Goal: Transaction & Acquisition: Obtain resource

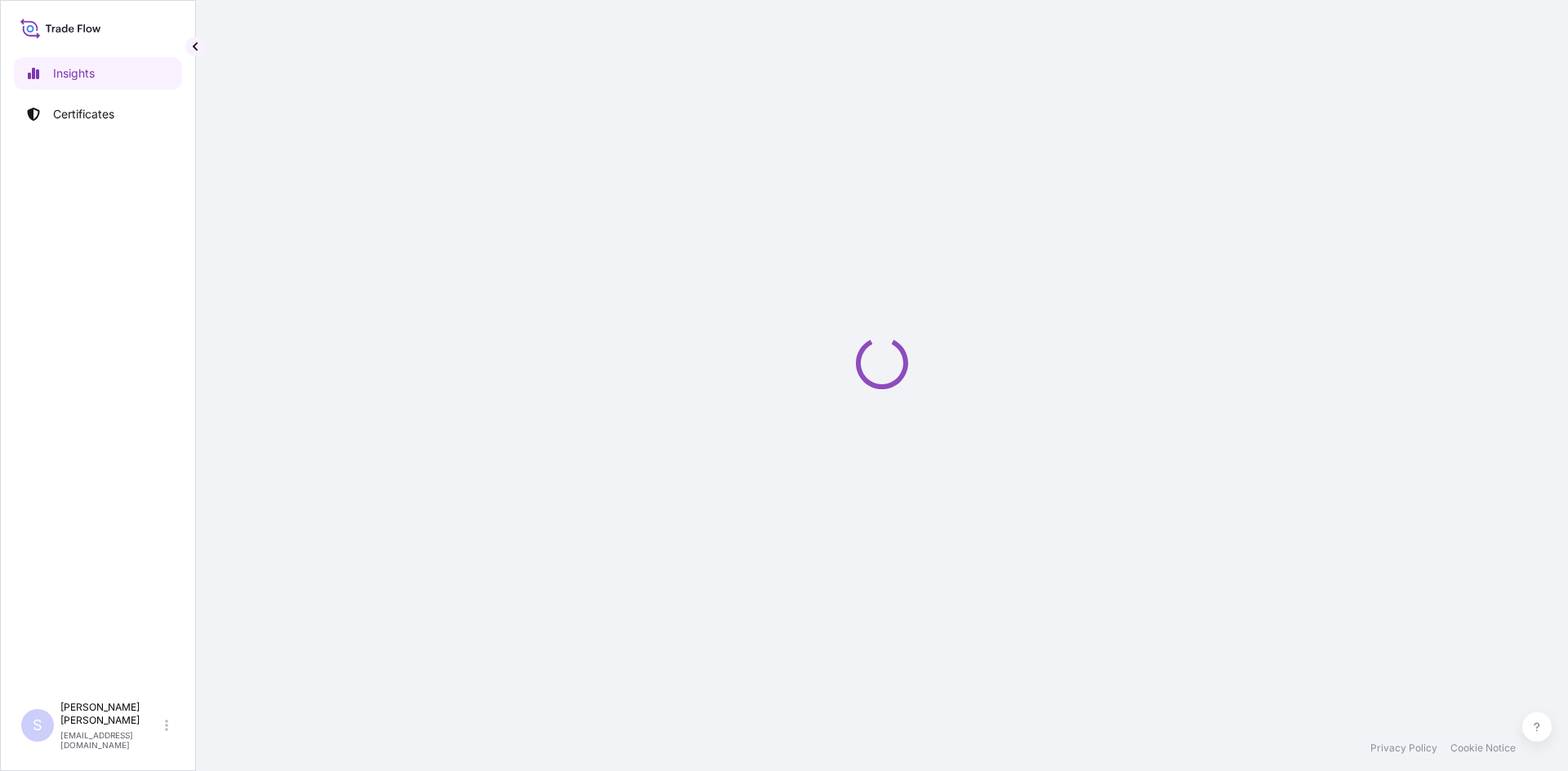
select select "2025"
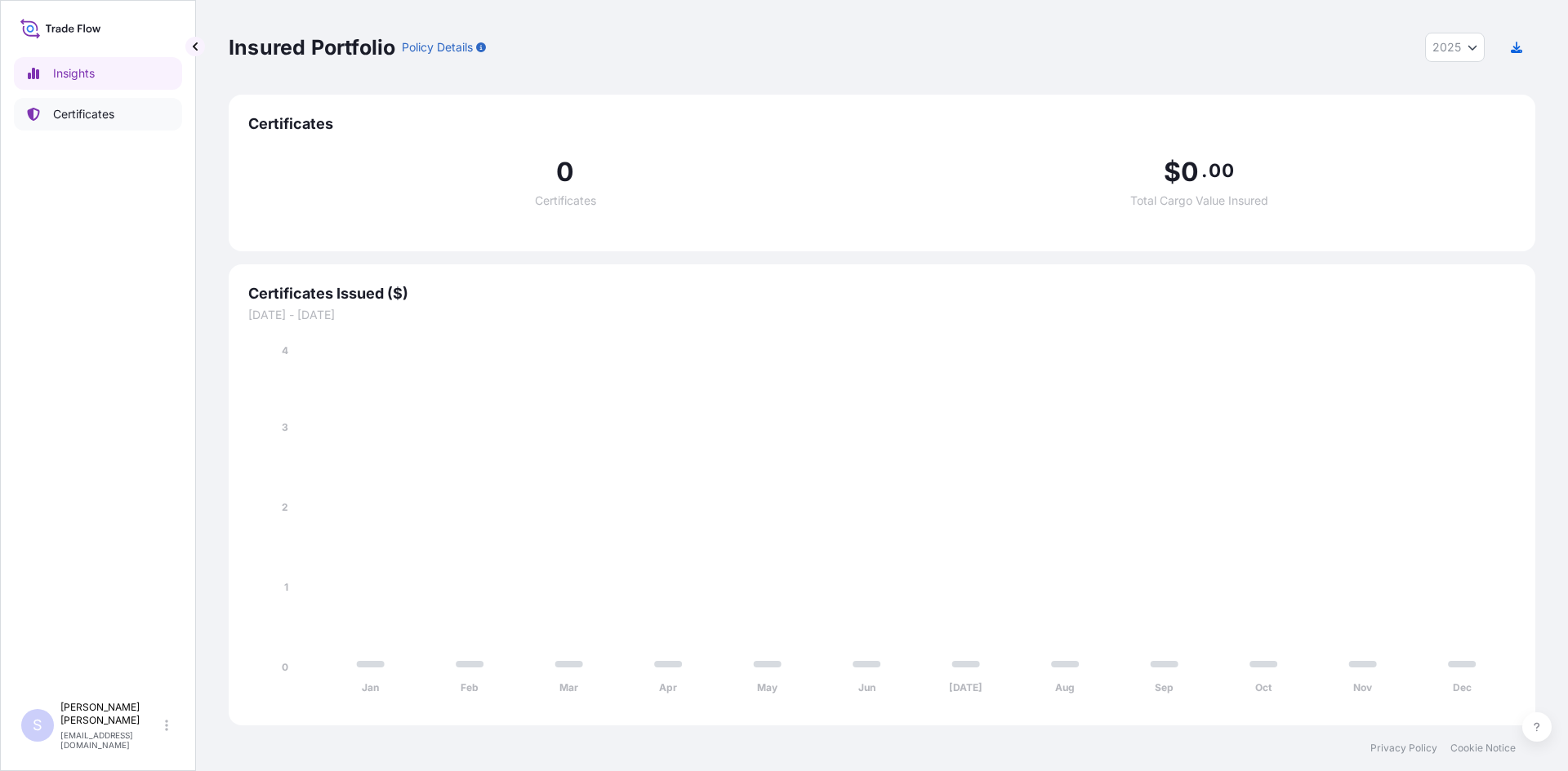
click at [89, 129] on link "Certificates" at bounding box center [98, 114] width 168 height 33
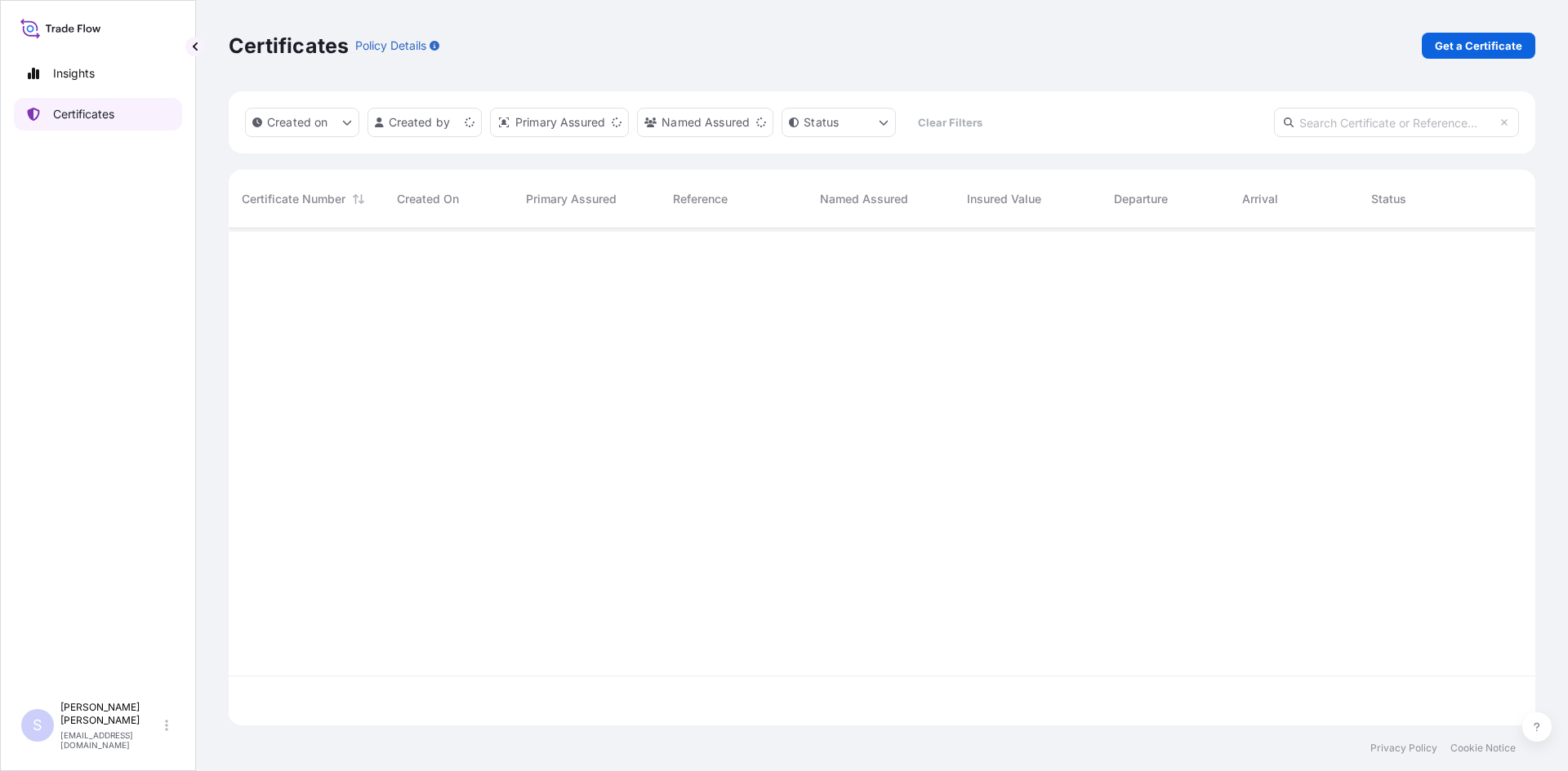
scroll to position [494, 1294]
click at [1510, 55] on link "Get a Certificate" at bounding box center [1478, 46] width 114 height 26
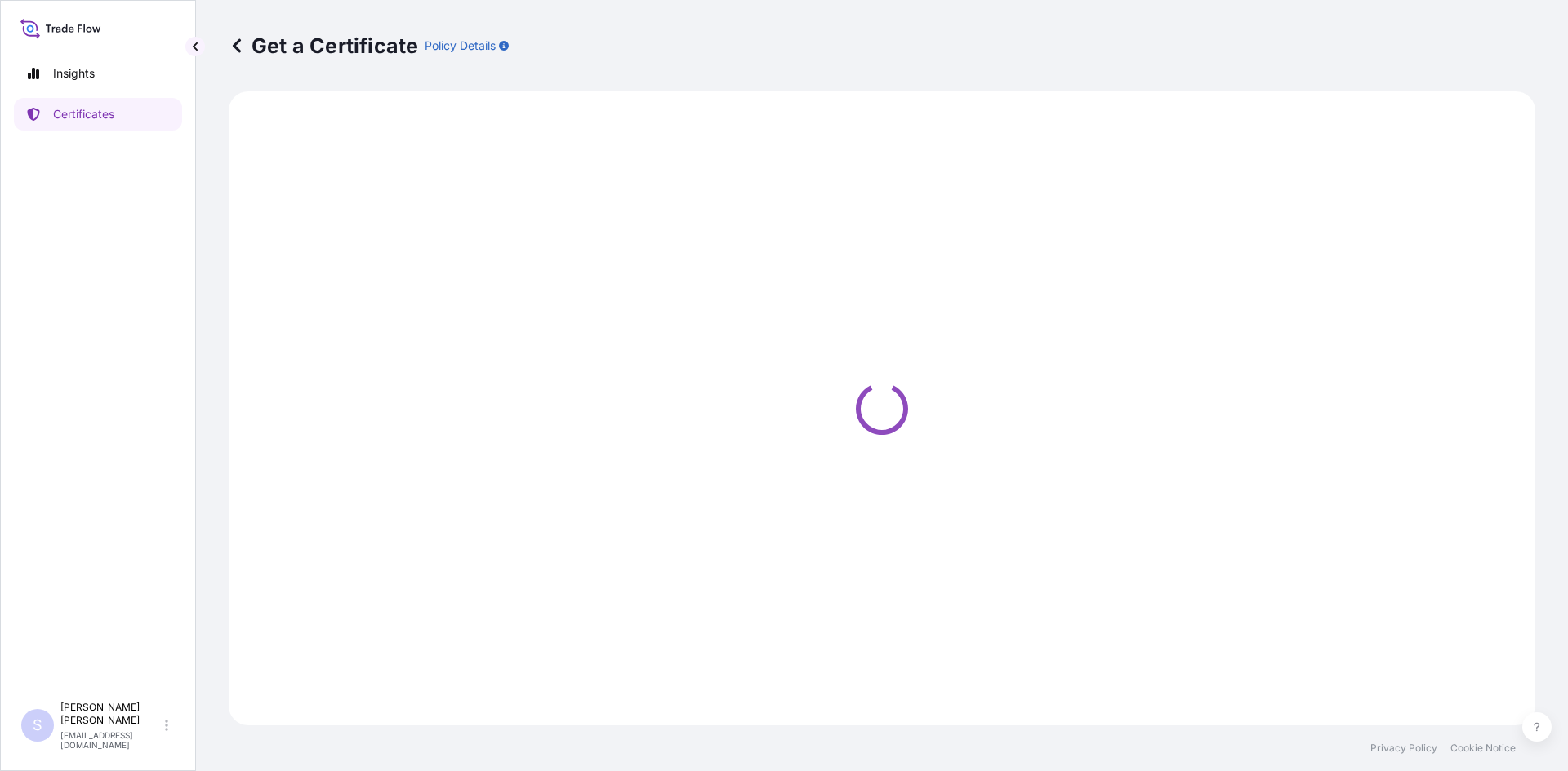
select select "Road / [GEOGRAPHIC_DATA]"
select select "Sea"
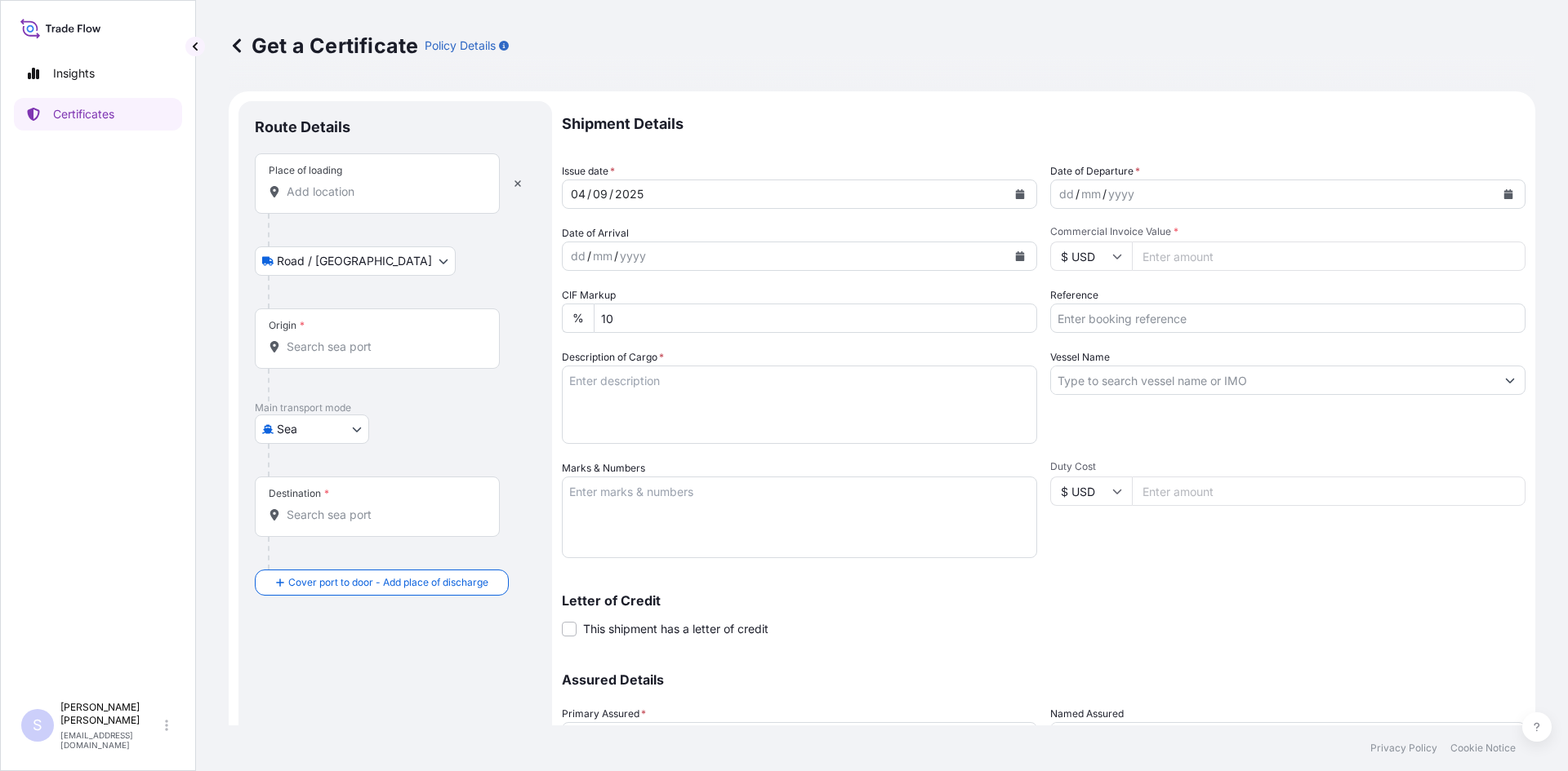
click at [341, 209] on div "Place of loading" at bounding box center [377, 183] width 245 height 60
click at [341, 200] on input "Place of loading" at bounding box center [383, 191] width 192 height 16
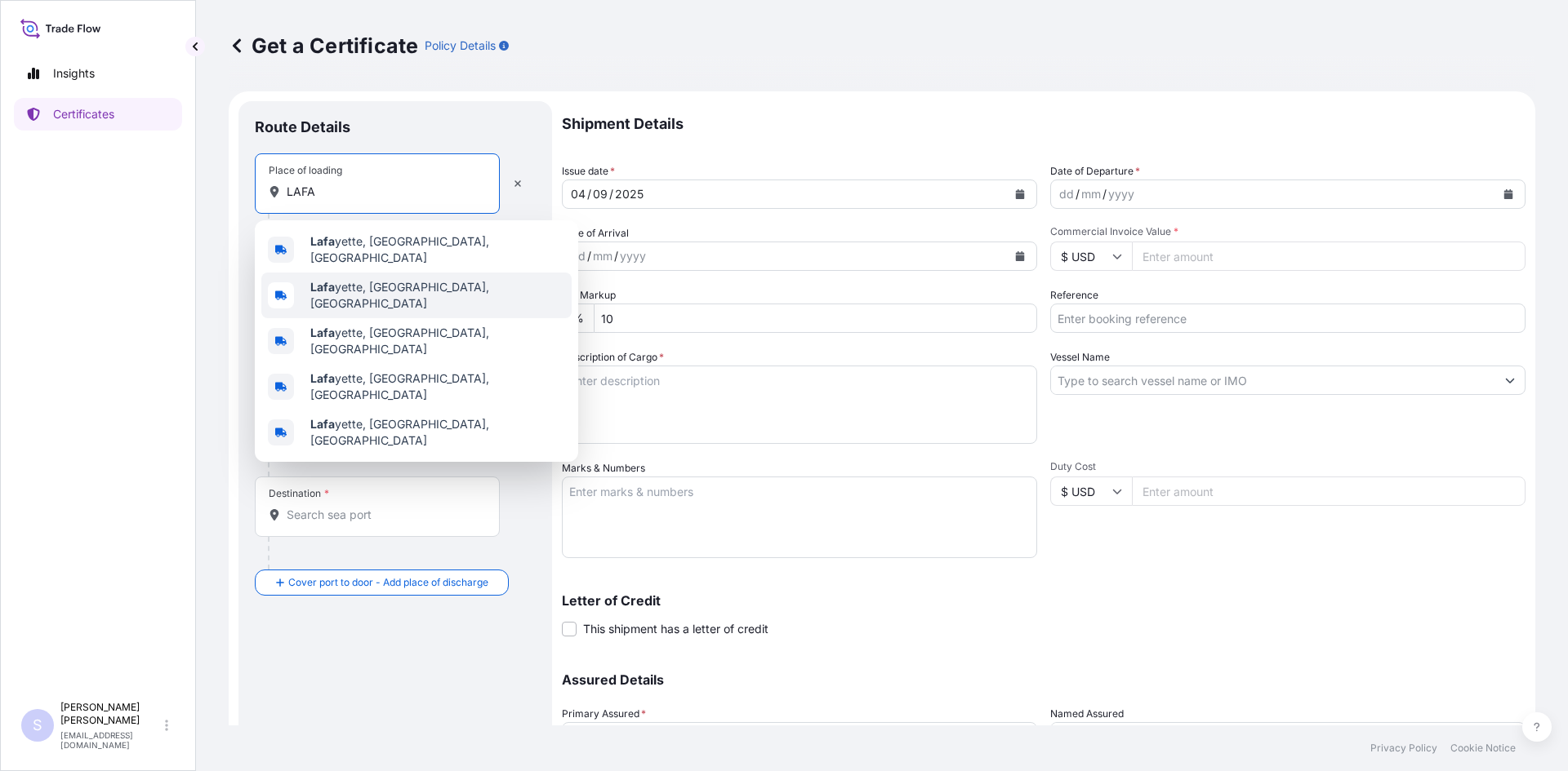
click at [345, 290] on span "[PERSON_NAME], [GEOGRAPHIC_DATA], [GEOGRAPHIC_DATA]" at bounding box center [437, 295] width 255 height 33
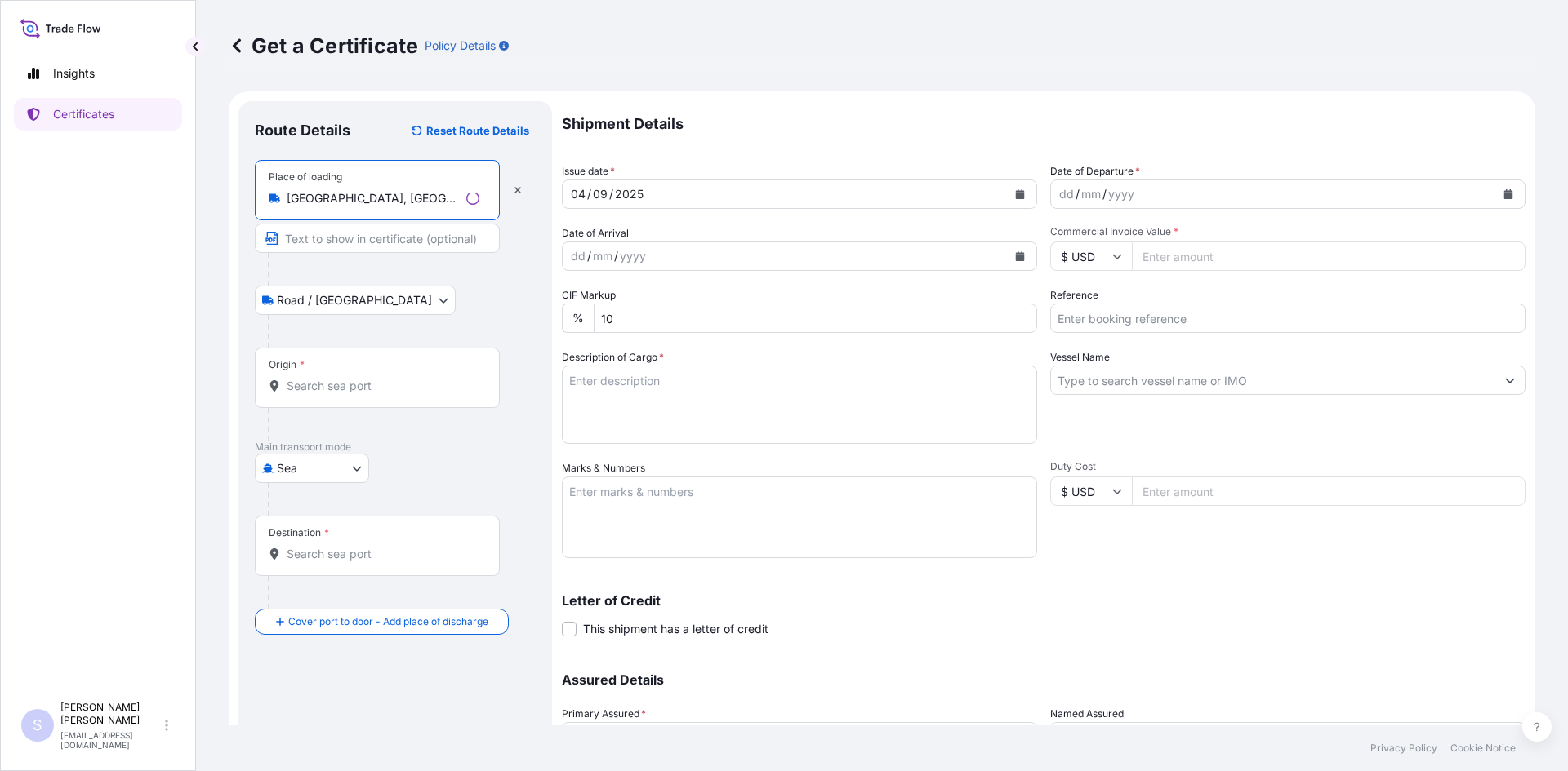
type input "[GEOGRAPHIC_DATA], [GEOGRAPHIC_DATA], [GEOGRAPHIC_DATA]"
click at [350, 385] on input "Origin *" at bounding box center [383, 386] width 192 height 16
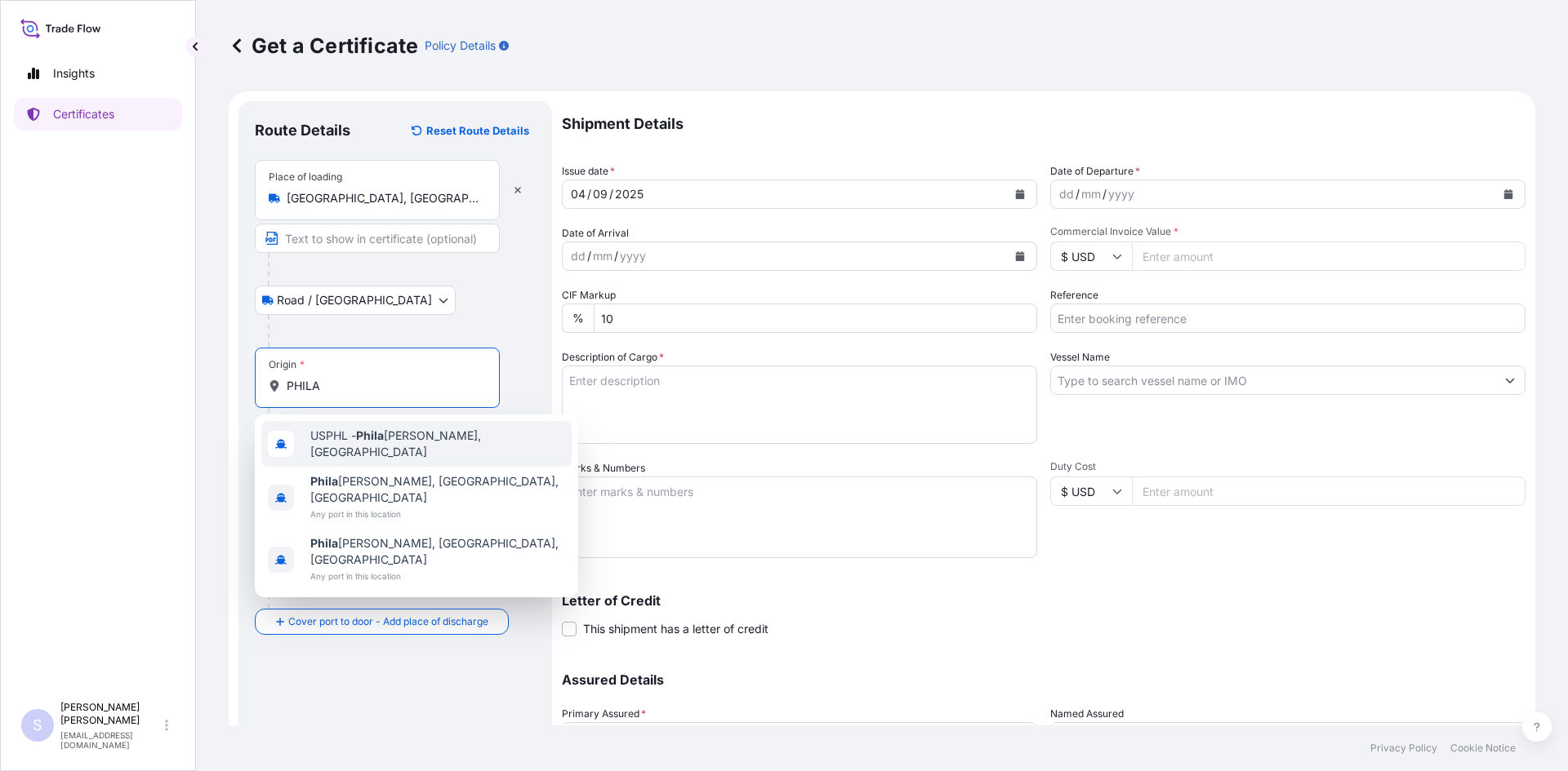
click at [353, 434] on span "USPHL - Phila [PERSON_NAME], [GEOGRAPHIC_DATA]" at bounding box center [437, 444] width 255 height 33
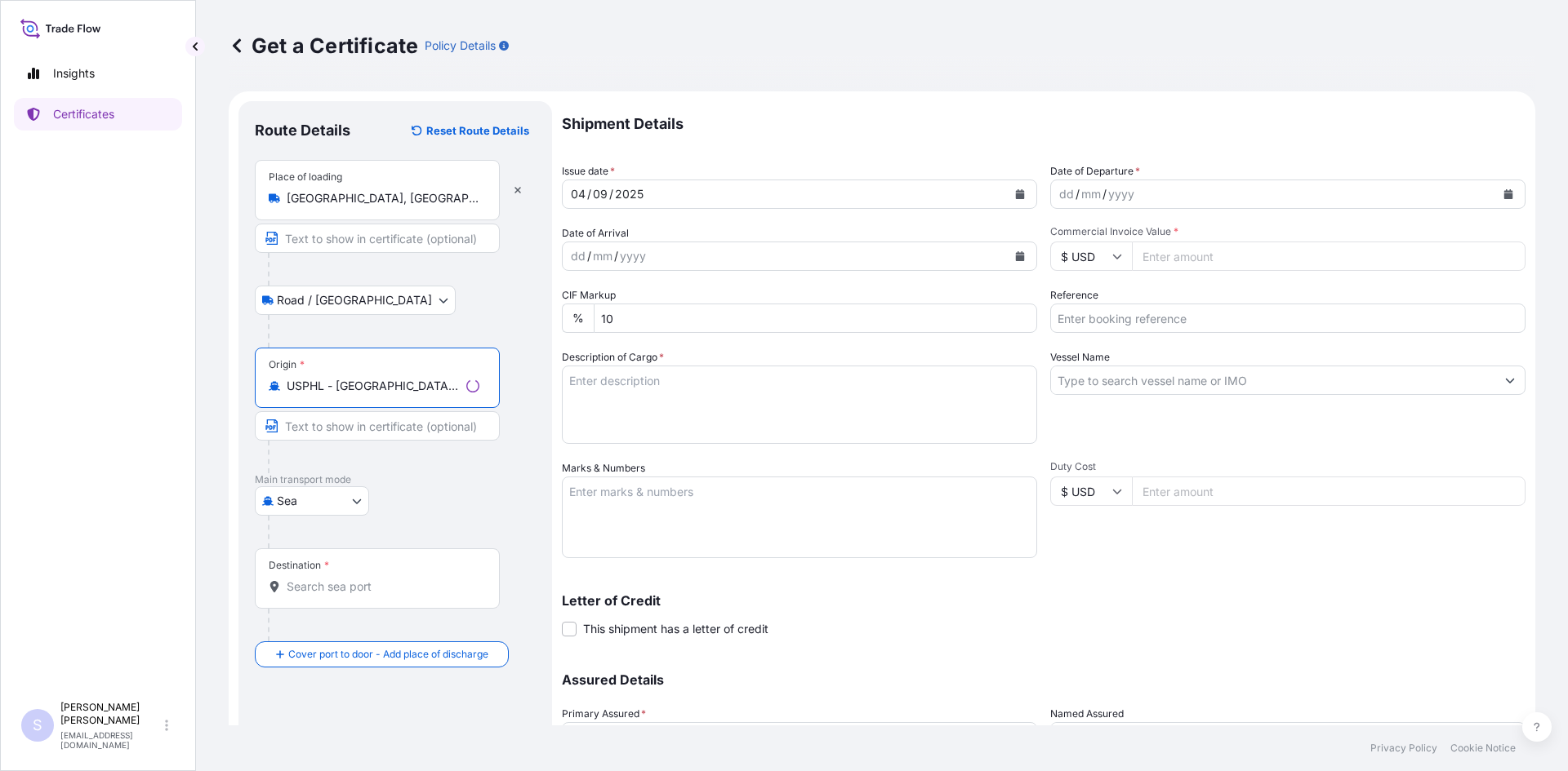
type input "USPHL - [GEOGRAPHIC_DATA], [GEOGRAPHIC_DATA]"
click at [327, 577] on div "Destination *" at bounding box center [377, 579] width 245 height 60
click at [327, 579] on input "Destination *" at bounding box center [383, 587] width 192 height 16
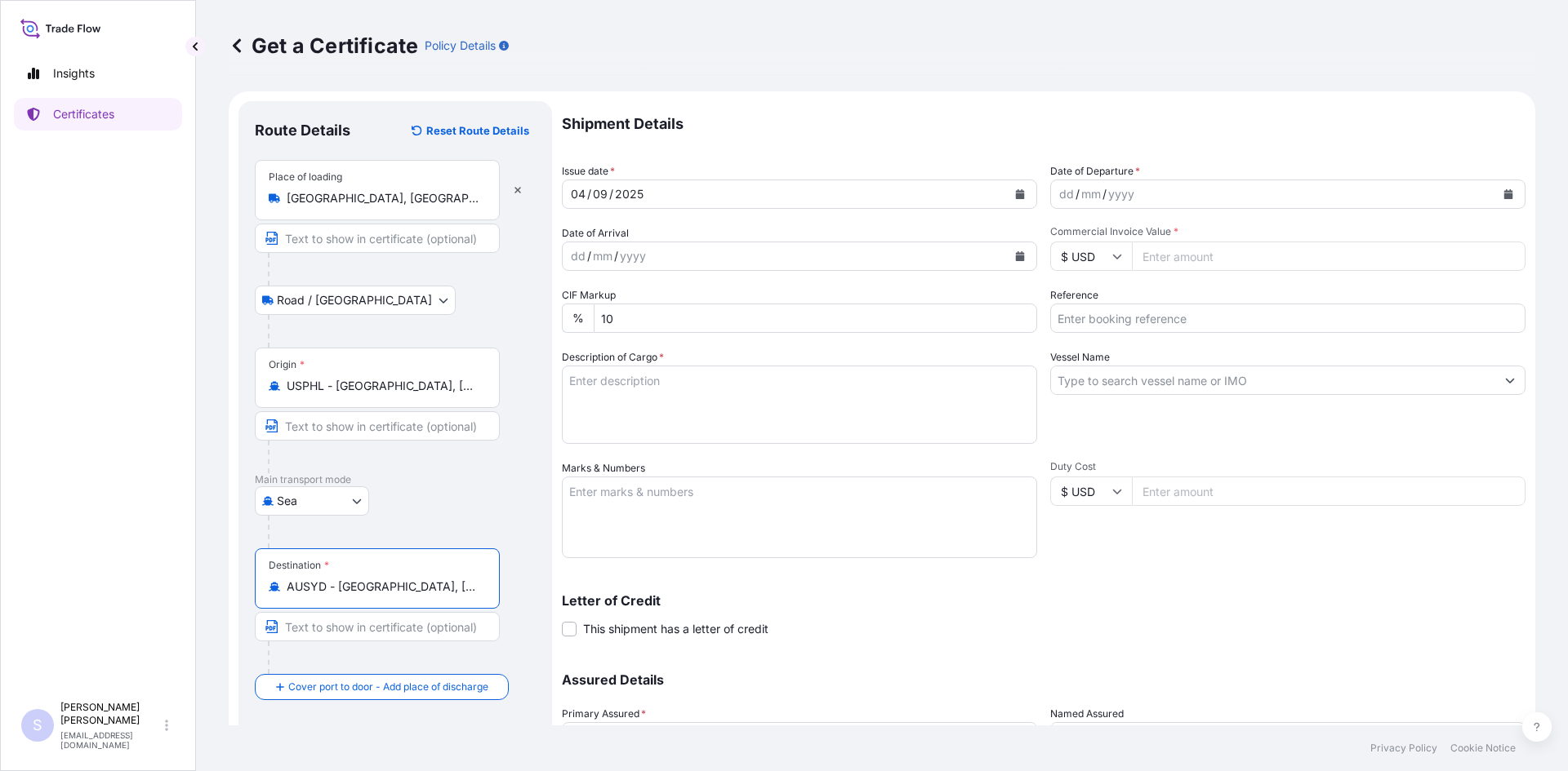
type input "AUSYD - [GEOGRAPHIC_DATA], [GEOGRAPHIC_DATA]"
click at [1500, 203] on button "Calendar" at bounding box center [1508, 194] width 26 height 26
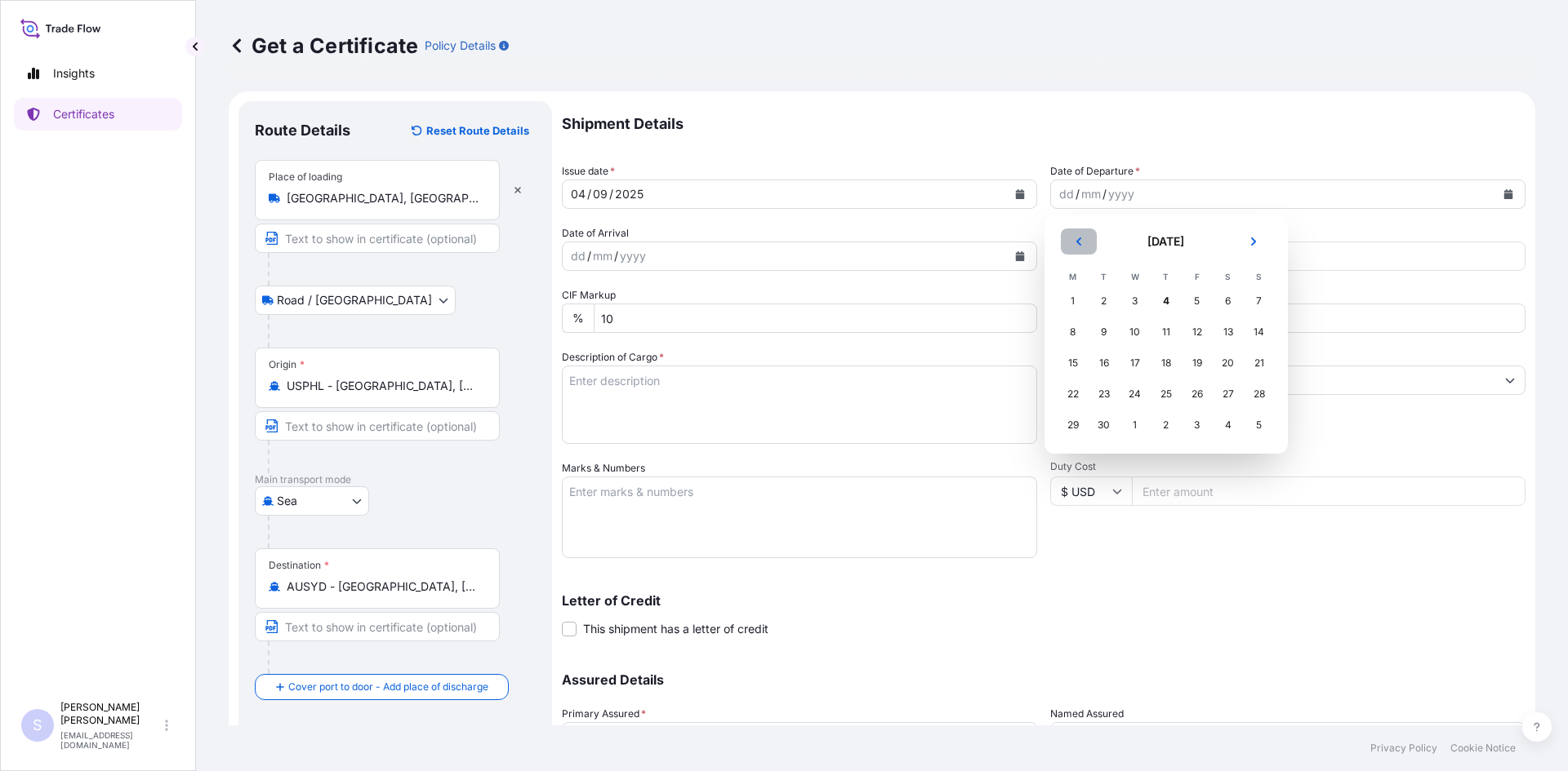
click at [1076, 242] on icon "Previous" at bounding box center [1077, 242] width 5 height 8
click at [1143, 431] on div "27" at bounding box center [1135, 425] width 30 height 30
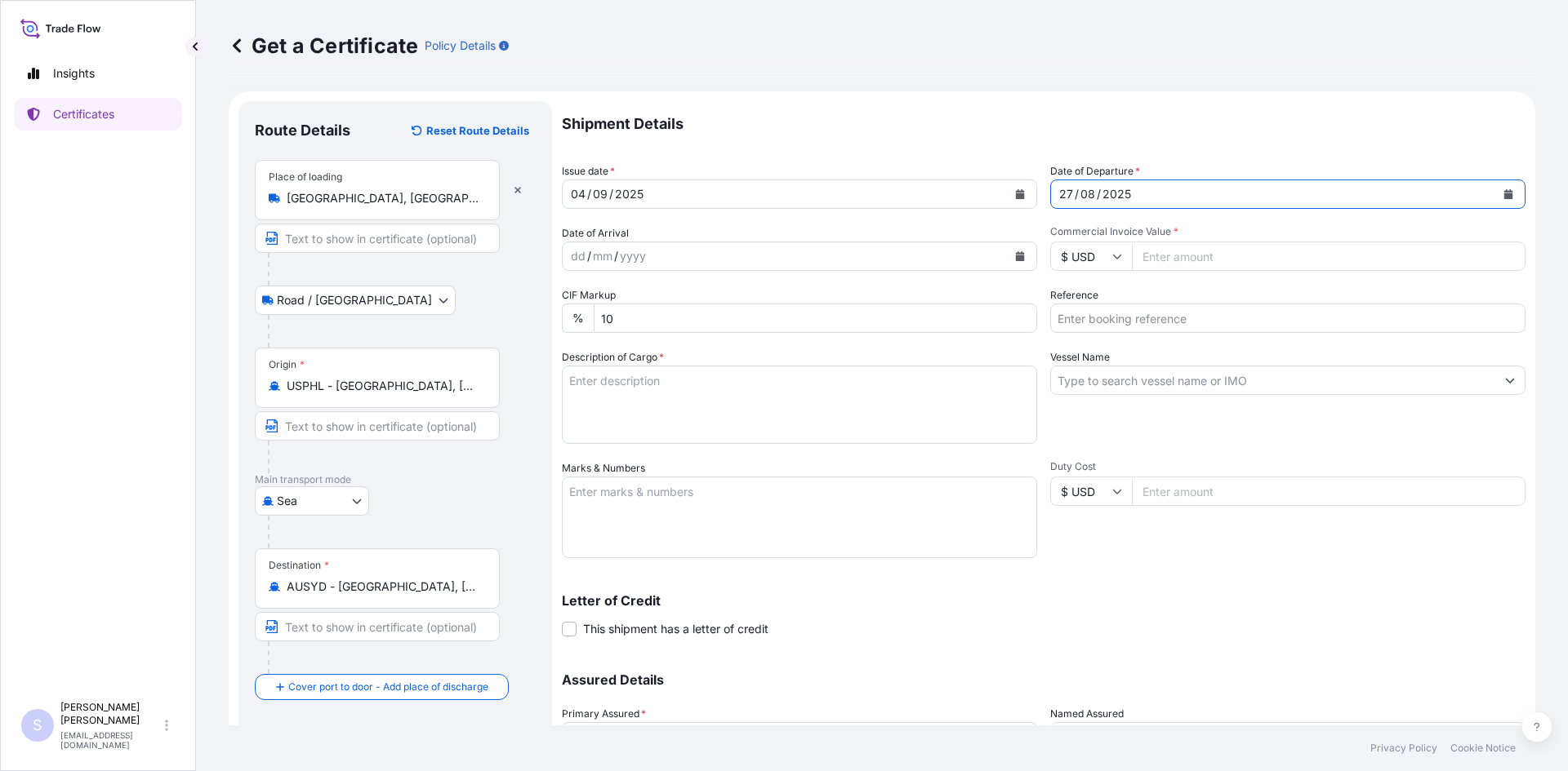
click at [1020, 257] on button "Calendar" at bounding box center [1020, 256] width 26 height 26
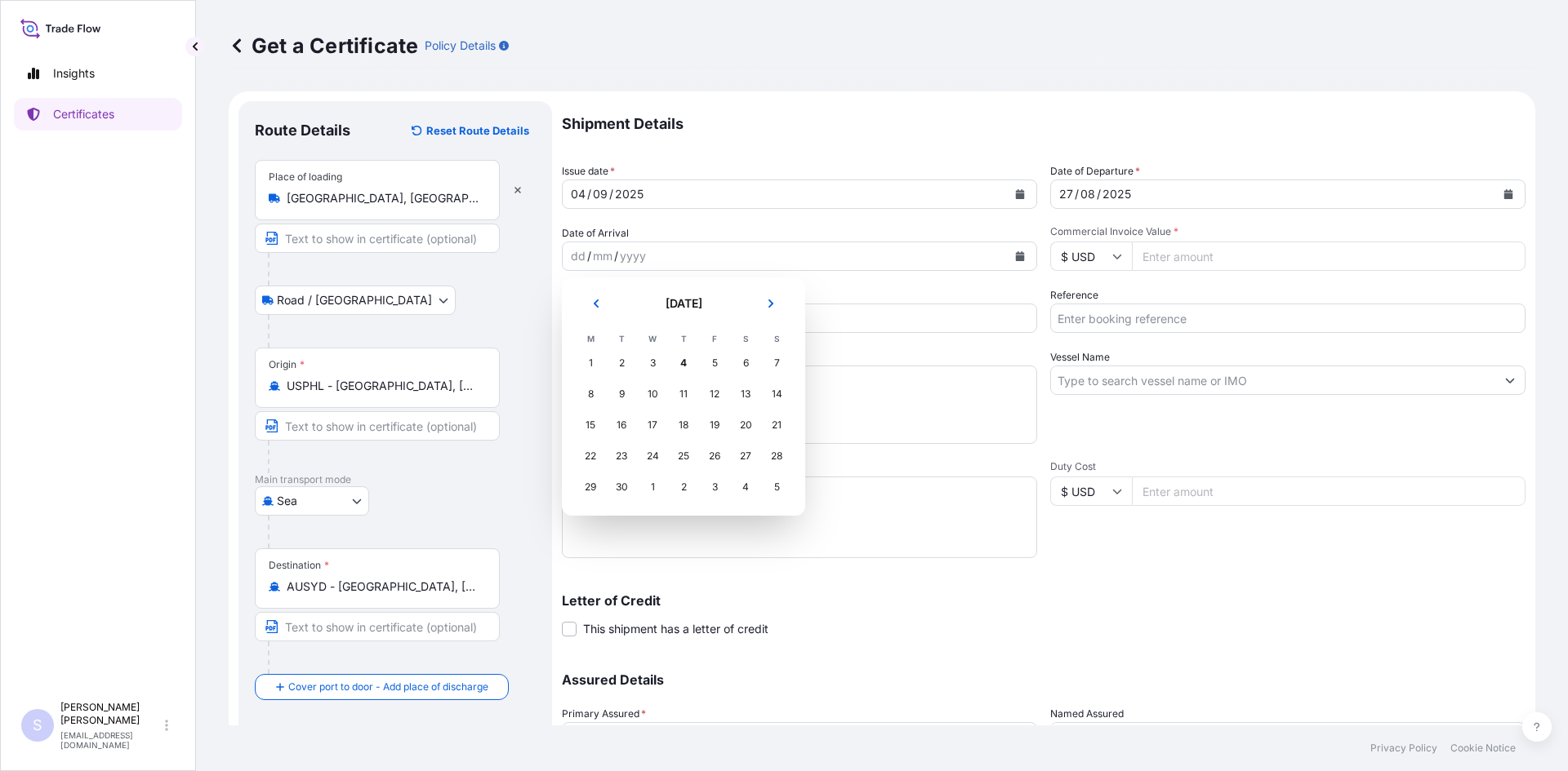
click at [606, 482] on td "30" at bounding box center [620, 487] width 31 height 31
click at [611, 488] on div "30" at bounding box center [621, 488] width 30 height 30
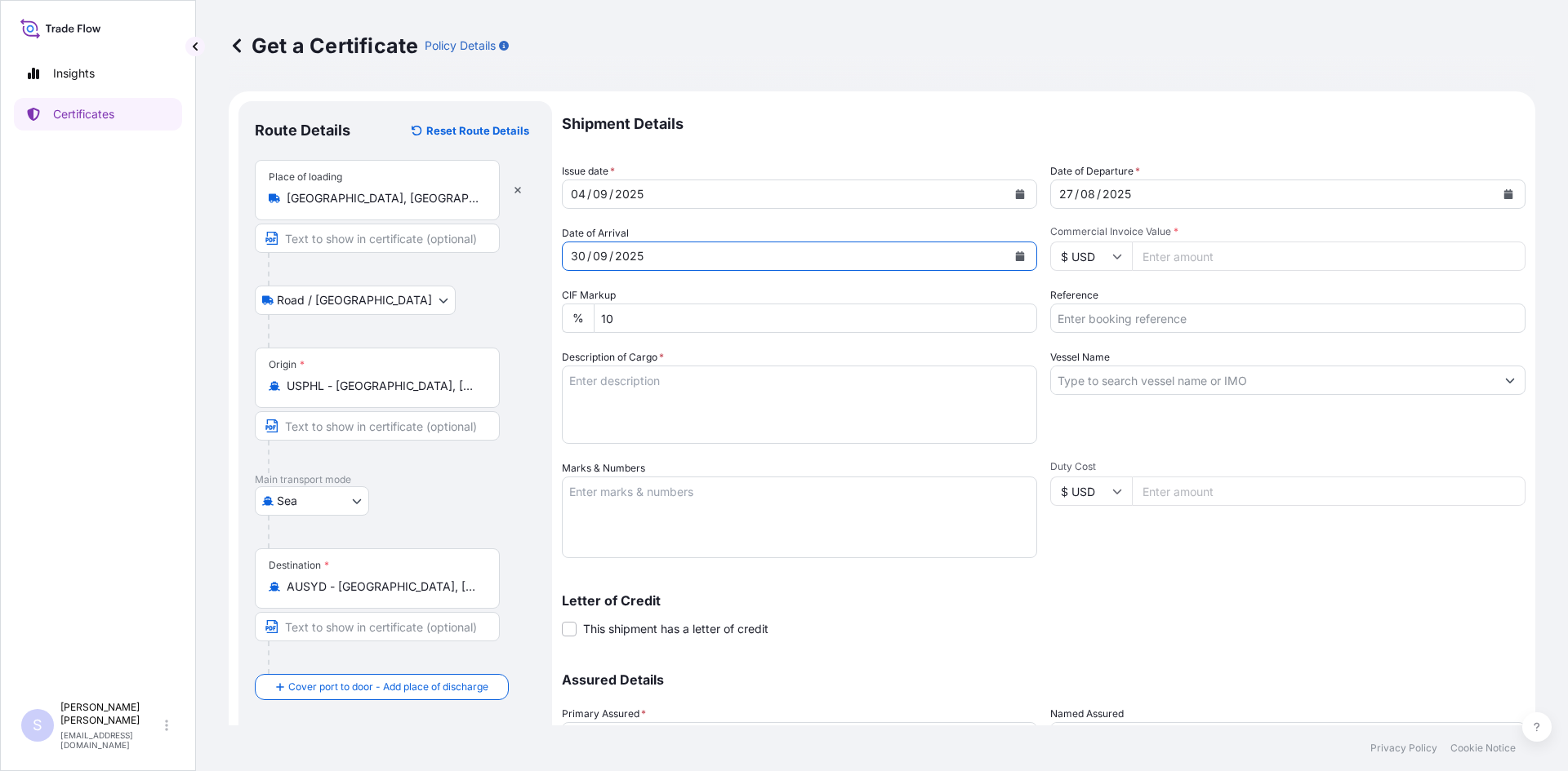
click at [1168, 255] on input "Commercial Invoice Value *" at bounding box center [1328, 257] width 393 height 30
type input "21949.38"
type input "2556560"
click at [841, 390] on textarea "Description of Cargo *" at bounding box center [799, 404] width 475 height 78
type textarea "765 BAGS KOL GUARD 7467 NG STARCH"
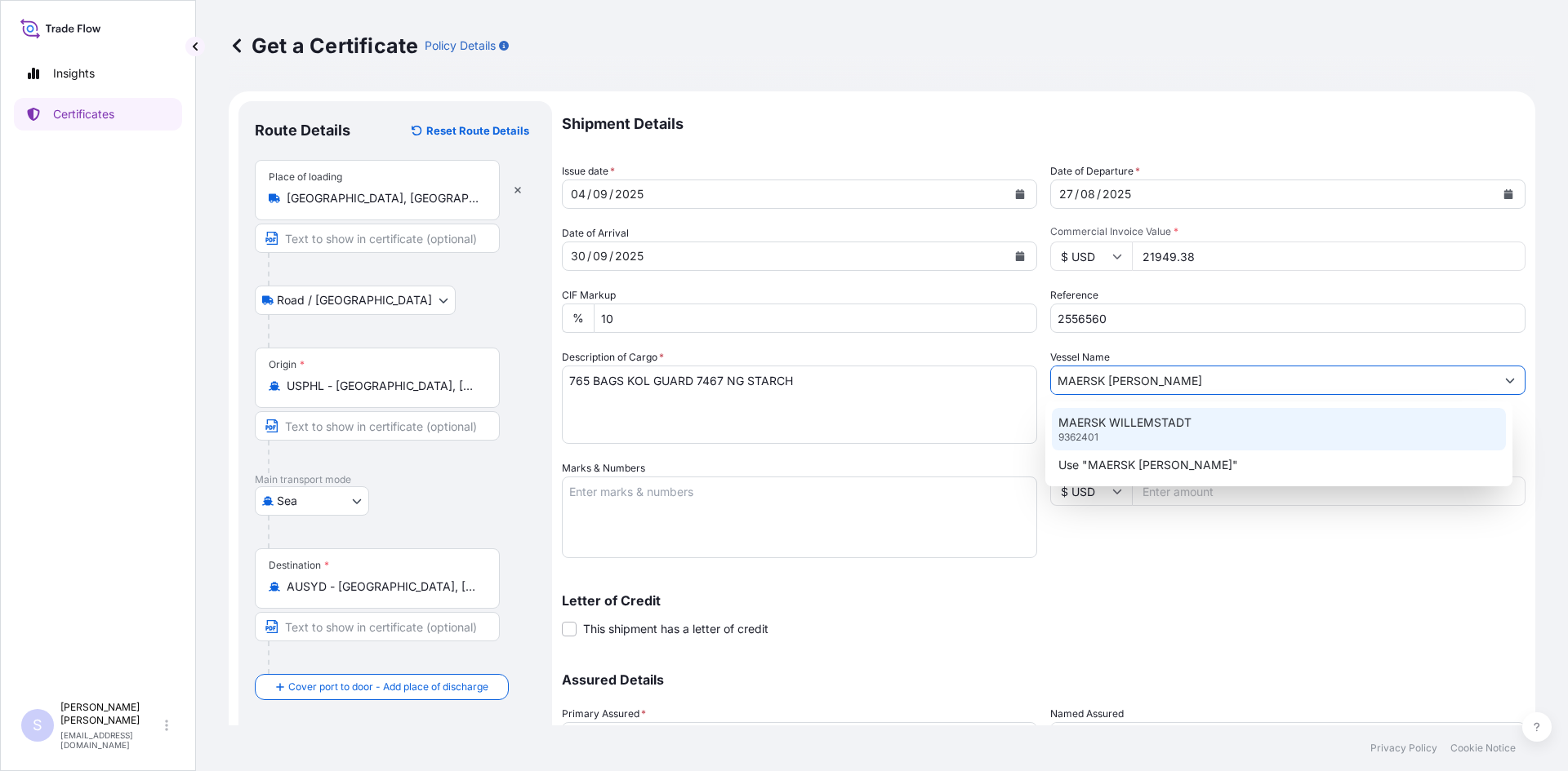
click at [1194, 410] on div "MAERSK WILLEMSTADT 9362401" at bounding box center [1279, 429] width 455 height 43
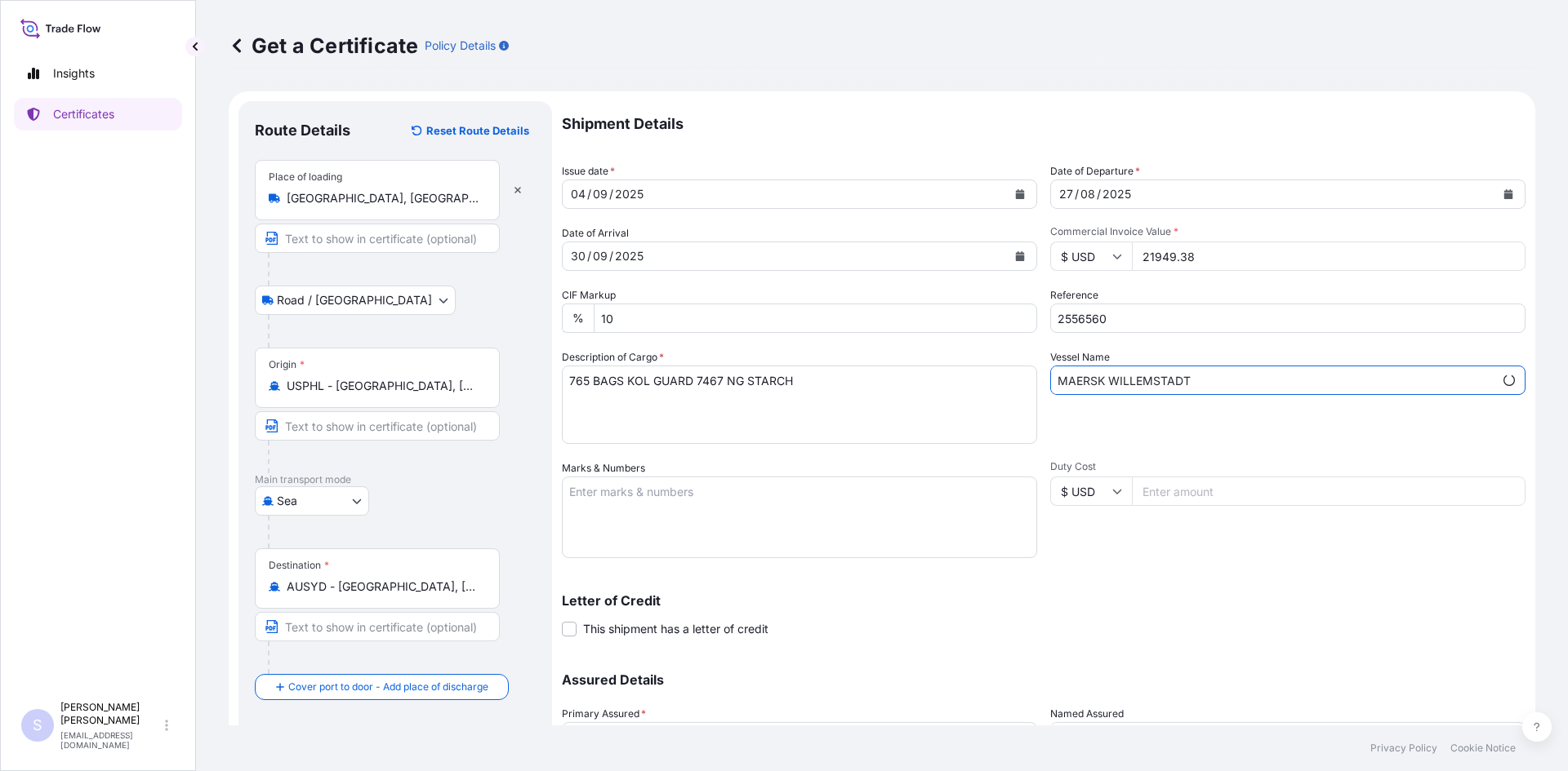
type input "MAERSK WILLEMSTADT"
click at [901, 494] on textarea "Marks & Numbers" at bounding box center [799, 517] width 475 height 81
type textarea "TGBU6659264 0104701"
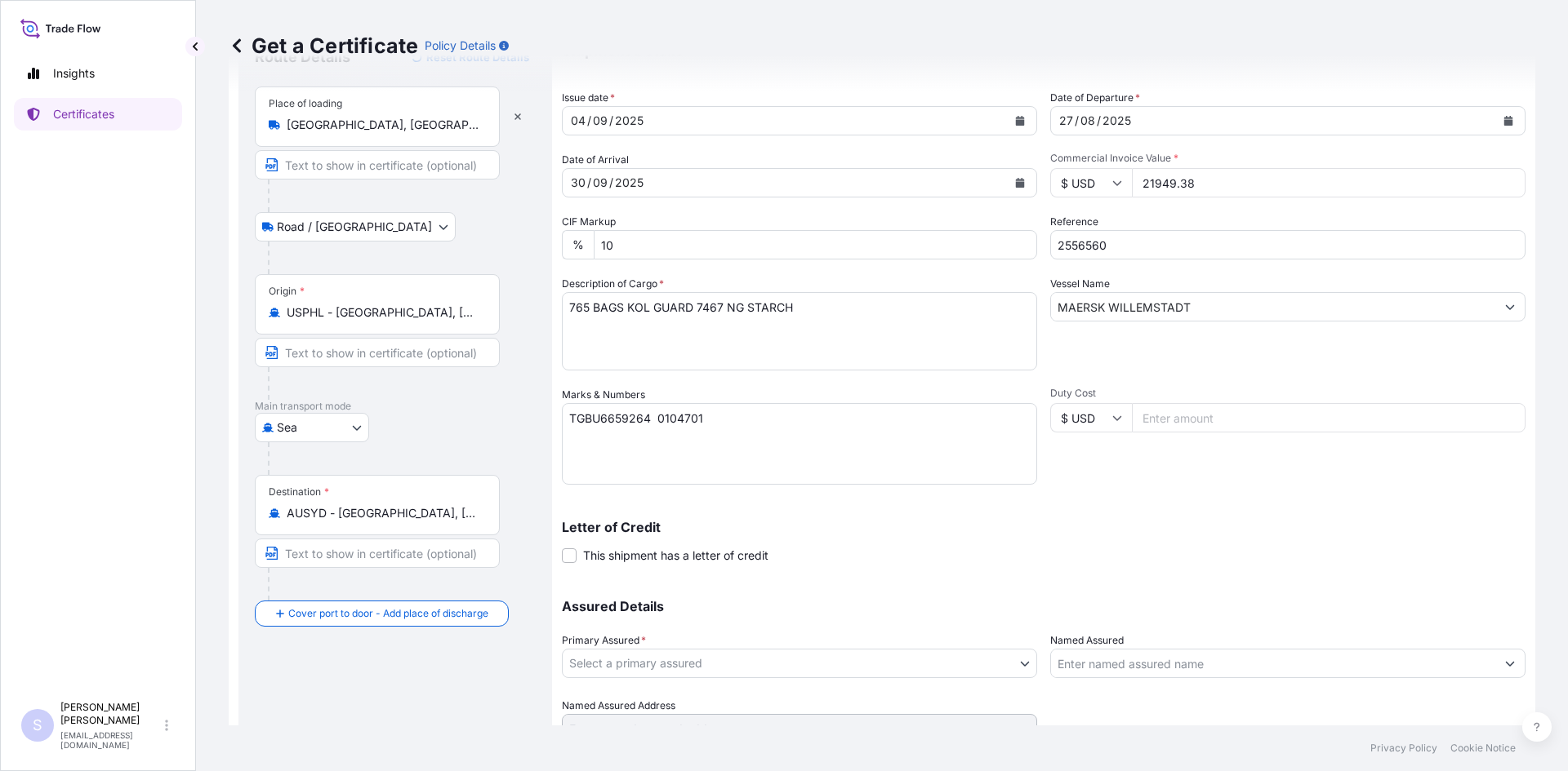
scroll to position [147, 0]
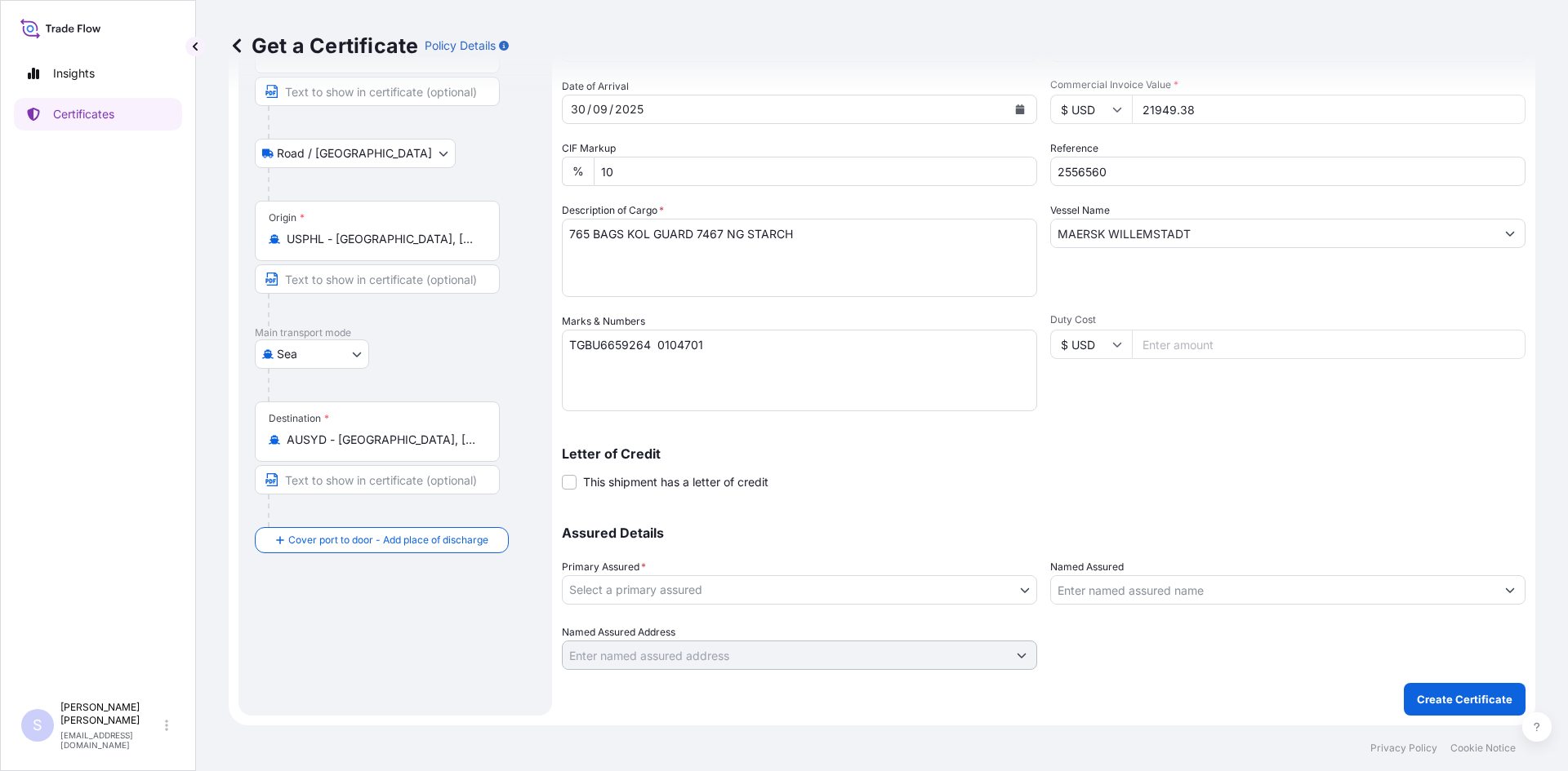
click at [837, 587] on body "Insights Certificates S [PERSON_NAME] [EMAIL_ADDRESS][DOMAIN_NAME] Get a Certif…" at bounding box center [784, 386] width 1568 height 771
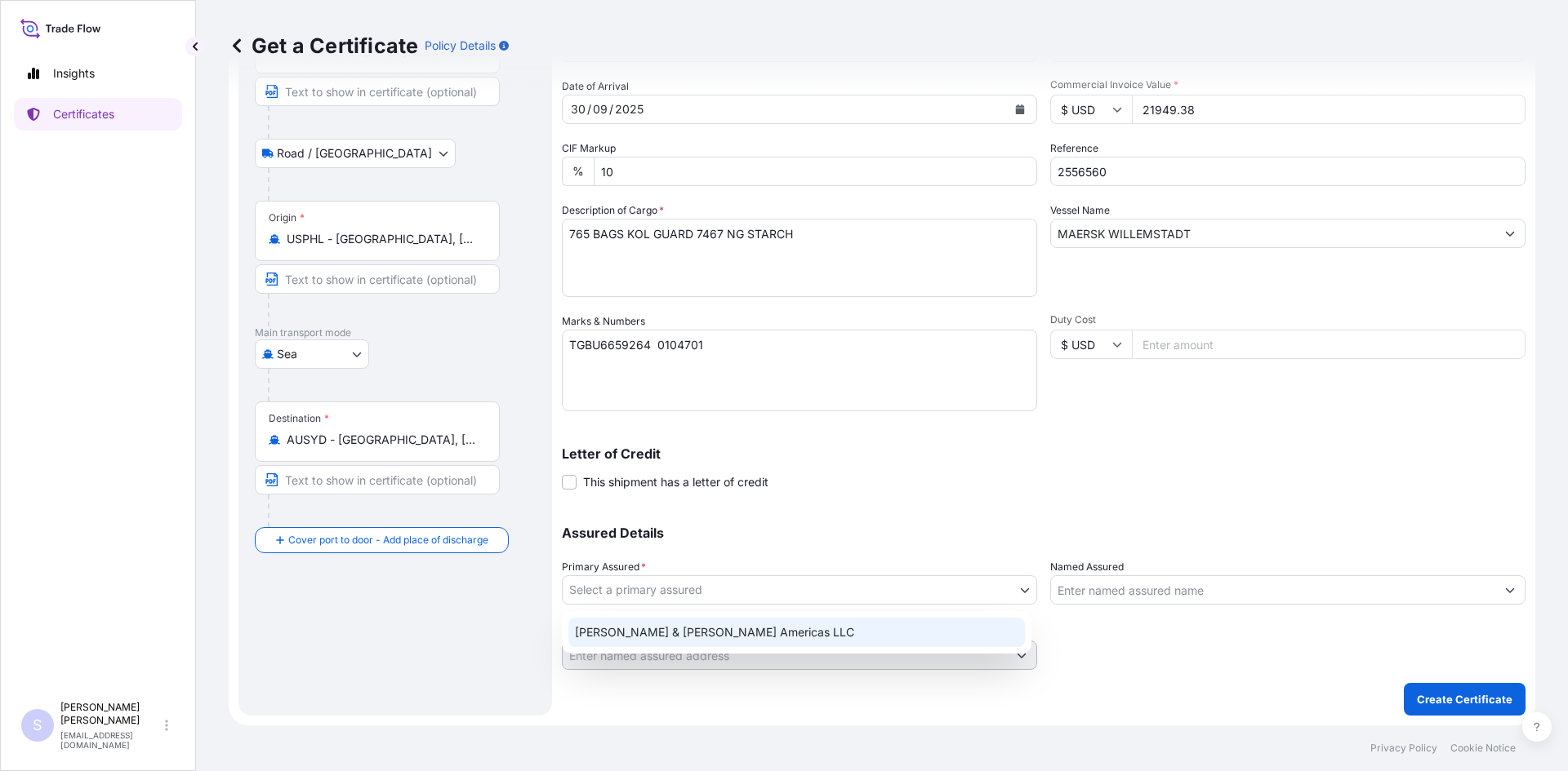
click at [745, 650] on div "[PERSON_NAME] & [PERSON_NAME] Americas LLC" at bounding box center [797, 632] width 470 height 43
click at [753, 636] on div "[PERSON_NAME] & [PERSON_NAME] Americas LLC" at bounding box center [796, 633] width 457 height 30
select select "31658"
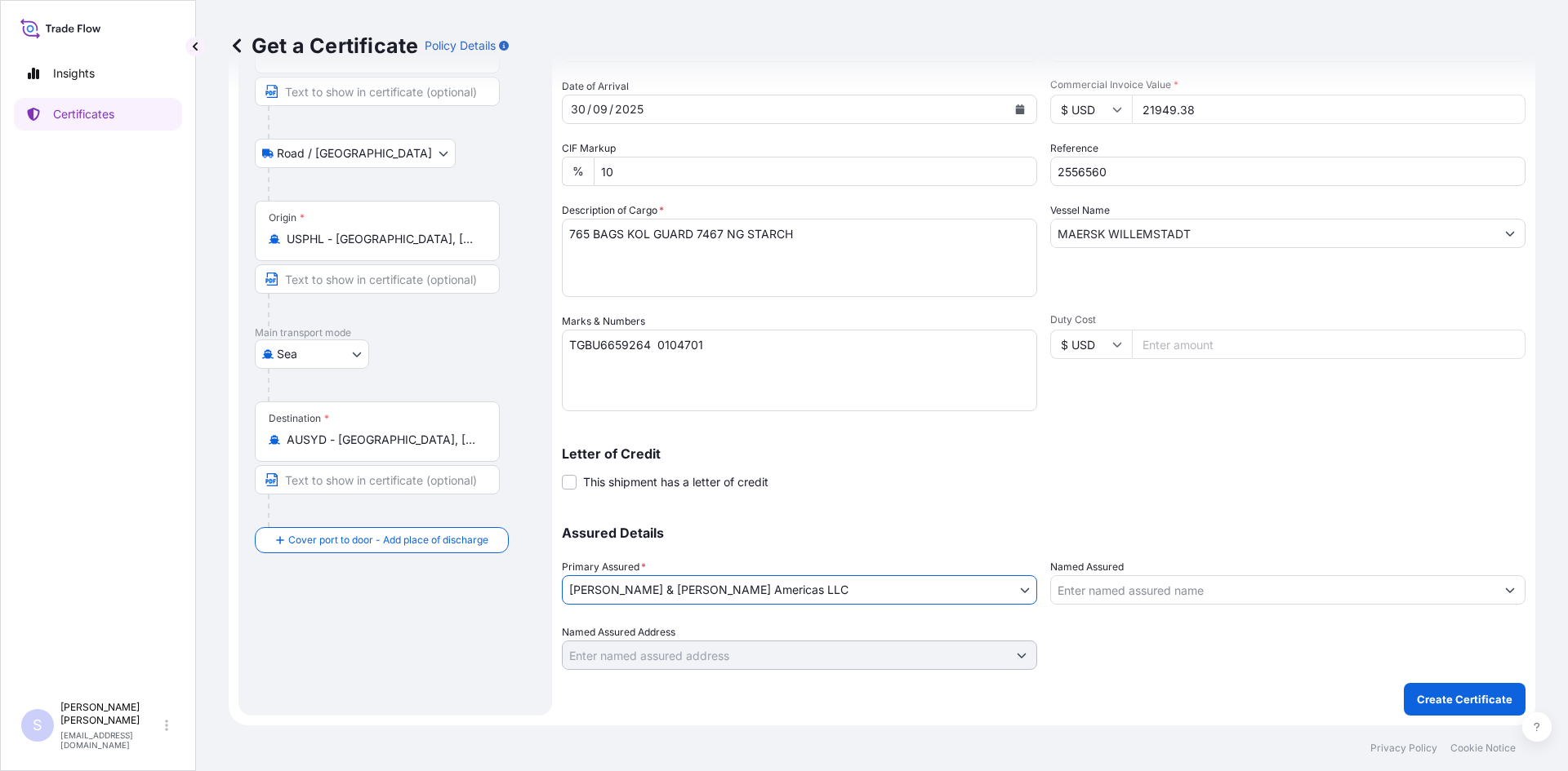
click at [1115, 593] on input "Named Assured" at bounding box center [1273, 591] width 444 height 30
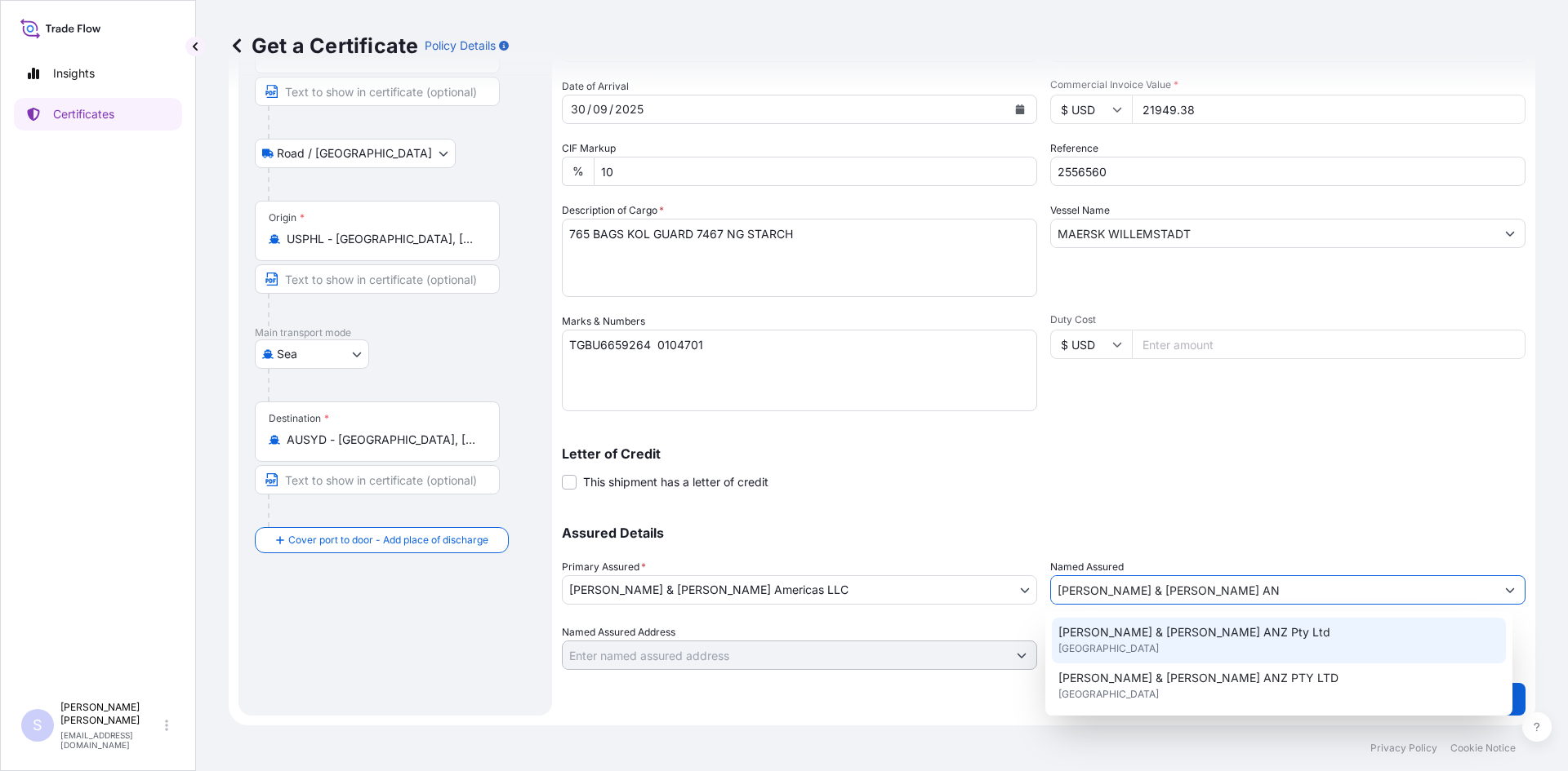
click at [1119, 642] on span "[GEOGRAPHIC_DATA]" at bounding box center [1108, 649] width 100 height 16
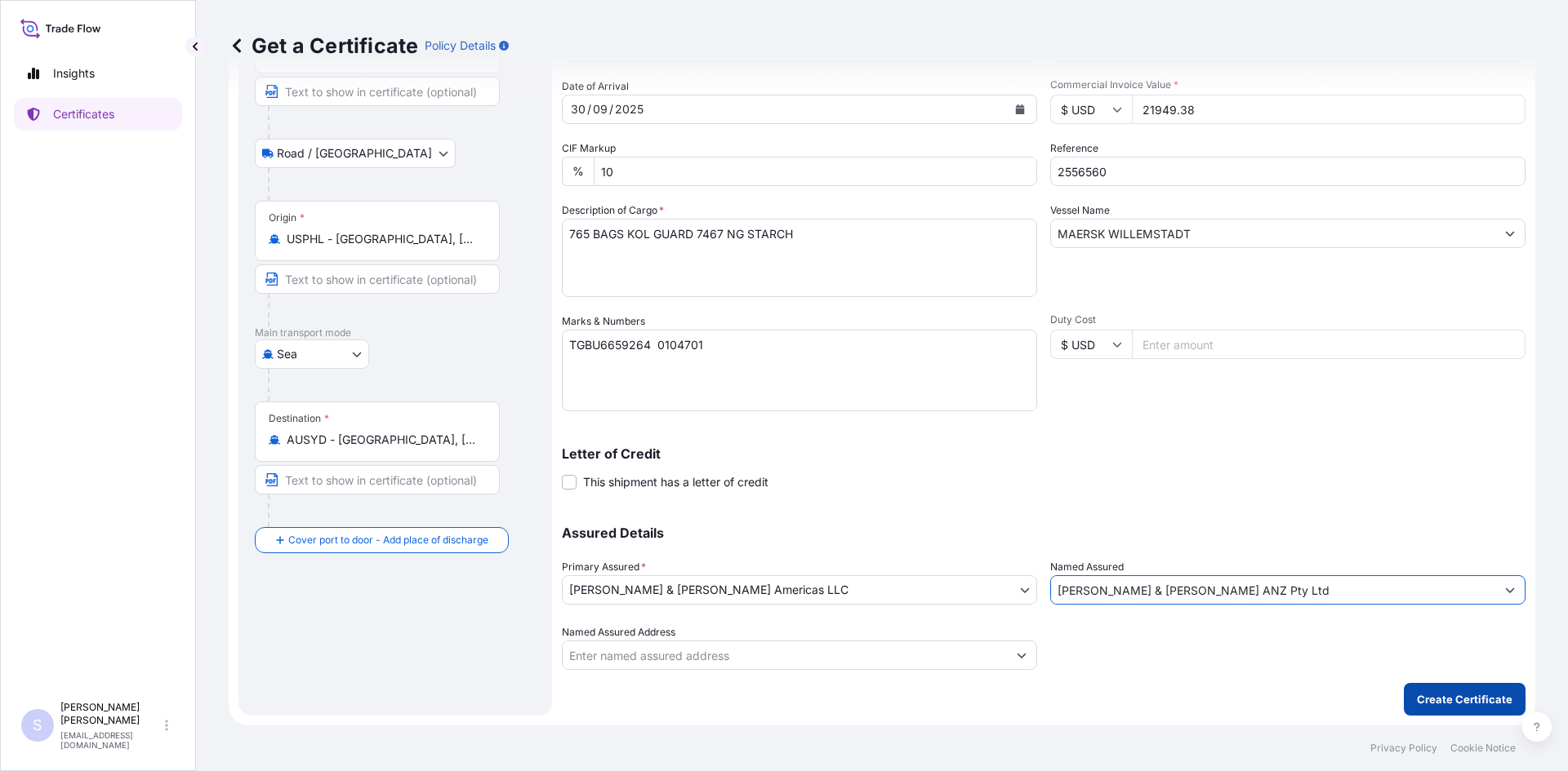
type input "[PERSON_NAME] & [PERSON_NAME] ANZ Pty Ltd"
click at [1434, 688] on button "Create Certificate" at bounding box center [1464, 700] width 122 height 33
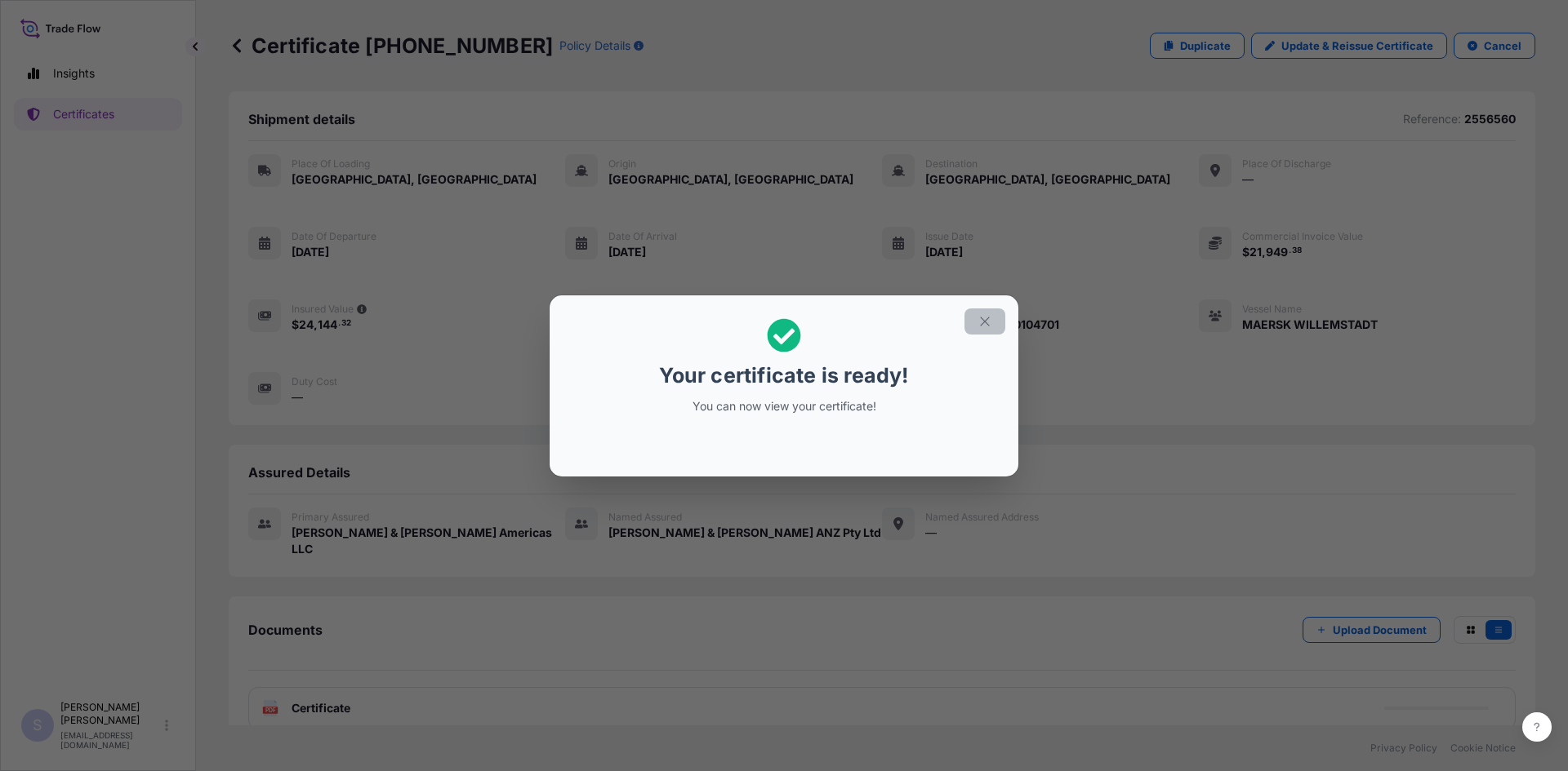
click at [974, 325] on button "button" at bounding box center [984, 321] width 41 height 26
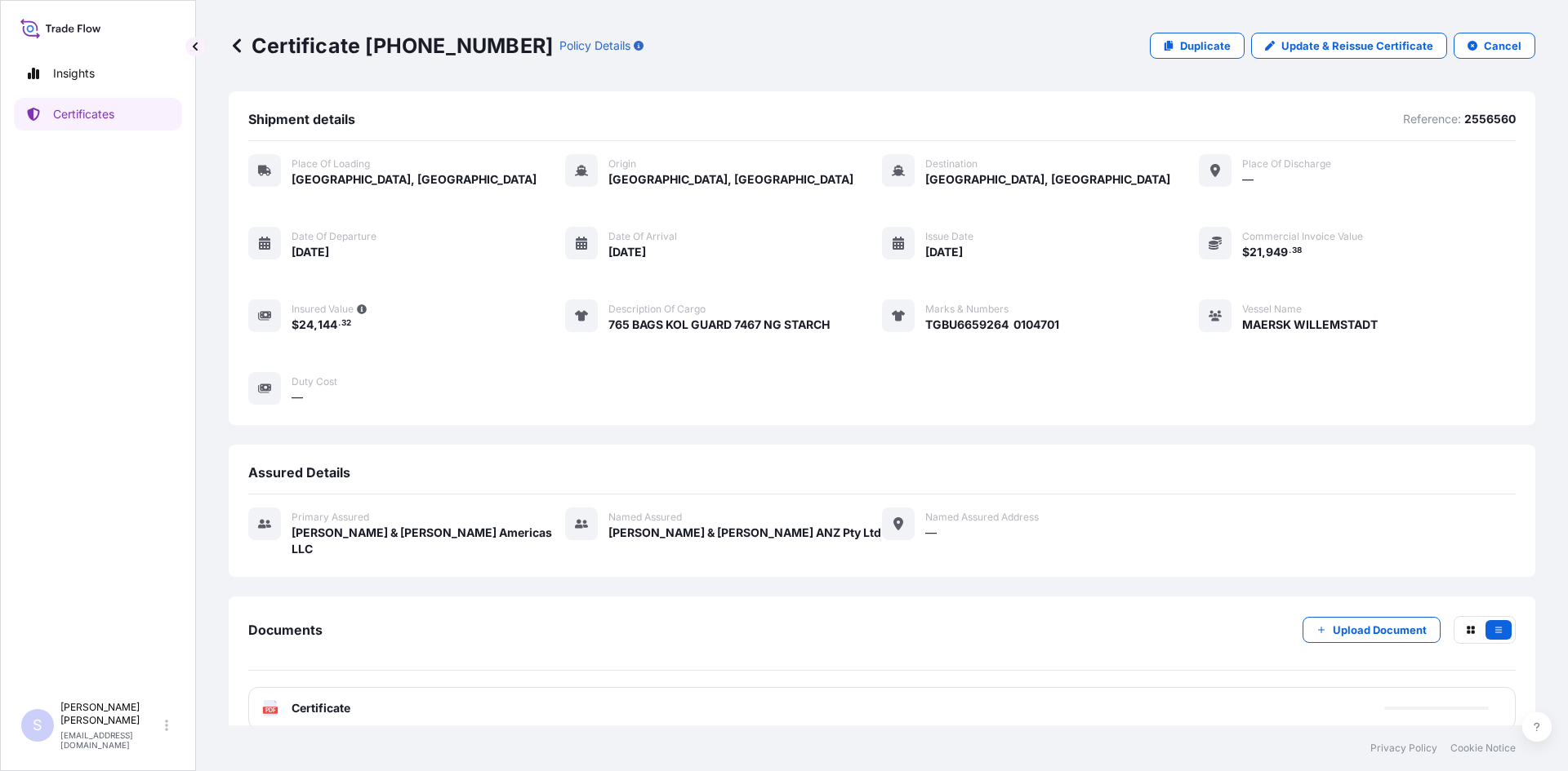
scroll to position [7, 0]
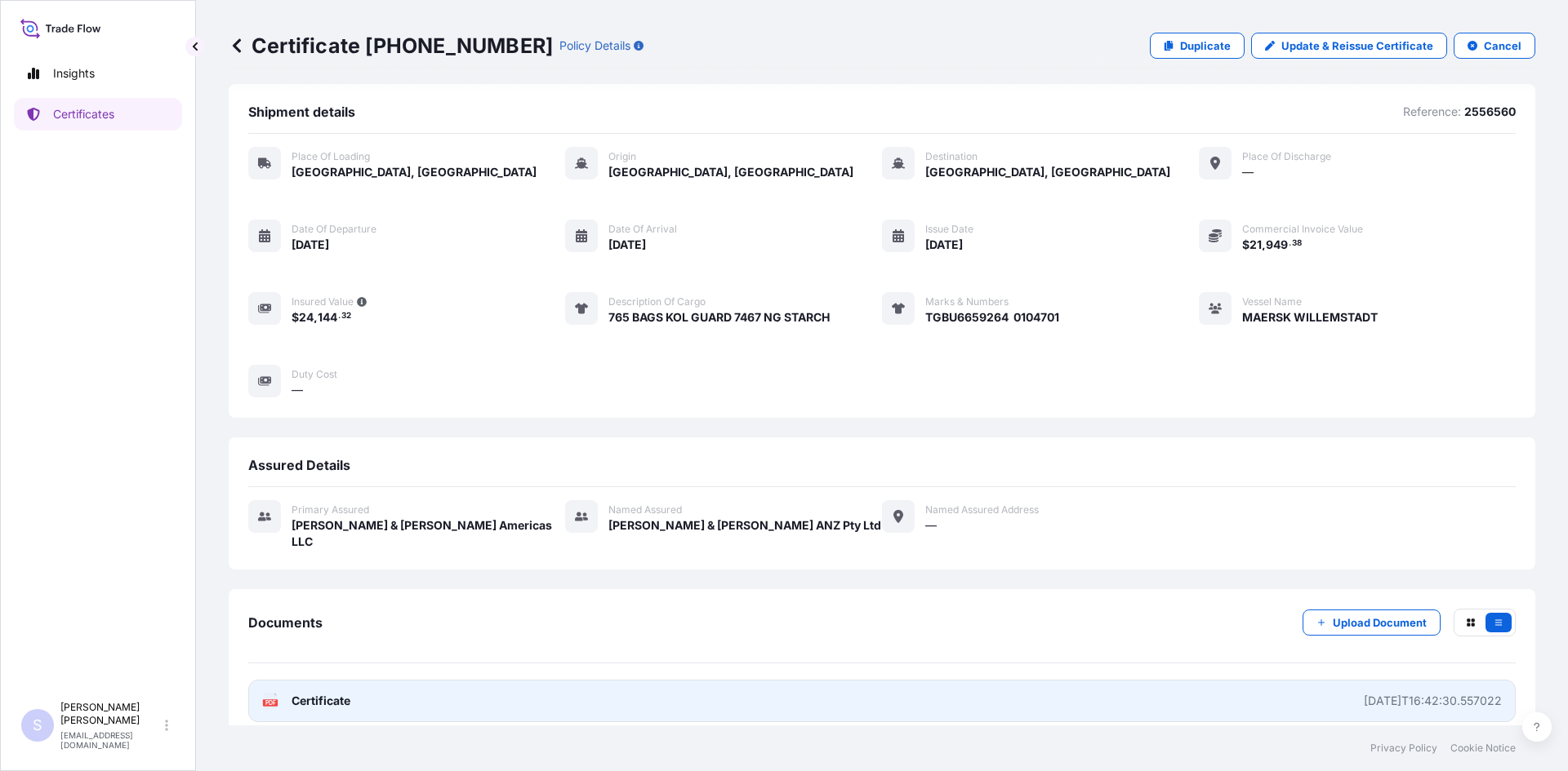
click at [272, 693] on icon at bounding box center [271, 701] width 14 height 16
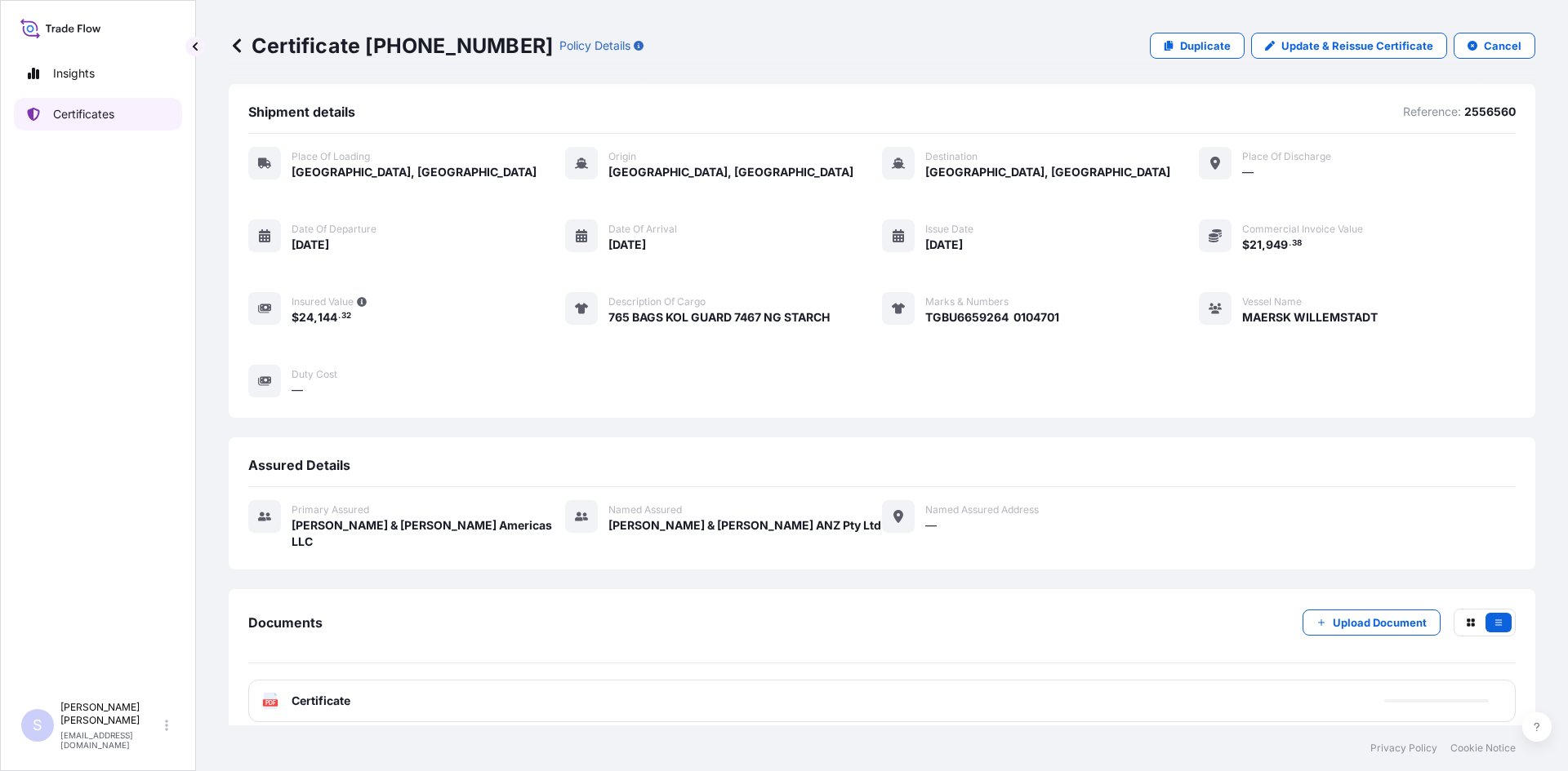
click at [126, 118] on link "Certificates" at bounding box center [98, 114] width 168 height 33
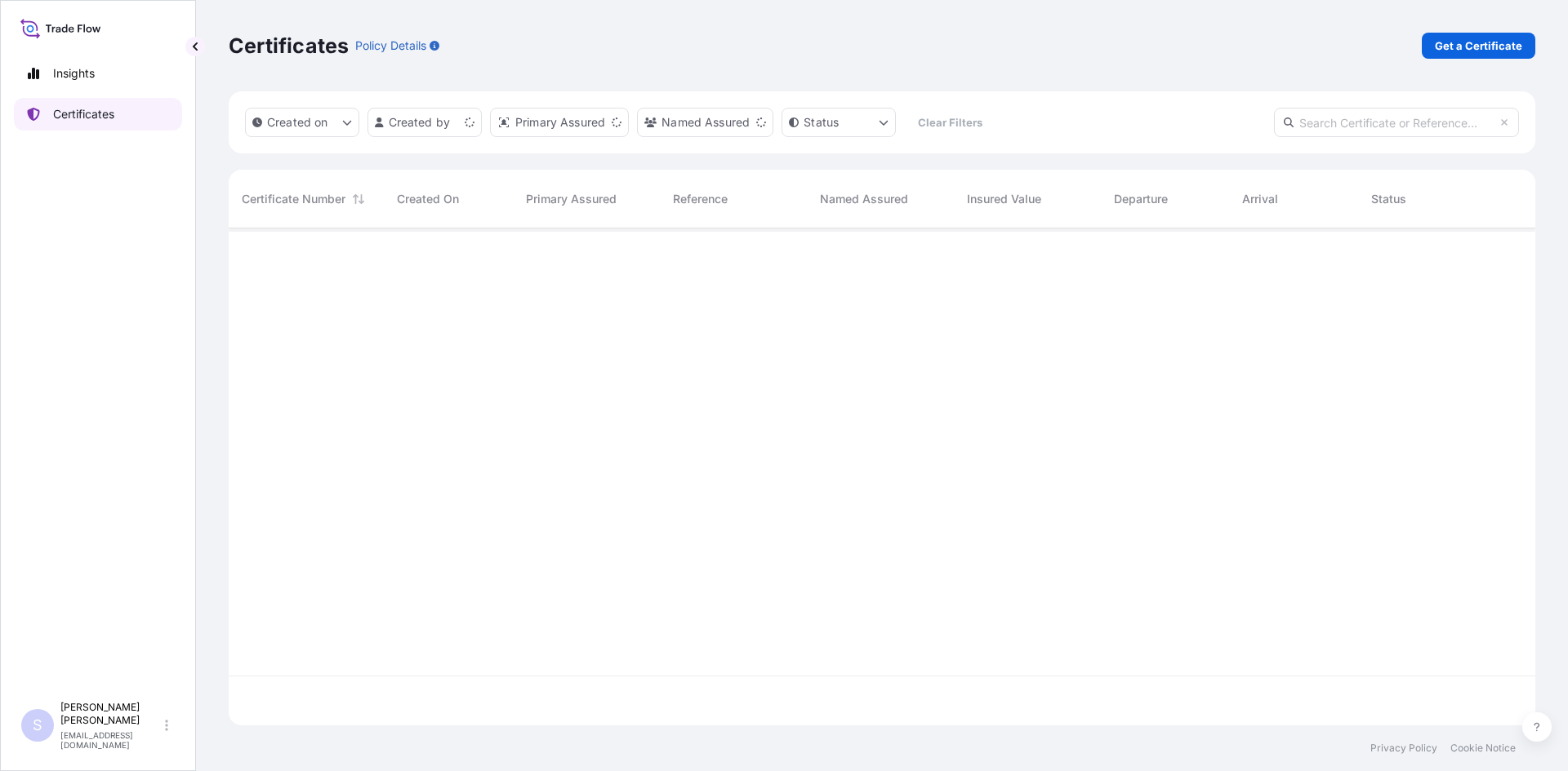
scroll to position [494, 1294]
click at [1477, 57] on link "Get a Certificate" at bounding box center [1478, 46] width 114 height 26
select select "Road / [GEOGRAPHIC_DATA]"
select select "Sea"
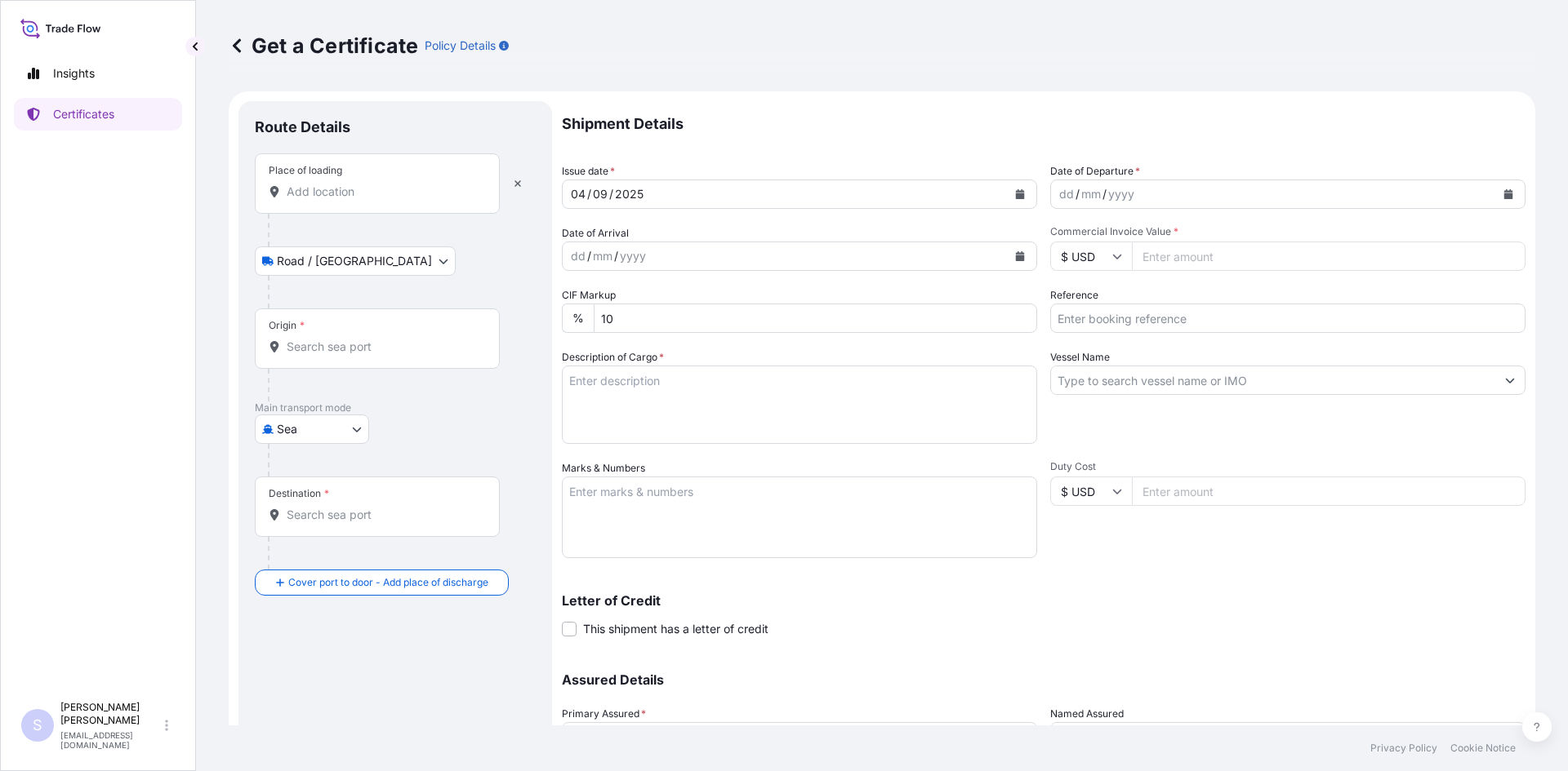
click at [334, 196] on input "Place of loading" at bounding box center [383, 191] width 192 height 16
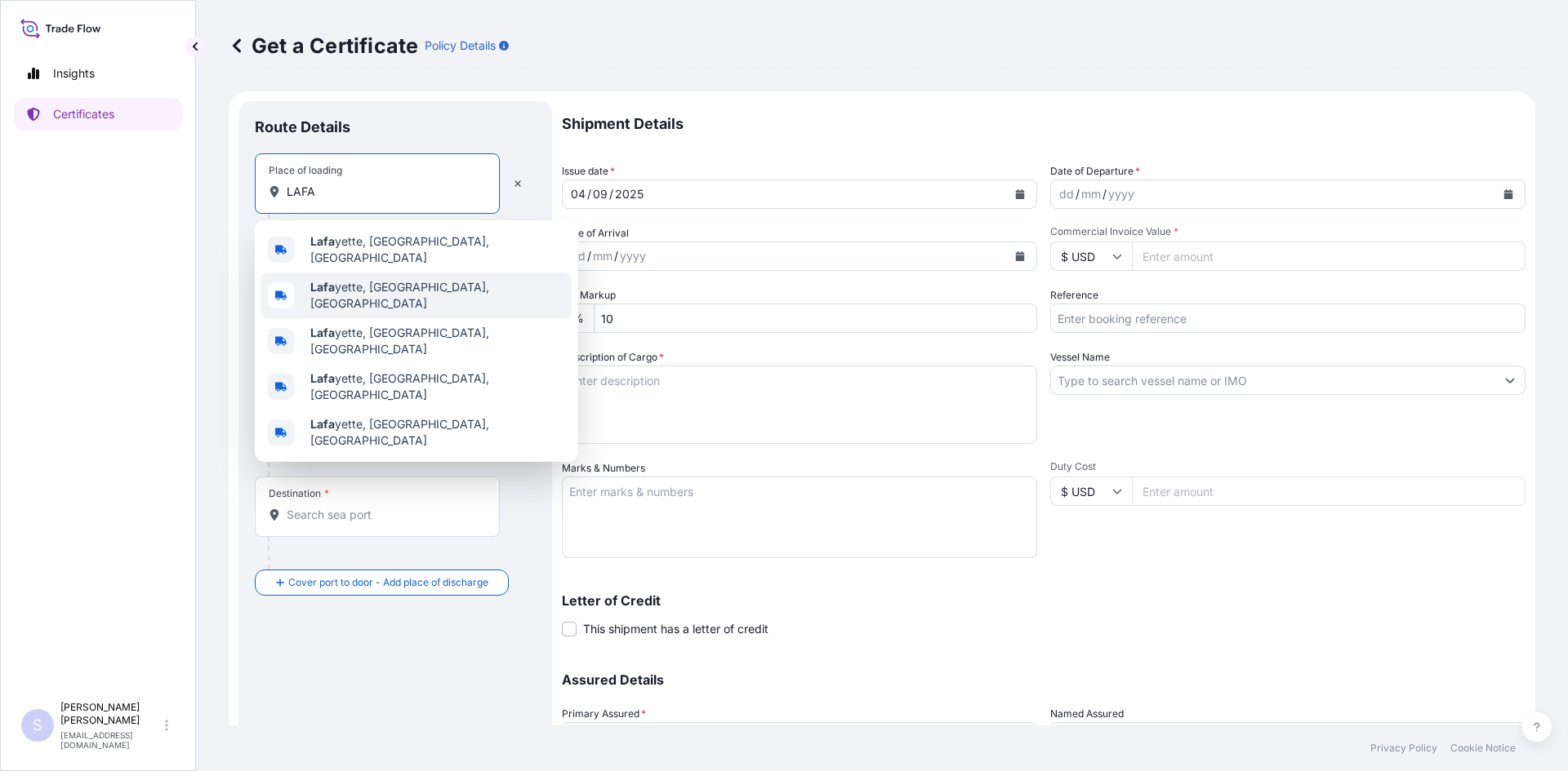
click at [358, 289] on span "[PERSON_NAME], [GEOGRAPHIC_DATA], [GEOGRAPHIC_DATA]" at bounding box center [437, 295] width 255 height 33
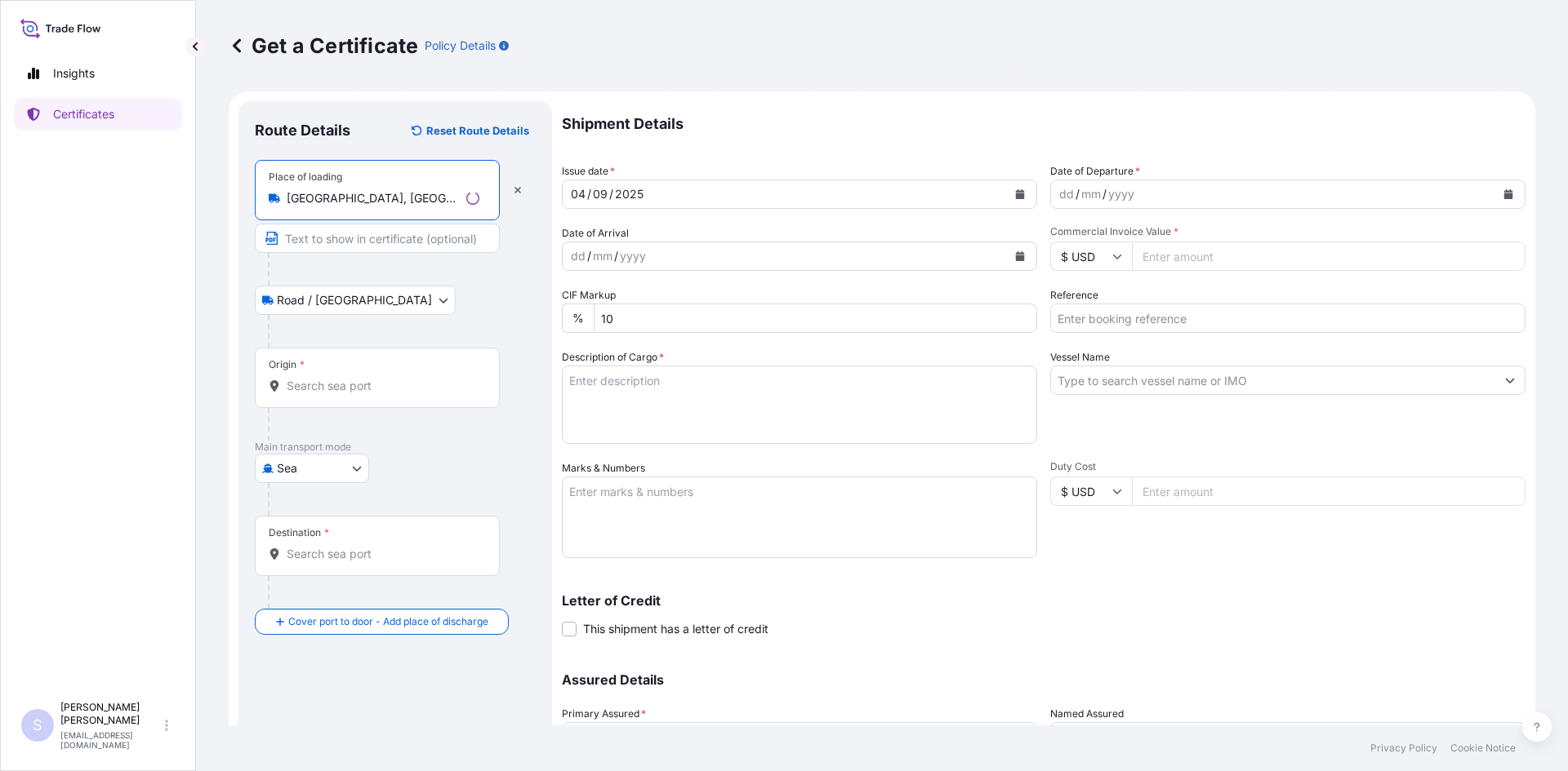
type input "[GEOGRAPHIC_DATA], [GEOGRAPHIC_DATA], [GEOGRAPHIC_DATA]"
click at [345, 384] on input "Origin *" at bounding box center [383, 386] width 192 height 16
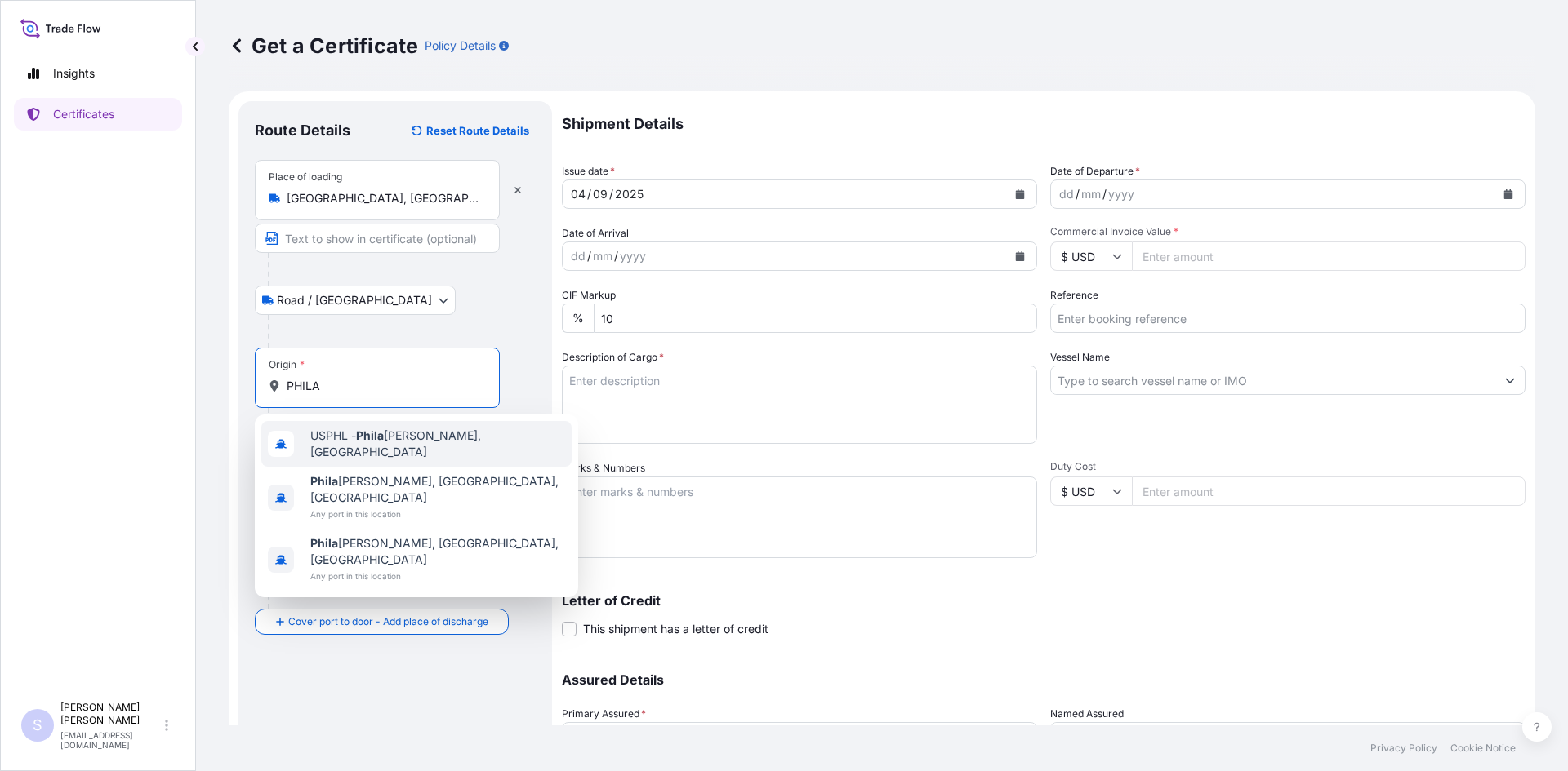
click at [346, 436] on span "USPHL - Phila [PERSON_NAME], [GEOGRAPHIC_DATA]" at bounding box center [437, 444] width 255 height 33
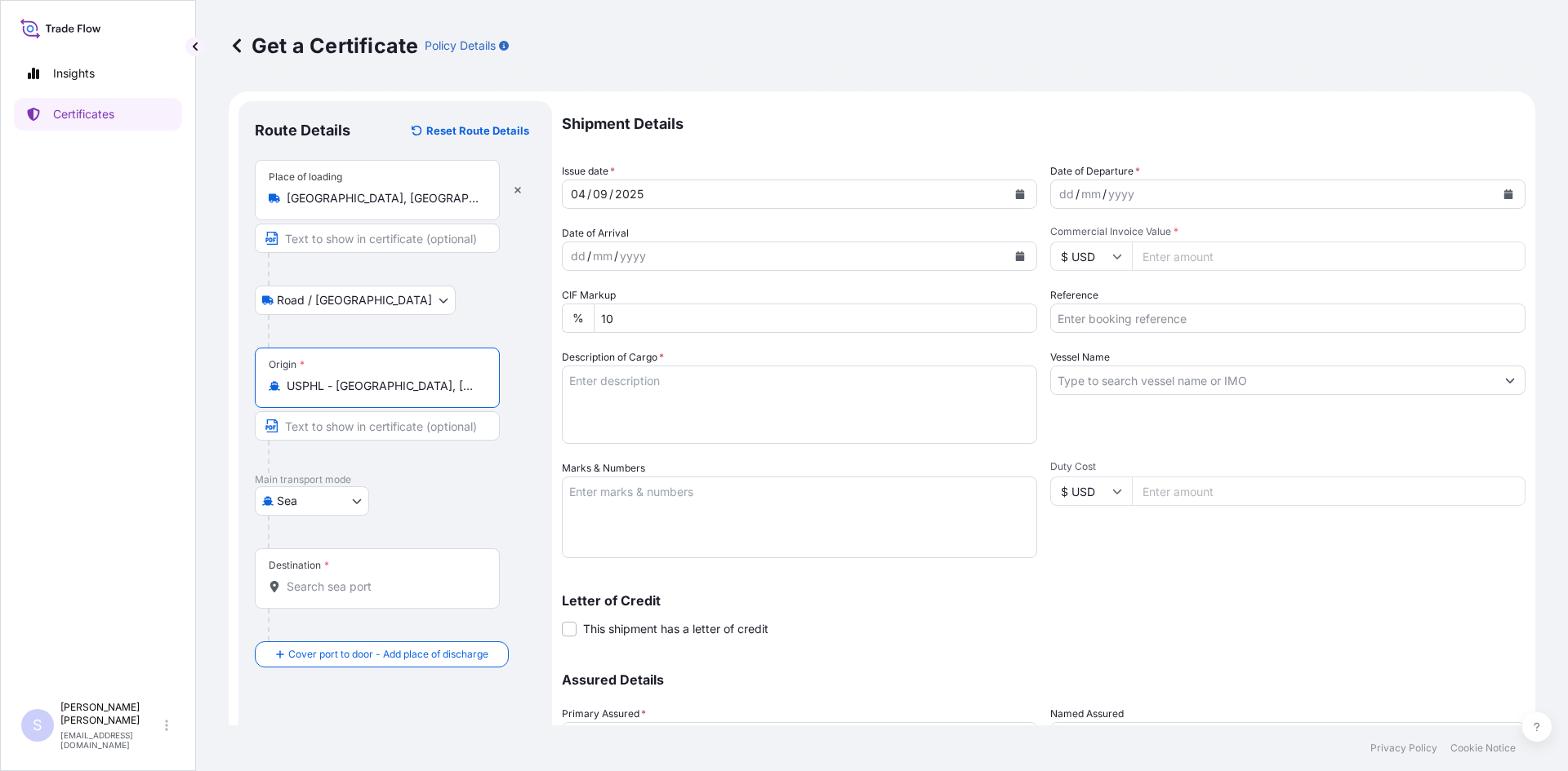
type input "USPHL - [GEOGRAPHIC_DATA], [GEOGRAPHIC_DATA]"
click at [334, 583] on input "Destination *" at bounding box center [383, 587] width 192 height 16
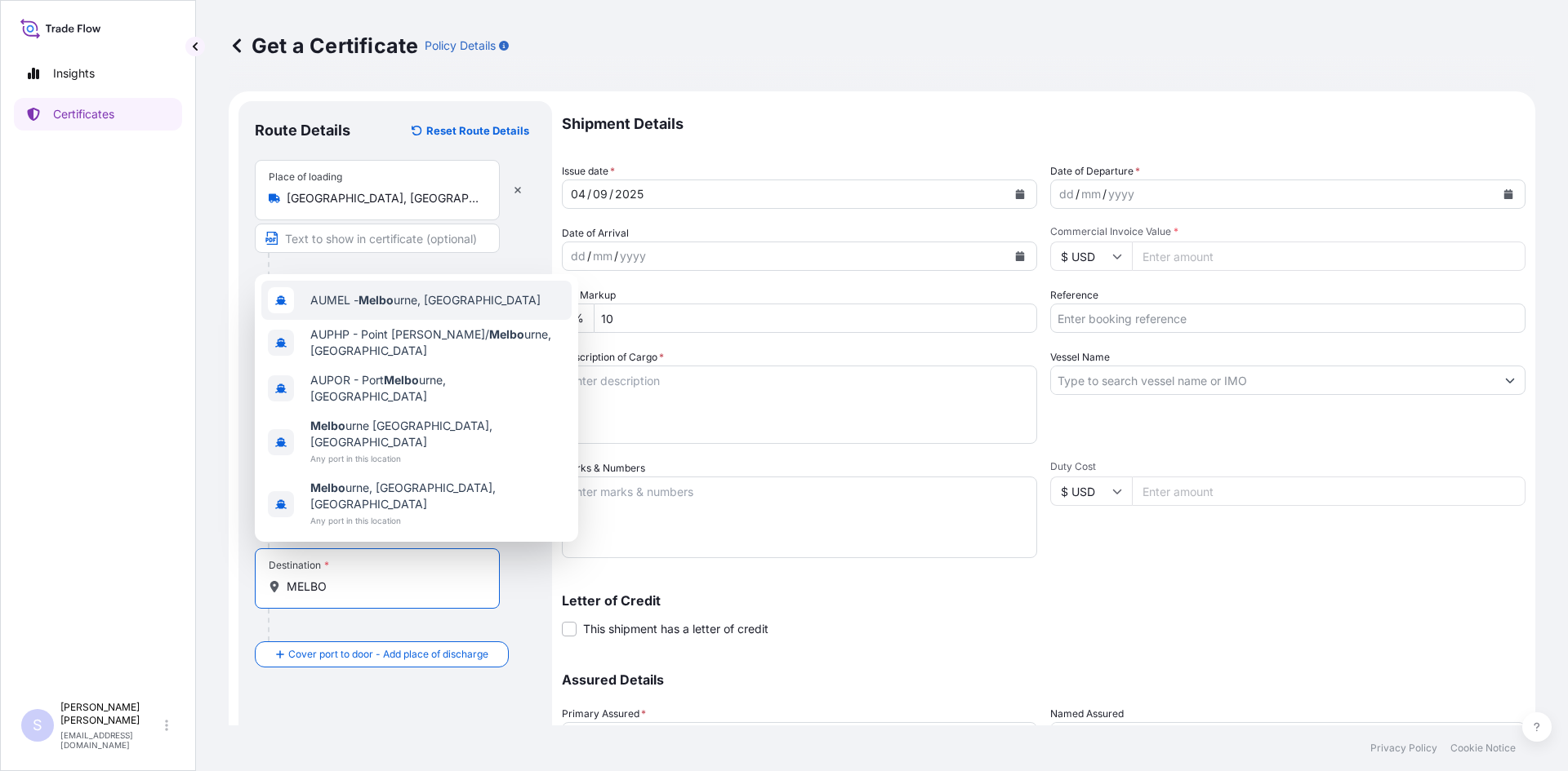
click at [410, 320] on div "AUMEL - Melbo urne, [GEOGRAPHIC_DATA]" at bounding box center [416, 300] width 310 height 40
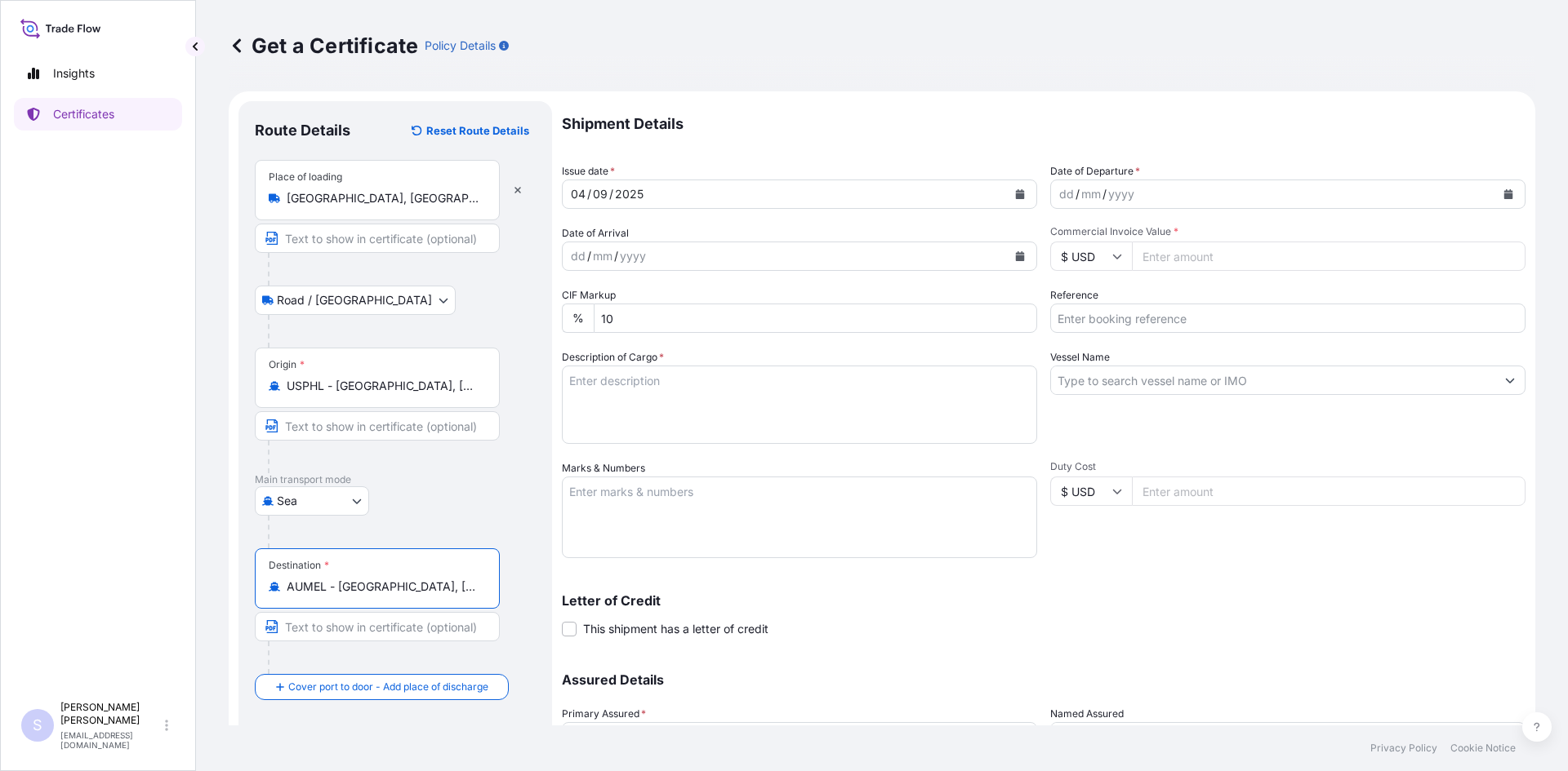
type input "AUMEL - [GEOGRAPHIC_DATA], [GEOGRAPHIC_DATA]"
click at [1504, 190] on icon "Calendar" at bounding box center [1509, 194] width 10 height 10
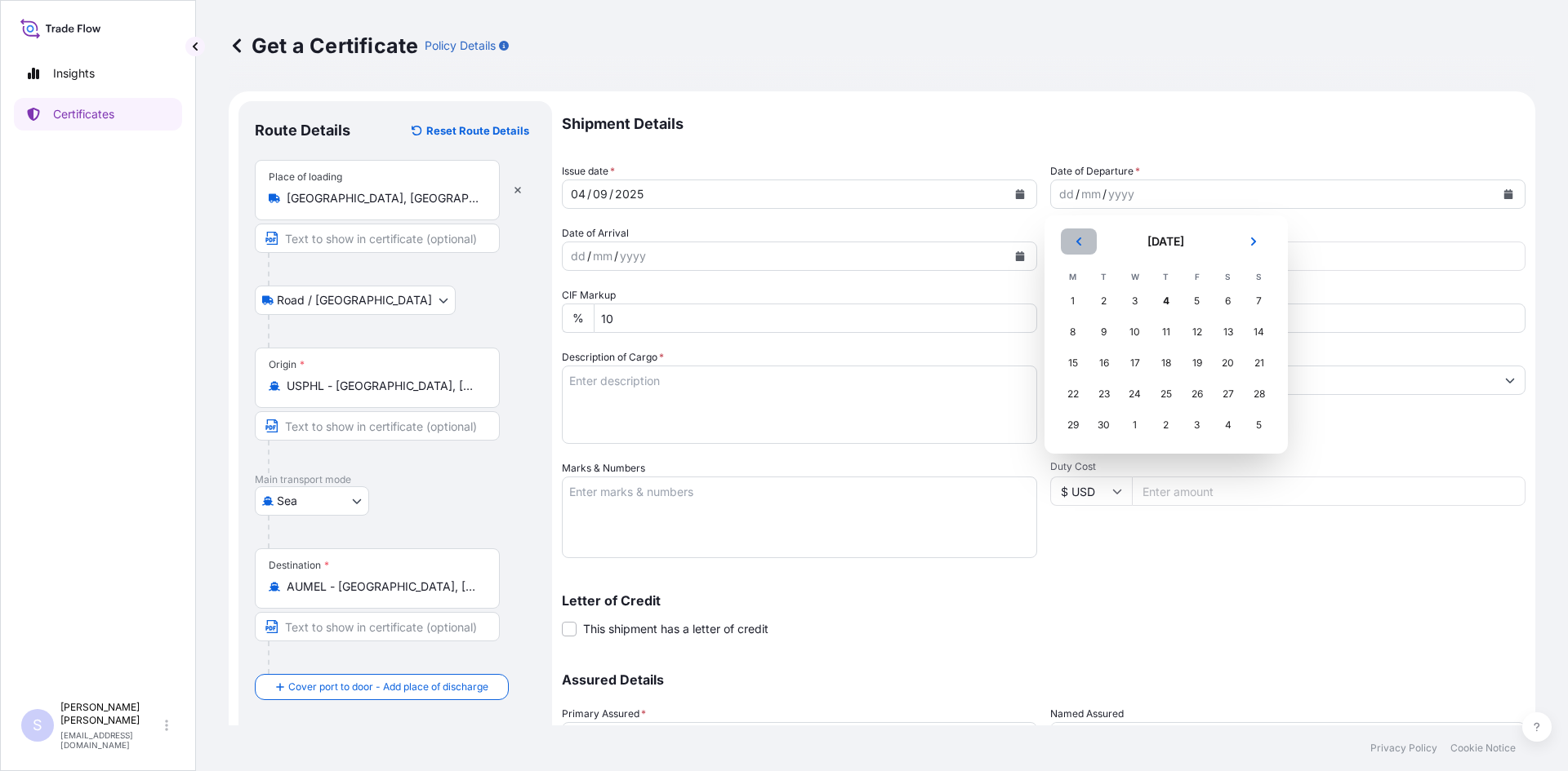
click at [1079, 241] on icon "Previous" at bounding box center [1078, 242] width 10 height 10
click at [1140, 419] on div "27" at bounding box center [1135, 425] width 30 height 30
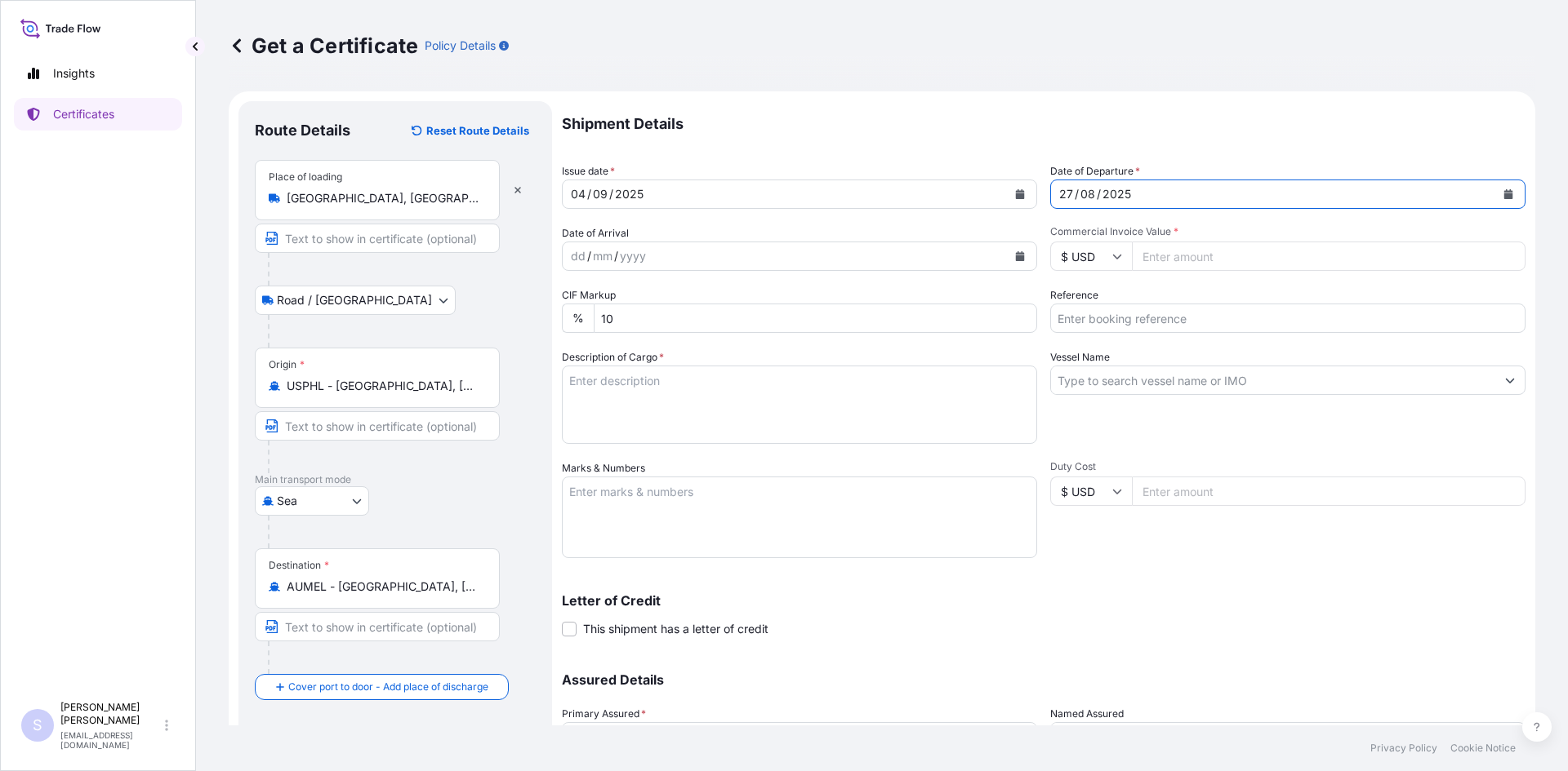
click at [1023, 259] on button "Calendar" at bounding box center [1020, 256] width 26 height 26
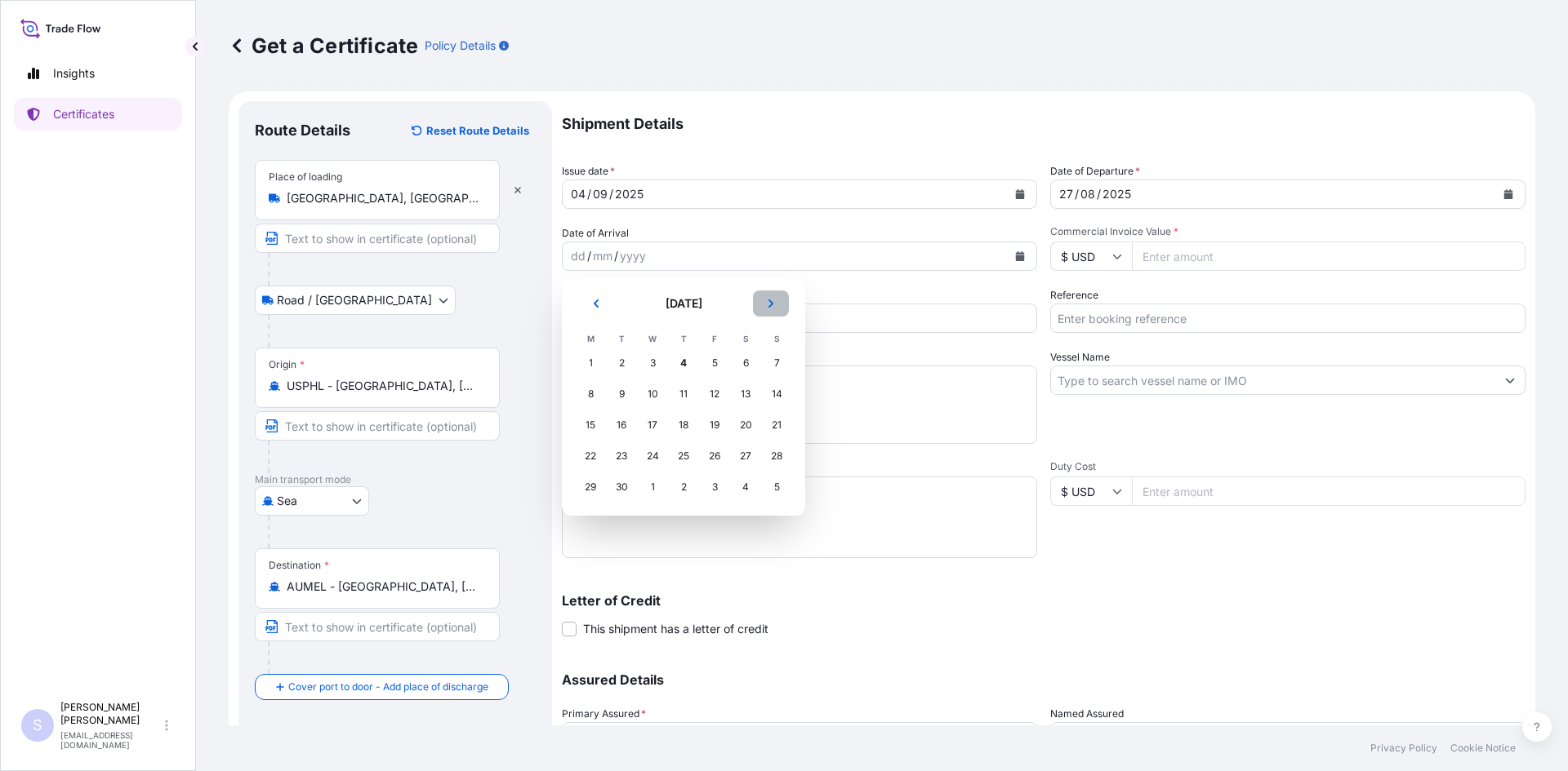
click at [773, 306] on icon "Next" at bounding box center [771, 304] width 10 height 10
click at [714, 368] on div "3" at bounding box center [715, 364] width 30 height 30
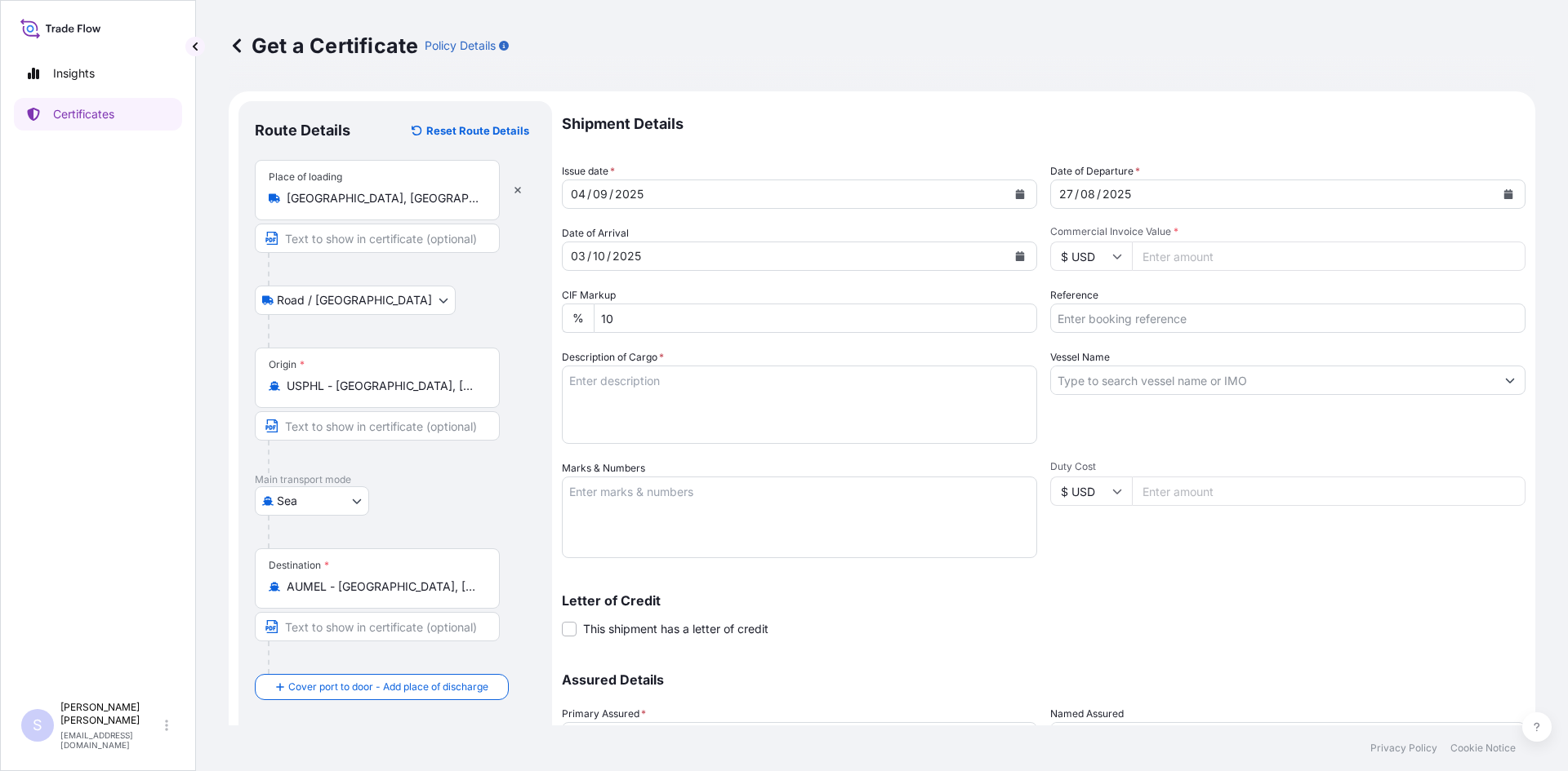
click at [1207, 247] on input "Commercial Invoice Value *" at bounding box center [1328, 257] width 393 height 30
type input "21949.38"
type input "2556559"
type textarea "765 BAGS KOL GUARD 7467 NG STARCH"
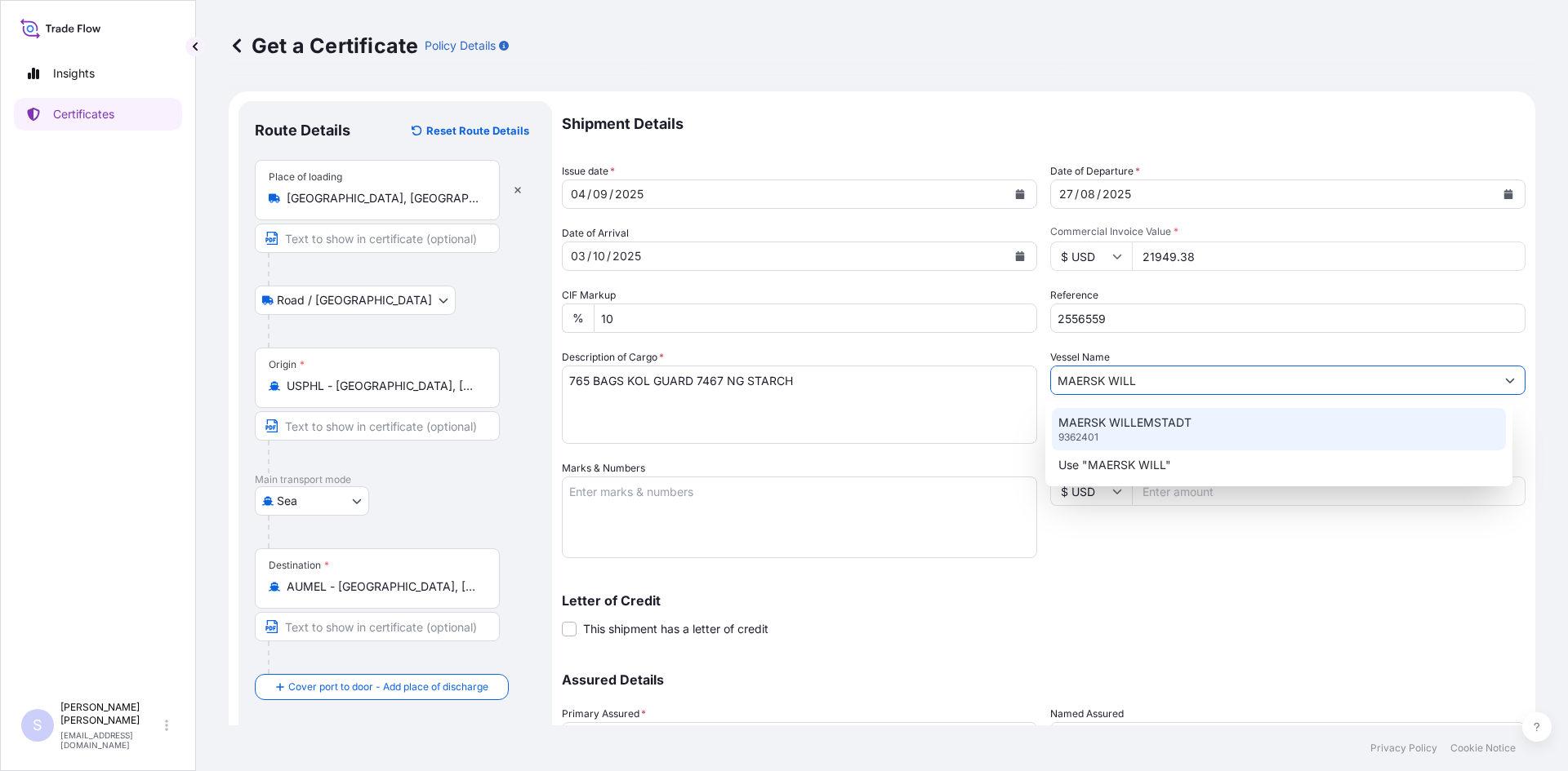
click at [1194, 427] on div "MAERSK WILLEMSTADT 9362401" at bounding box center [1279, 429] width 455 height 43
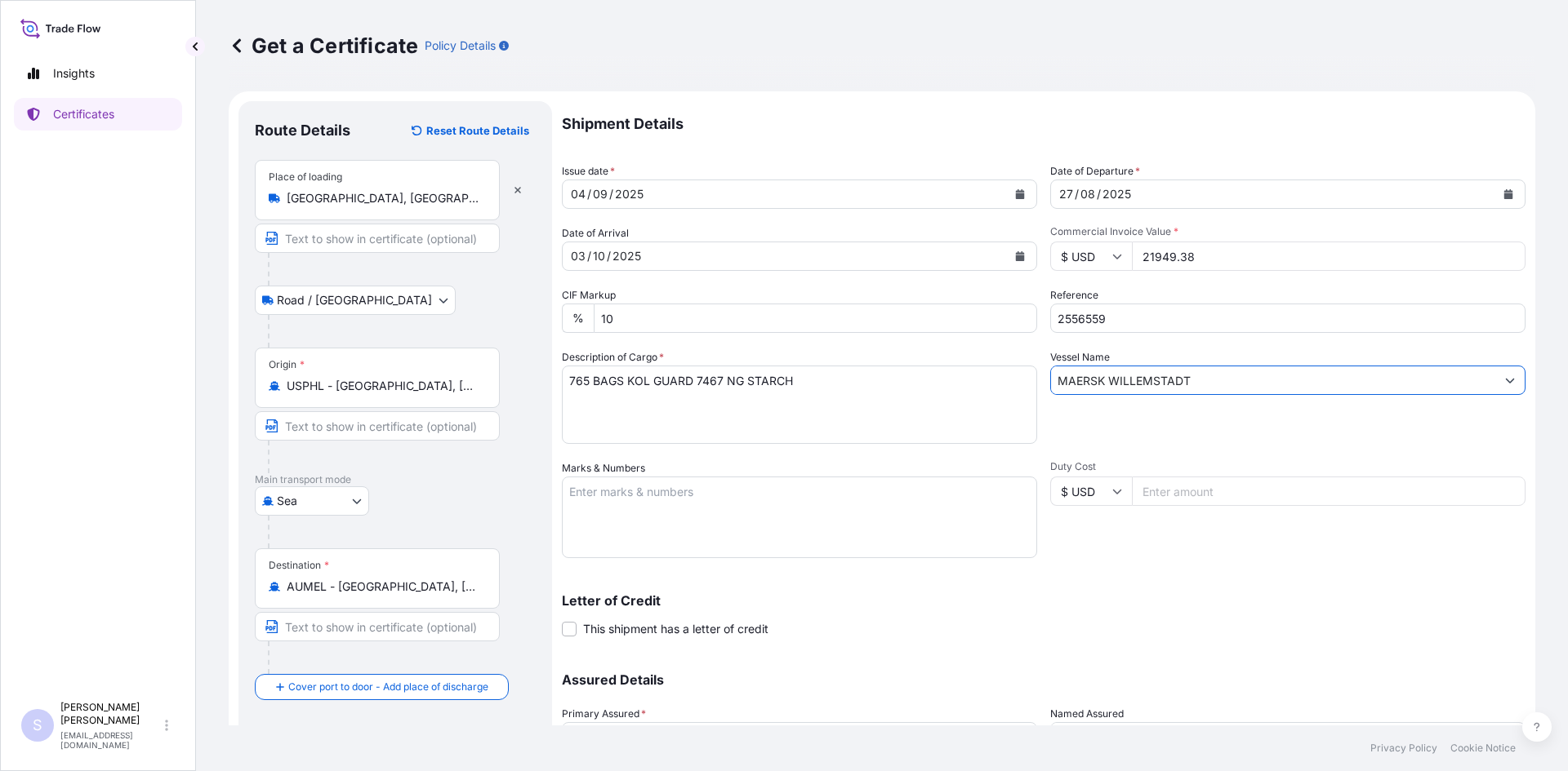
type input "MAERSK WILLEMSTADT"
click at [793, 503] on textarea "Marks & Numbers" at bounding box center [799, 517] width 475 height 81
type textarea "SUDU8693580 0114158"
click at [1154, 600] on p "Letter of Credit" at bounding box center [1044, 601] width 963 height 13
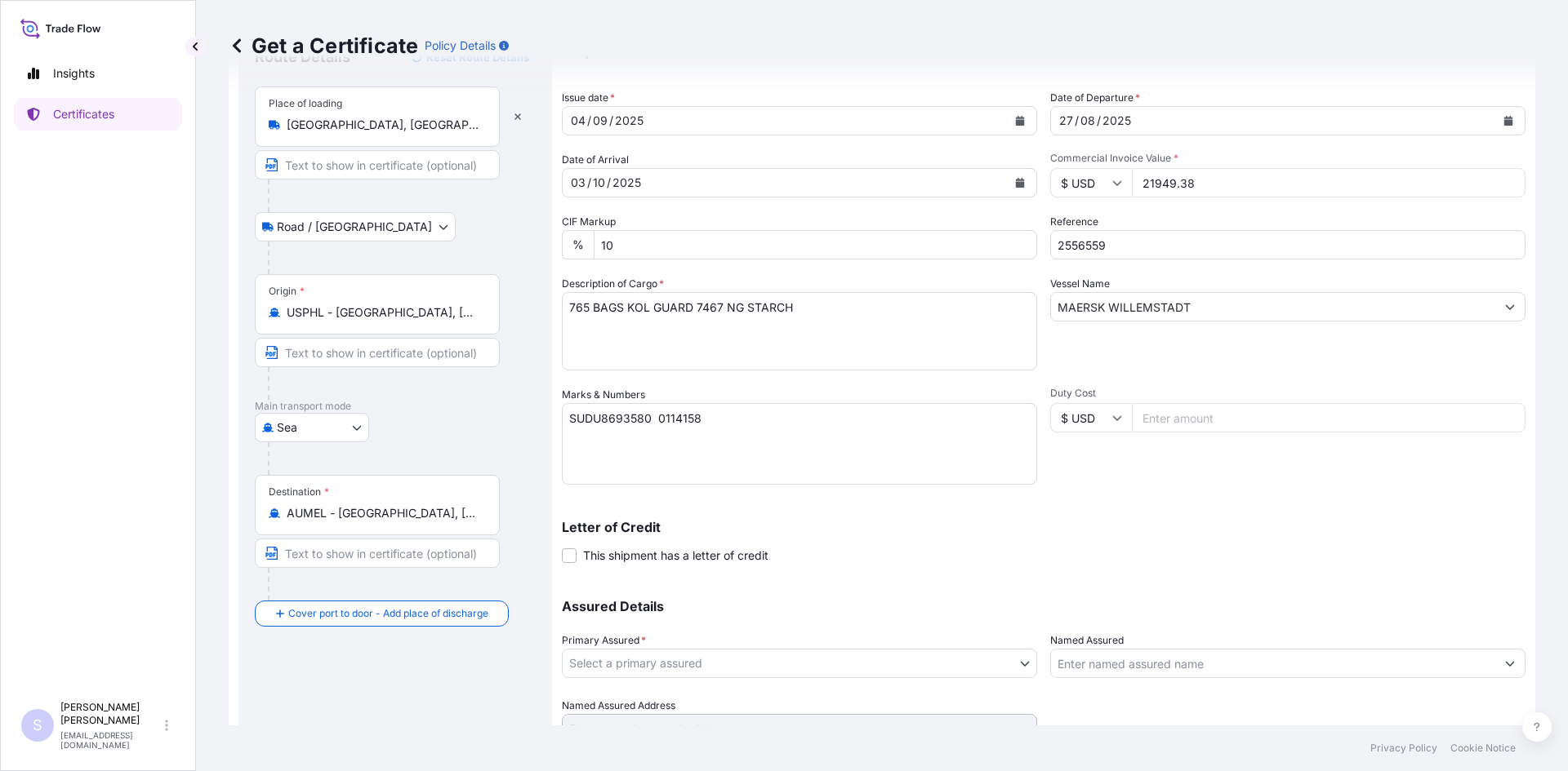
scroll to position [147, 0]
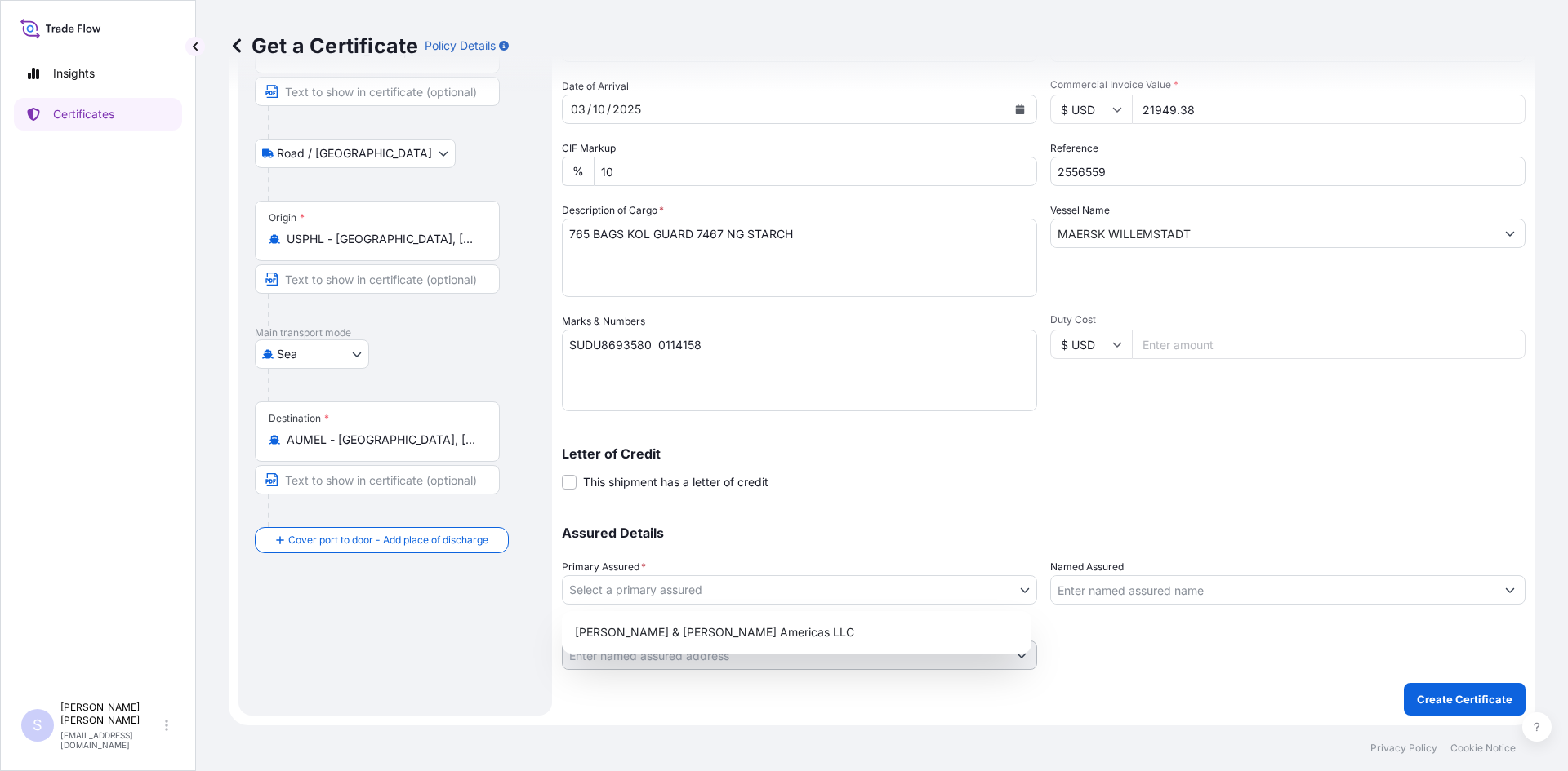
click at [1020, 585] on body "Insights Certificates S [PERSON_NAME] [EMAIL_ADDRESS][DOMAIN_NAME] Get a Certif…" at bounding box center [784, 386] width 1568 height 771
click at [882, 628] on div "[PERSON_NAME] & [PERSON_NAME] Americas LLC" at bounding box center [796, 633] width 457 height 30
select select "31658"
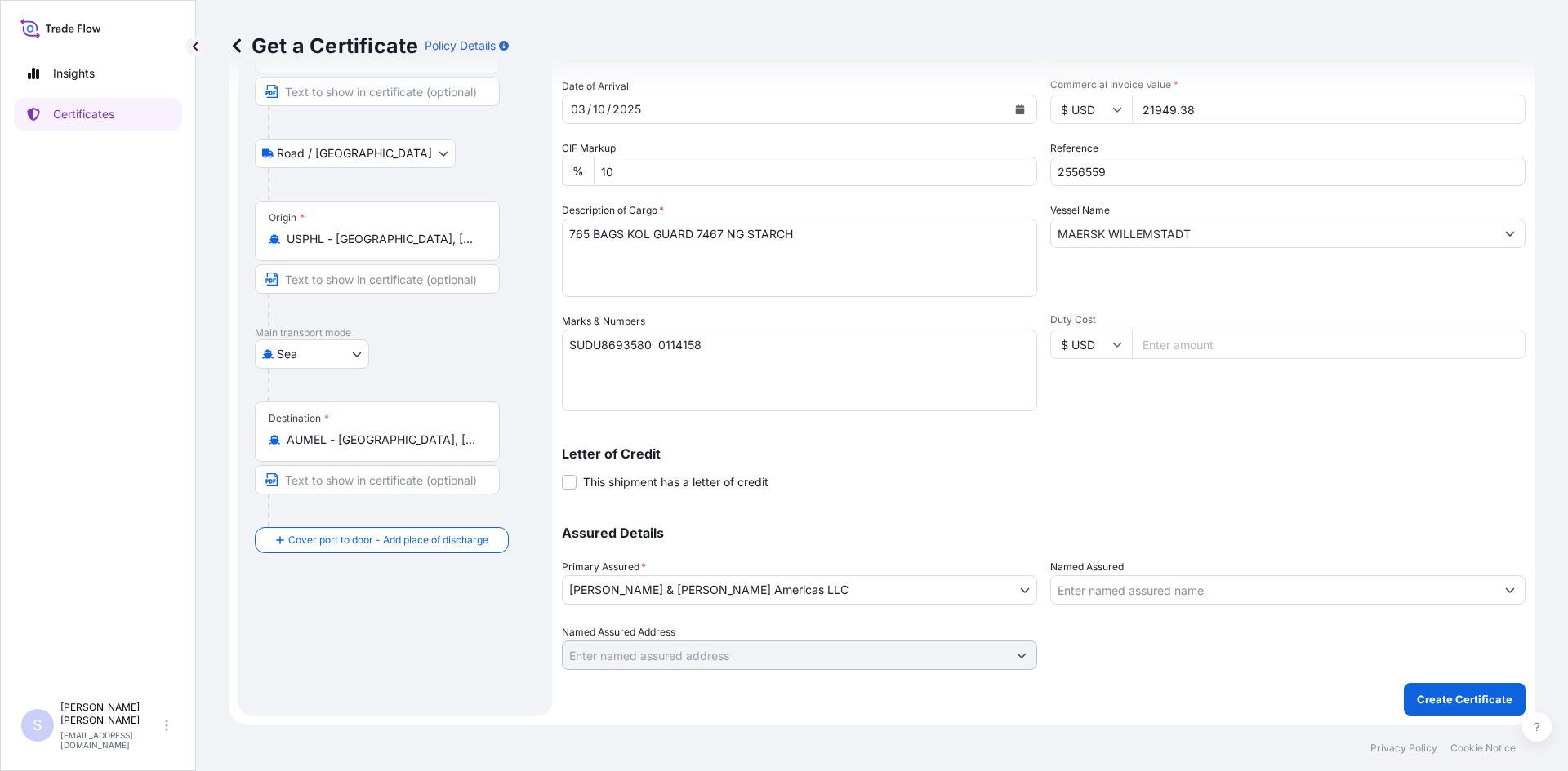
click at [1117, 573] on label "Named Assured" at bounding box center [1086, 567] width 73 height 16
click at [1117, 576] on input "Named Assured" at bounding box center [1273, 591] width 444 height 30
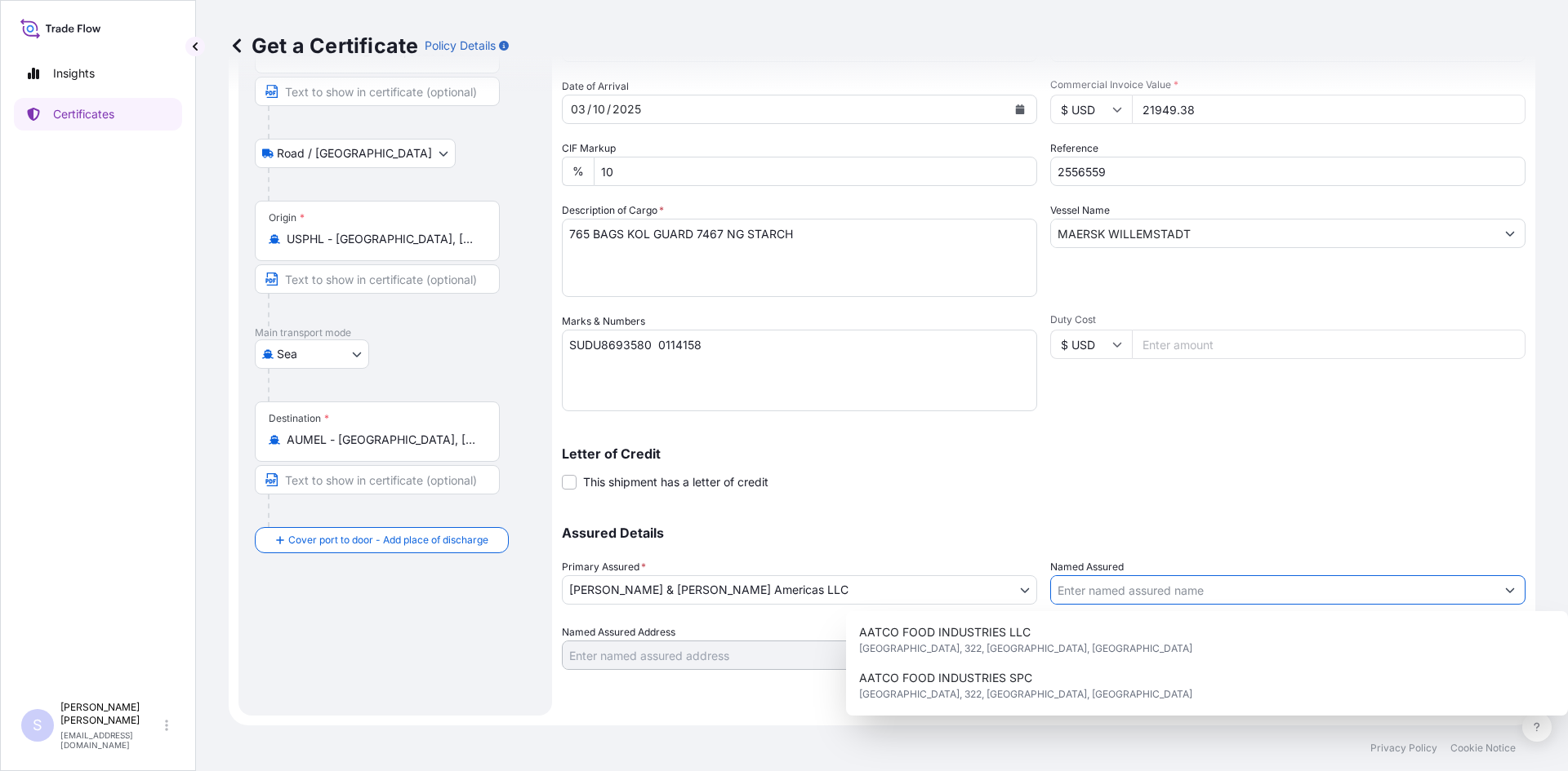
click at [1112, 580] on input "Named Assured" at bounding box center [1273, 591] width 444 height 30
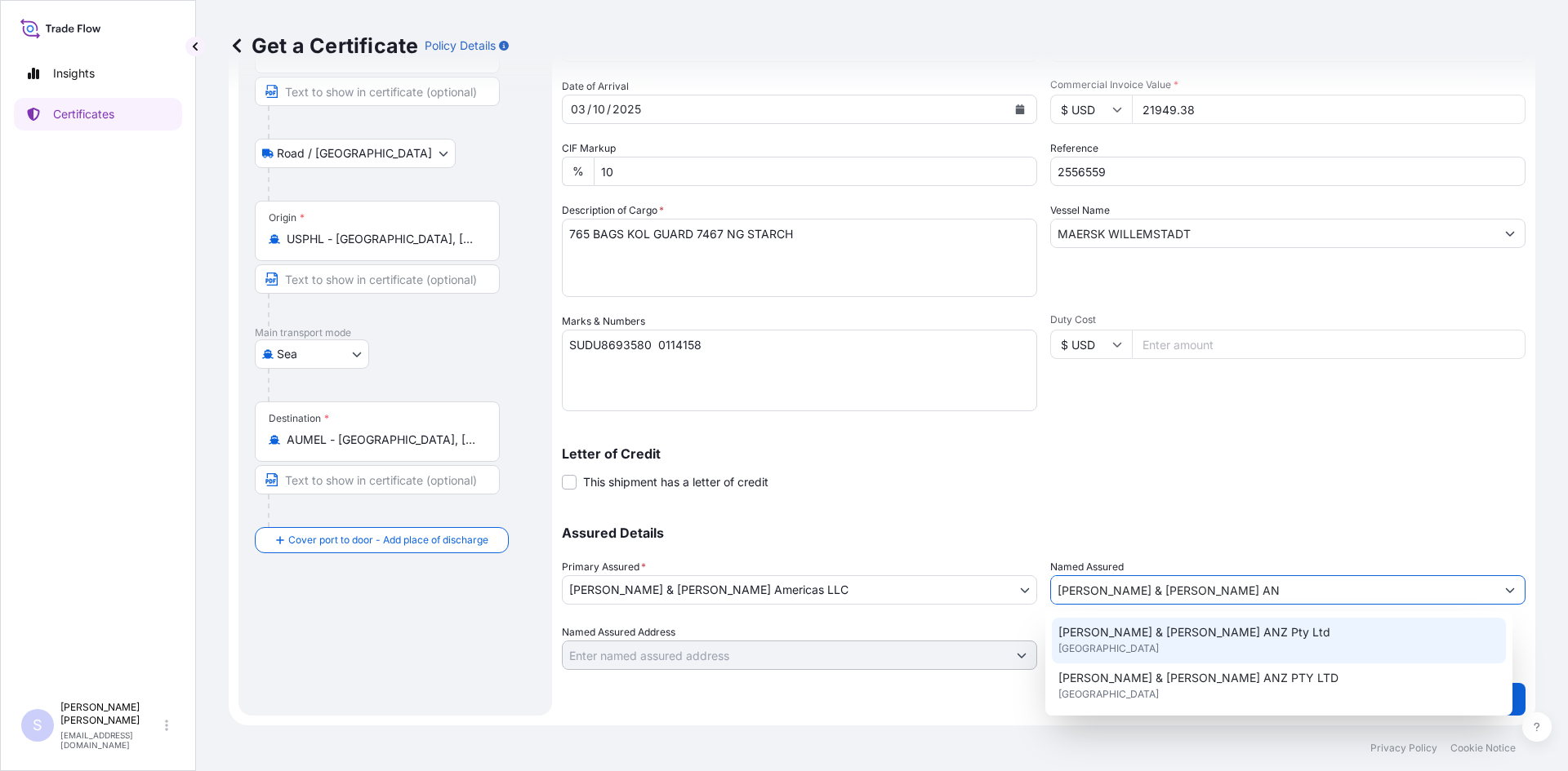
click at [1118, 630] on span "[PERSON_NAME] & [PERSON_NAME] ANZ Pty Ltd" at bounding box center [1194, 632] width 272 height 16
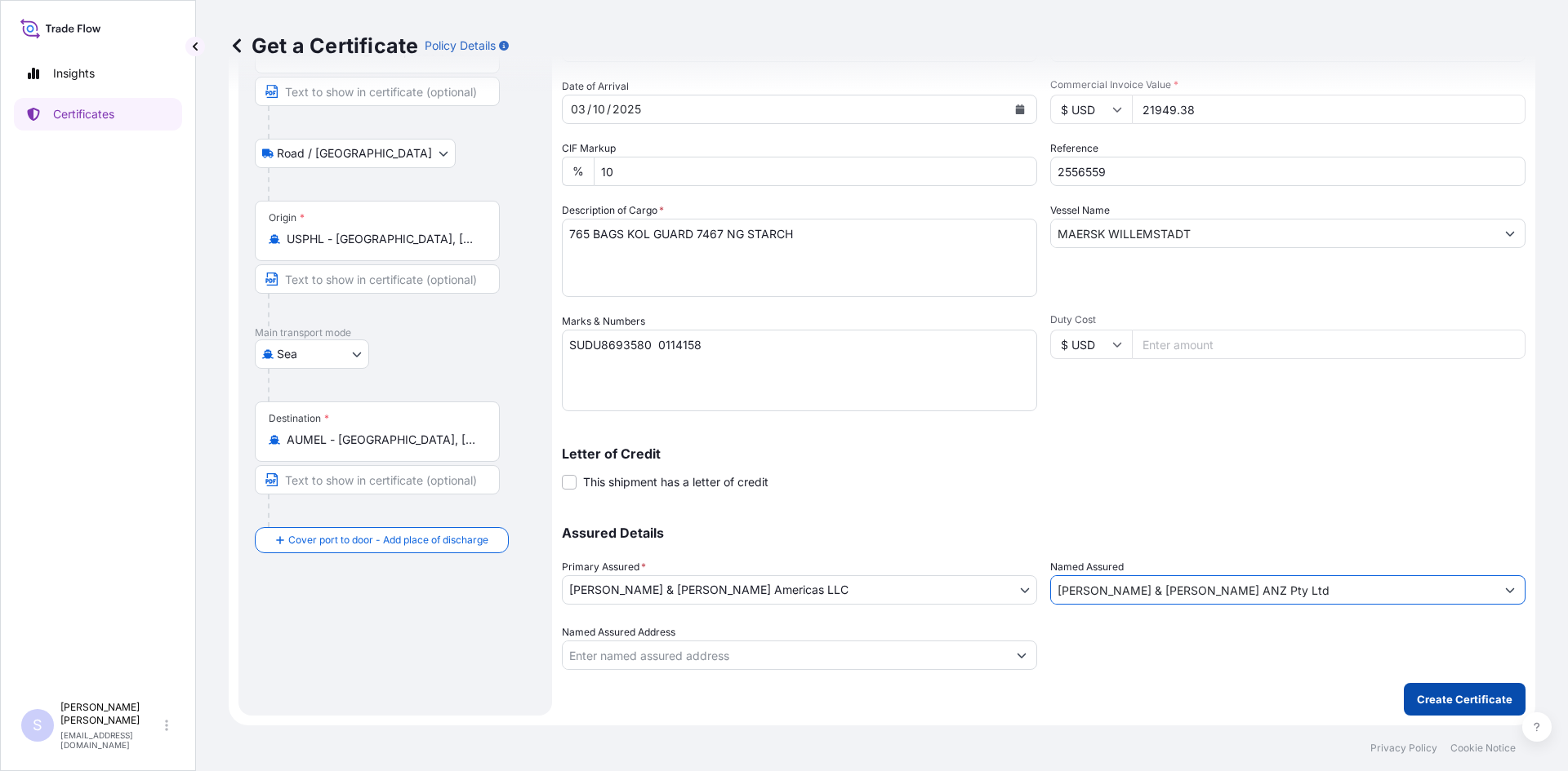
type input "[PERSON_NAME] & [PERSON_NAME] ANZ Pty Ltd"
click at [1428, 697] on p "Create Certificate" at bounding box center [1464, 700] width 95 height 16
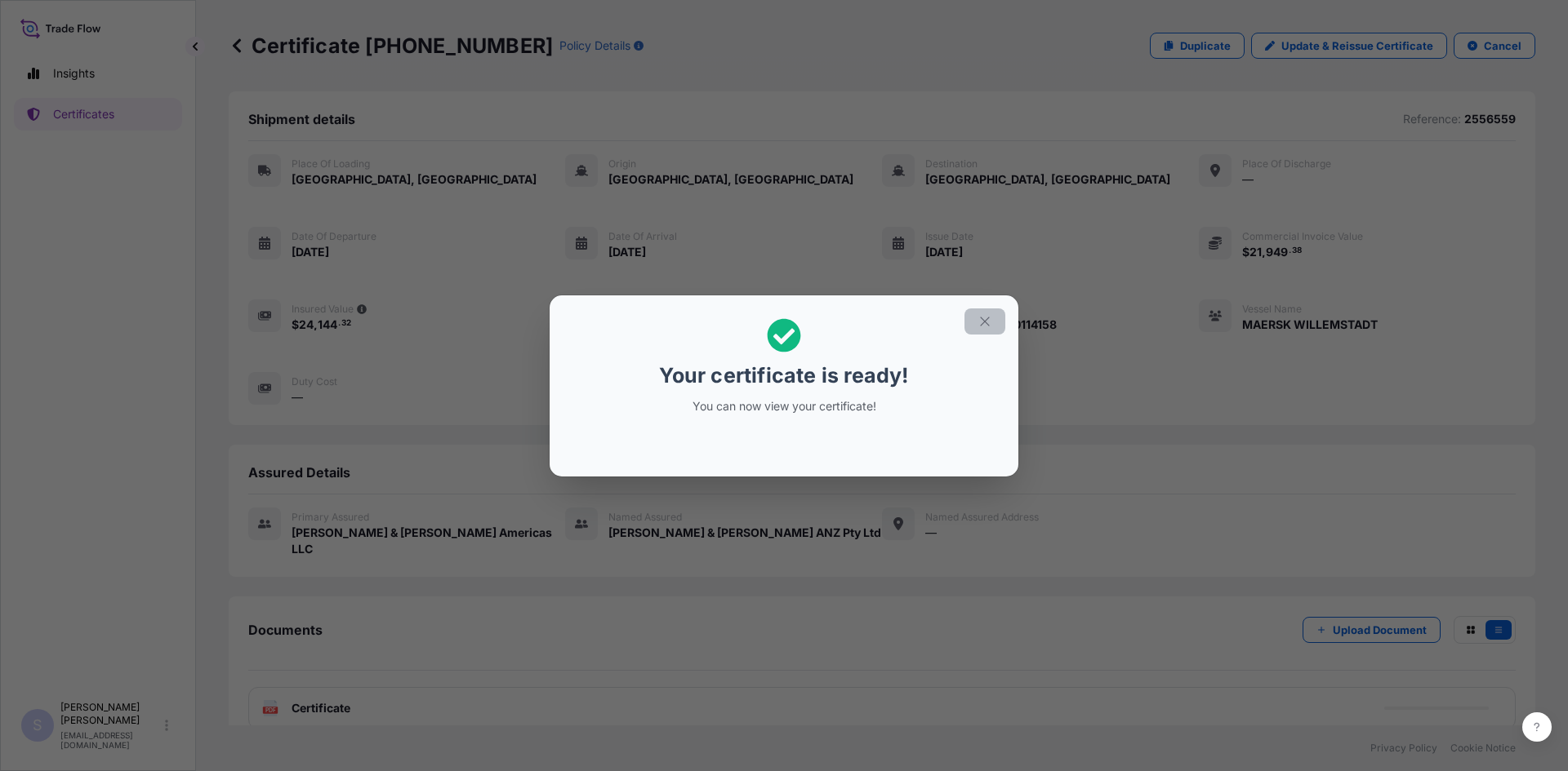
click at [975, 319] on button "button" at bounding box center [984, 321] width 41 height 26
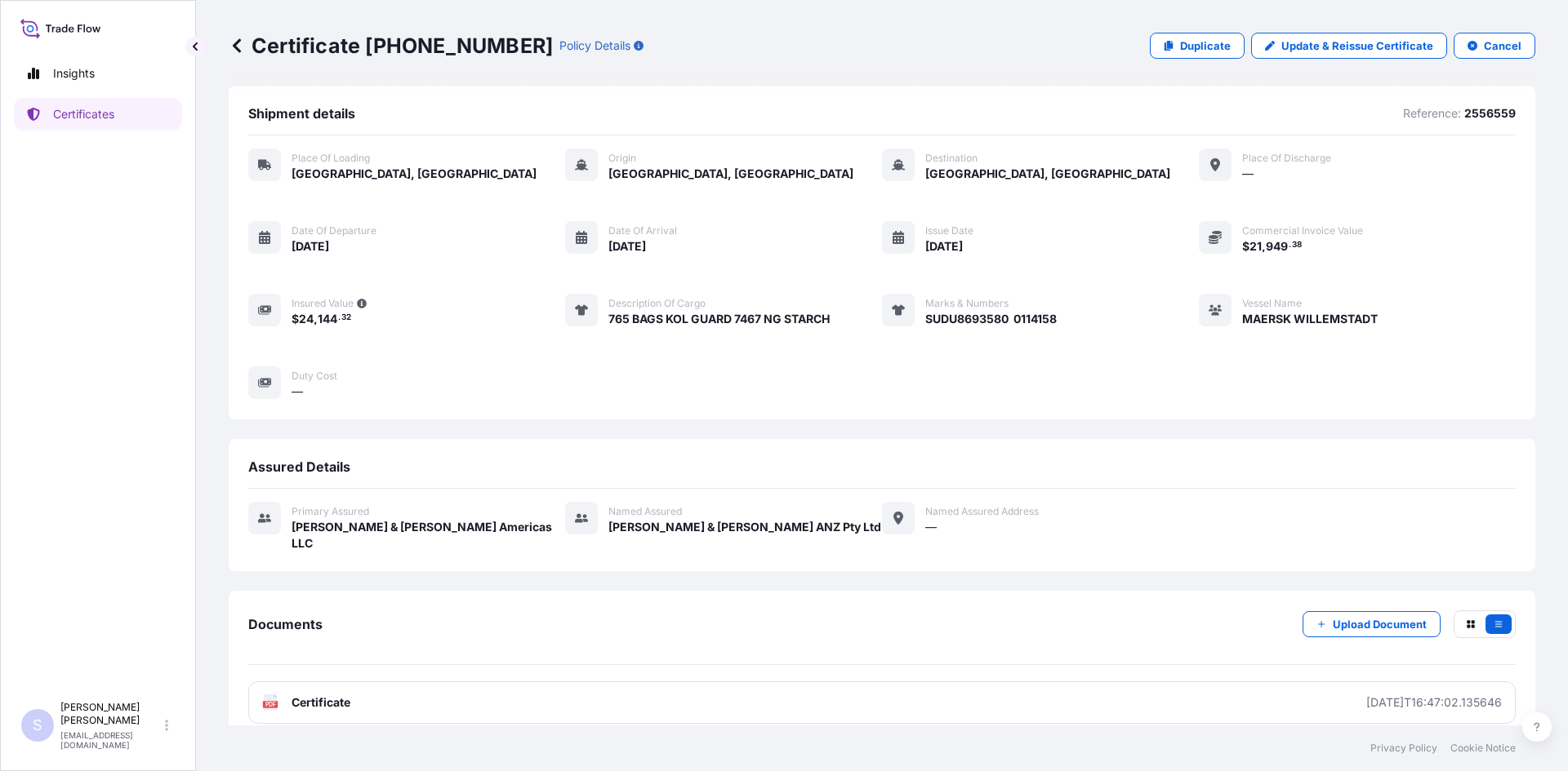
scroll to position [7, 0]
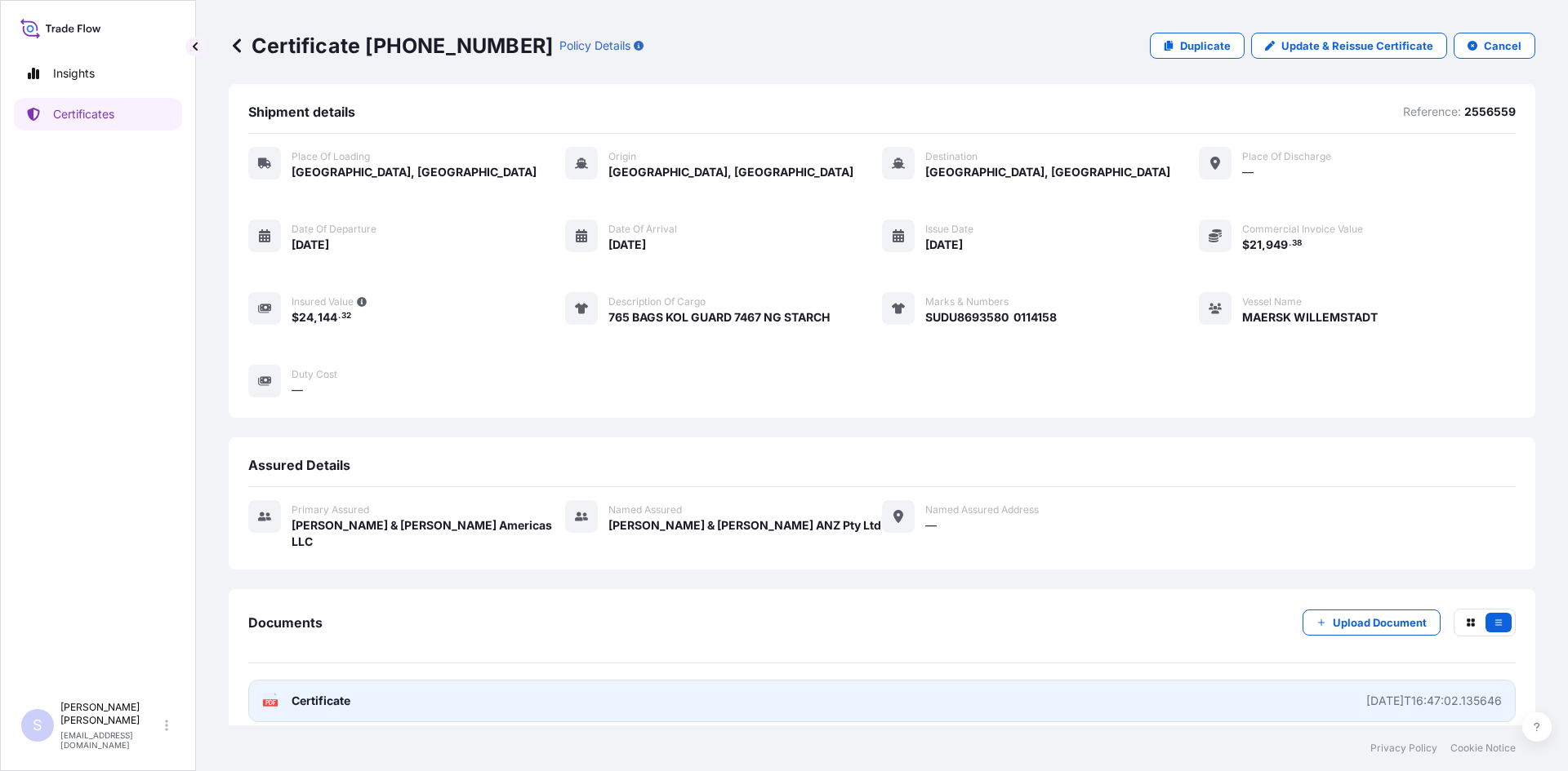
click at [272, 694] on link "PDF Certificate [DATE]T16:47:02.135646" at bounding box center [881, 701] width 1268 height 43
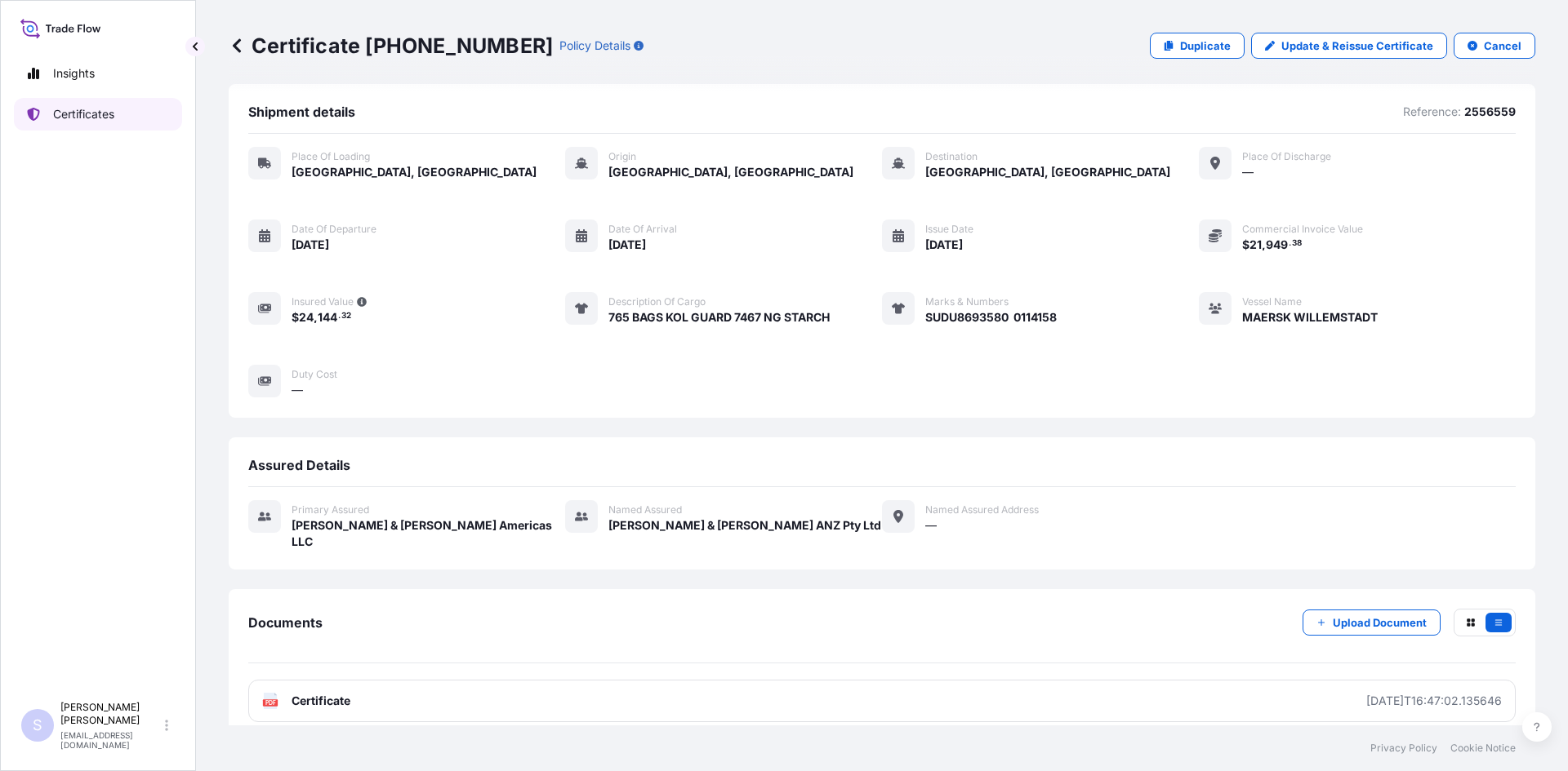
click at [154, 111] on link "Certificates" at bounding box center [98, 114] width 168 height 33
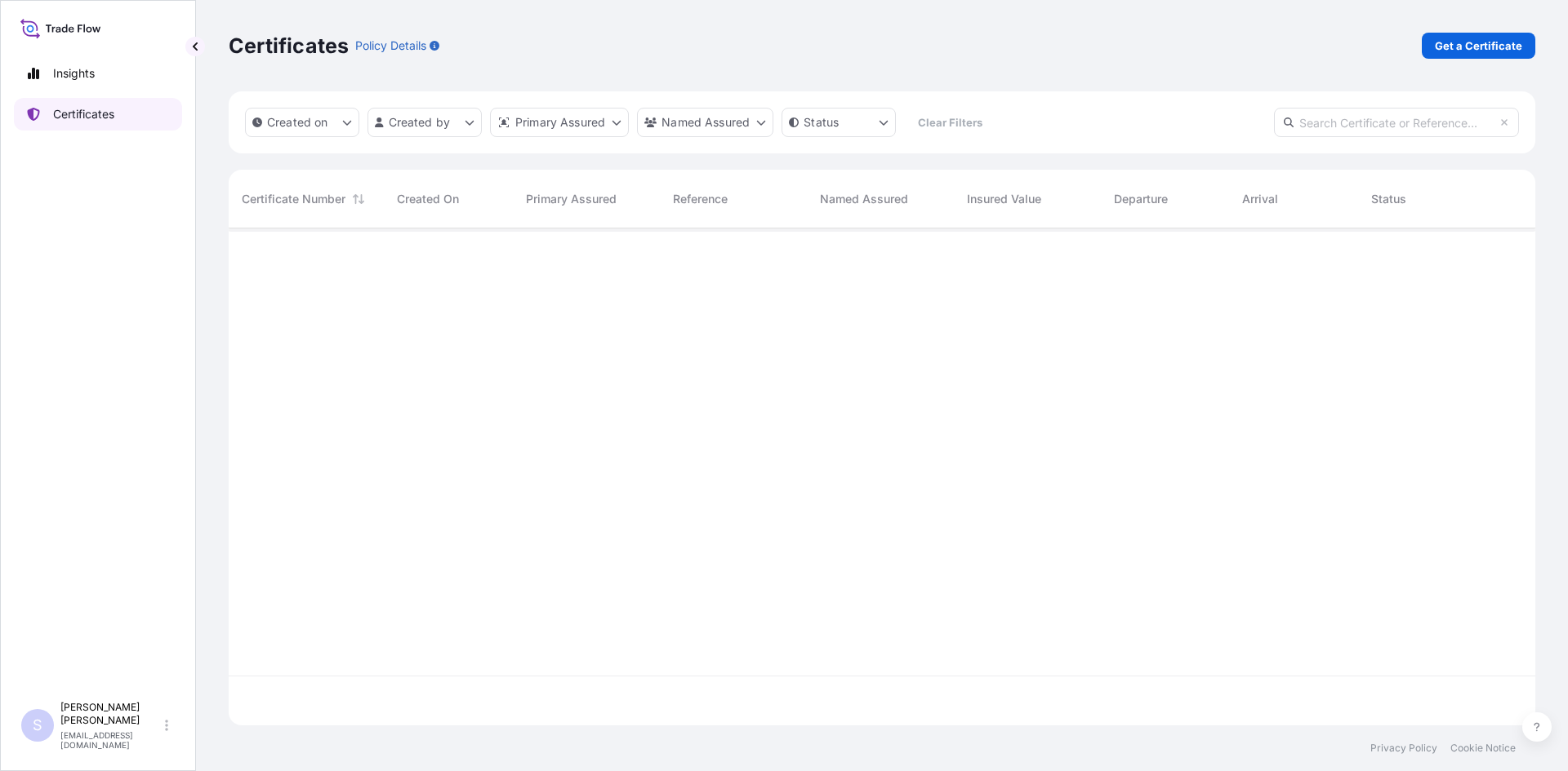
scroll to position [494, 1294]
click at [1464, 54] on link "Get a Certificate" at bounding box center [1478, 46] width 114 height 26
select select "Road / [GEOGRAPHIC_DATA]"
select select "Sea"
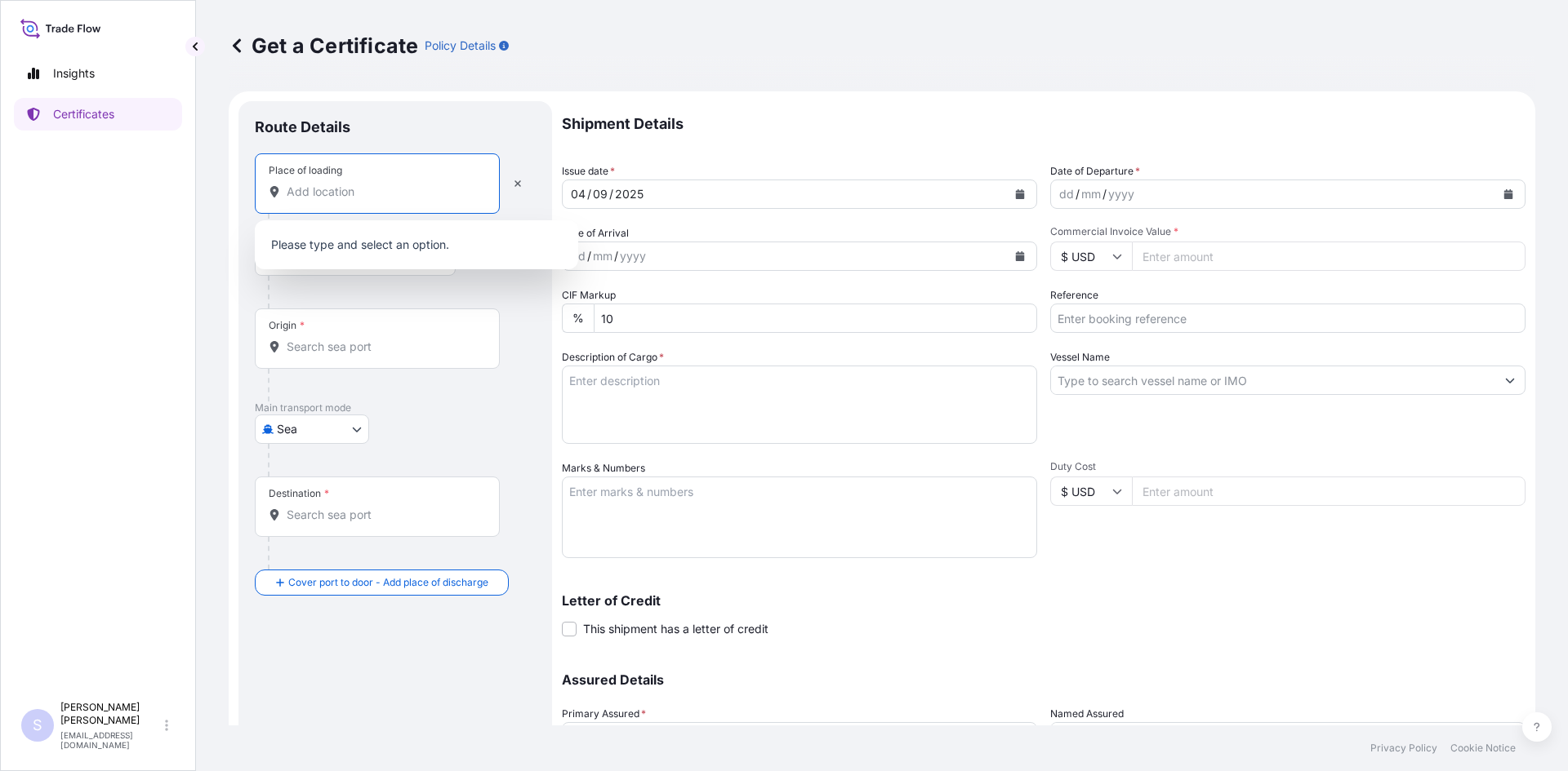
click at [362, 193] on input "Place of loading" at bounding box center [383, 191] width 192 height 16
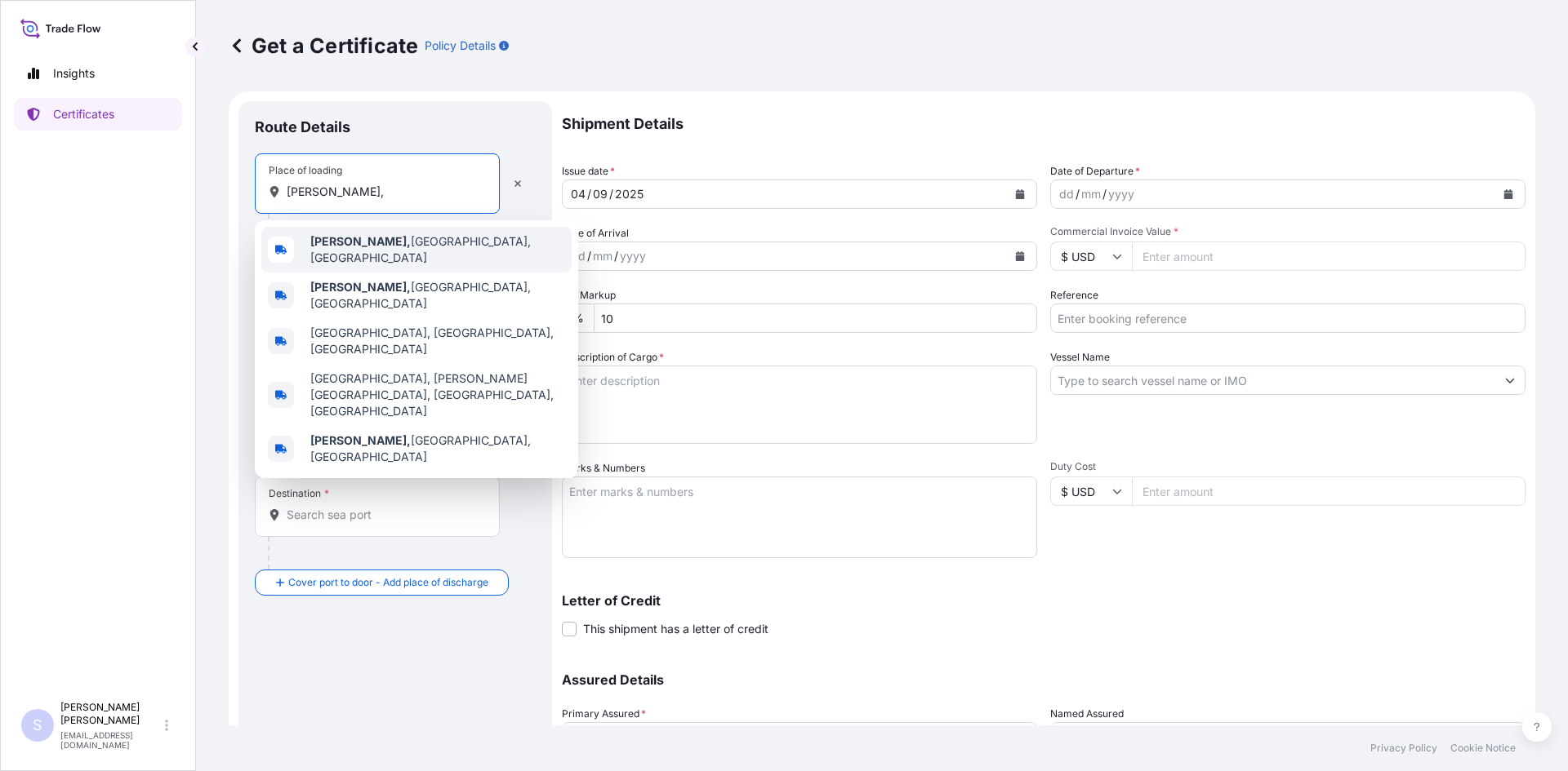
click at [353, 248] on b "[PERSON_NAME]," at bounding box center [360, 241] width 100 height 14
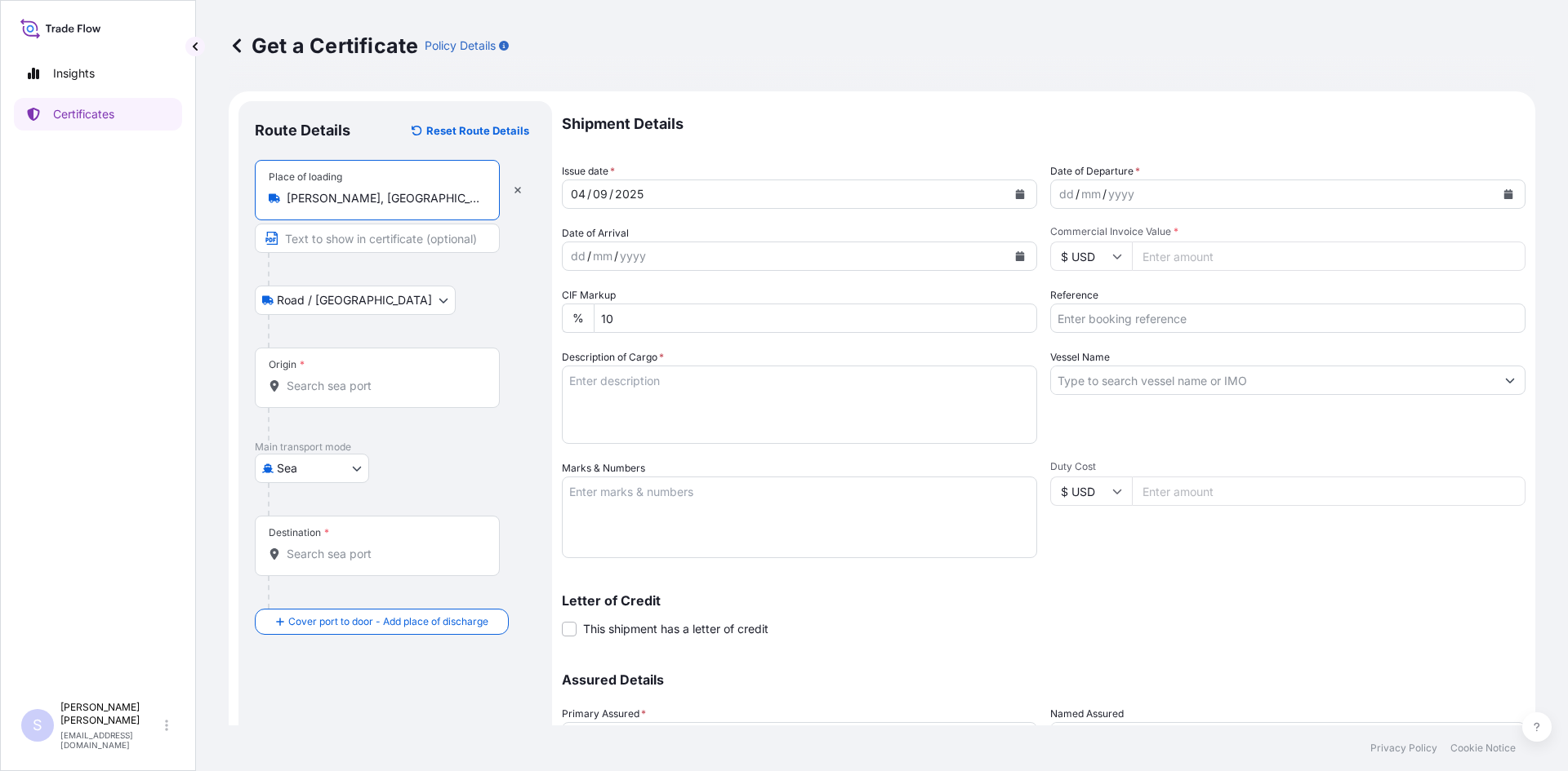
type input "[PERSON_NAME], [GEOGRAPHIC_DATA], [GEOGRAPHIC_DATA]"
click at [341, 396] on div "Origin *" at bounding box center [377, 378] width 245 height 60
click at [341, 394] on input "Origin *" at bounding box center [383, 386] width 192 height 16
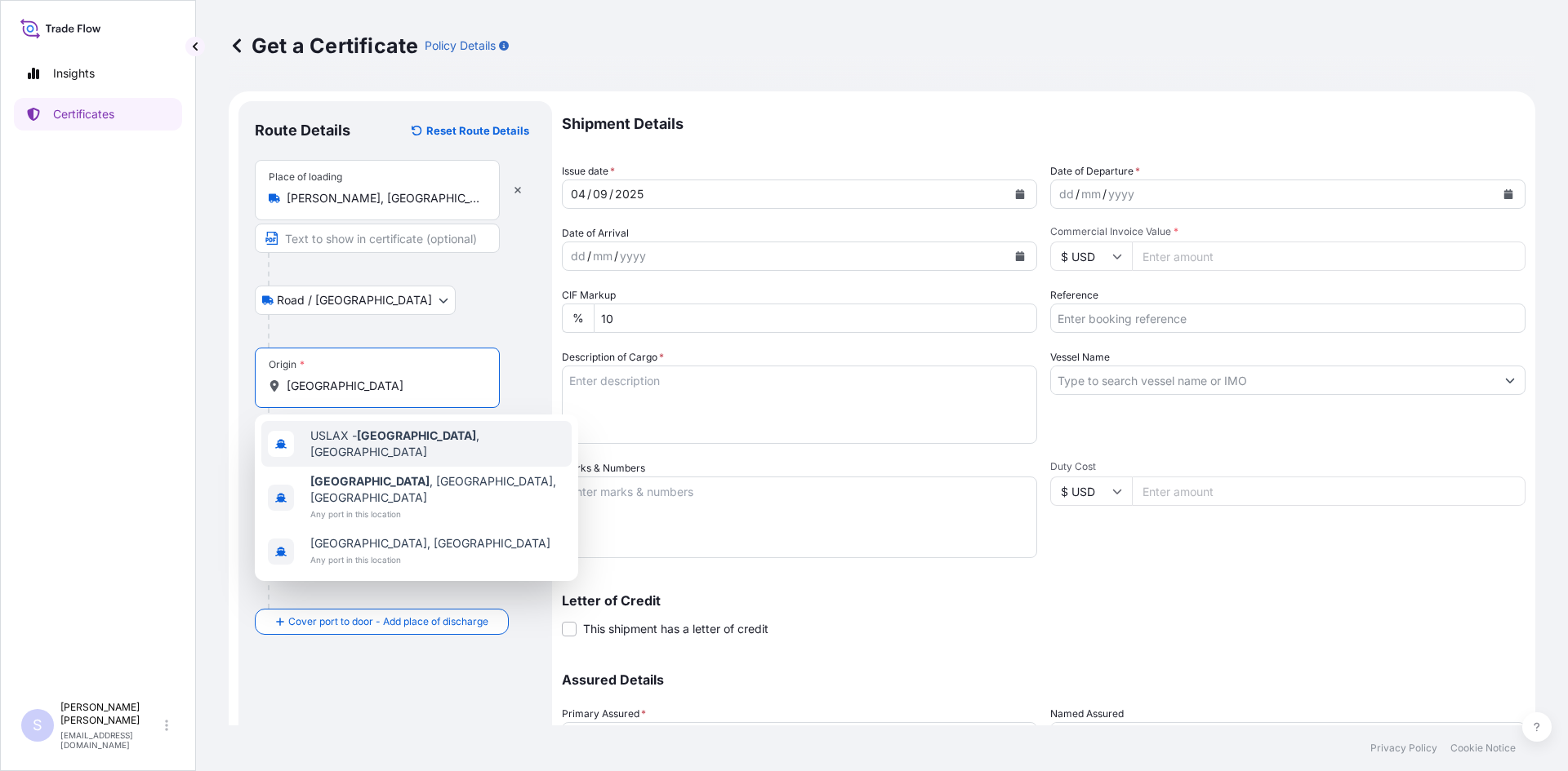
click at [344, 440] on span "USLAX - [GEOGRAPHIC_DATA] , [GEOGRAPHIC_DATA]" at bounding box center [437, 444] width 255 height 33
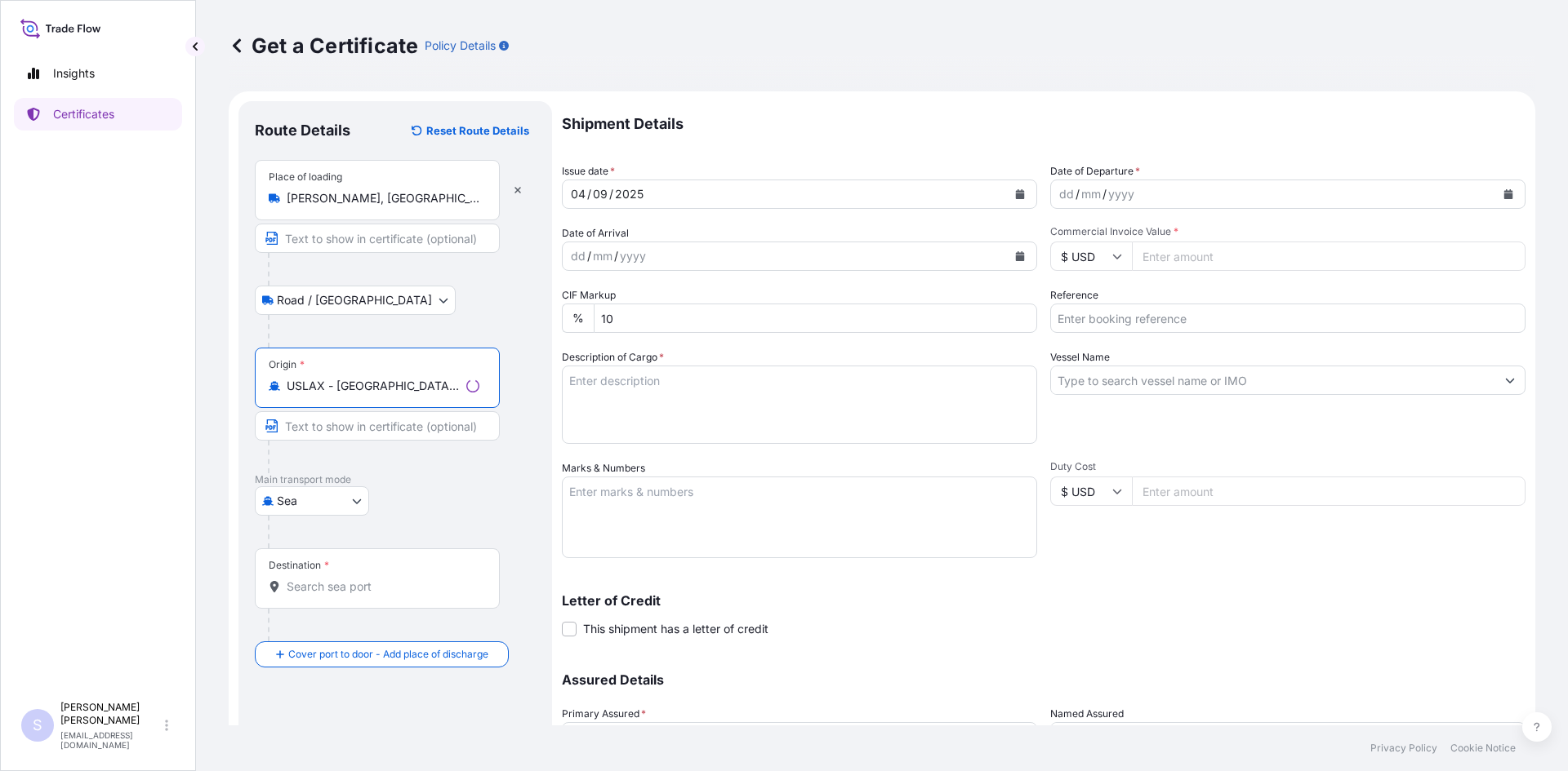
type input "USLAX - [GEOGRAPHIC_DATA], [GEOGRAPHIC_DATA]"
click at [355, 589] on input "Destination *" at bounding box center [383, 587] width 192 height 16
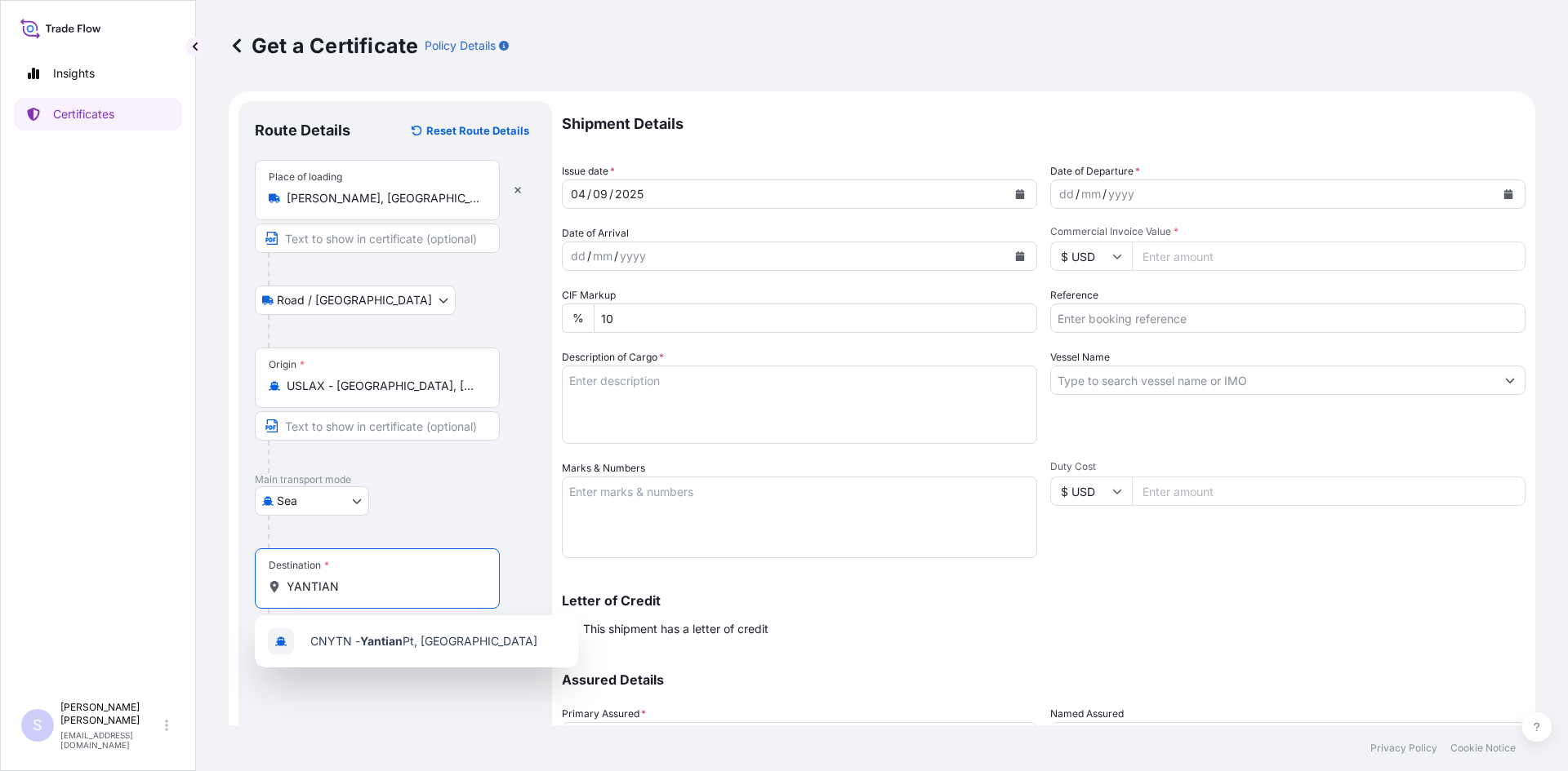
drag, startPoint x: 320, startPoint y: 579, endPoint x: 245, endPoint y: 577, distance: 75.0
click at [245, 577] on div "Route Details Reset Route Details Place of loading [GEOGRAPHIC_DATA], [GEOGRAPH…" at bounding box center [395, 482] width 313 height 762
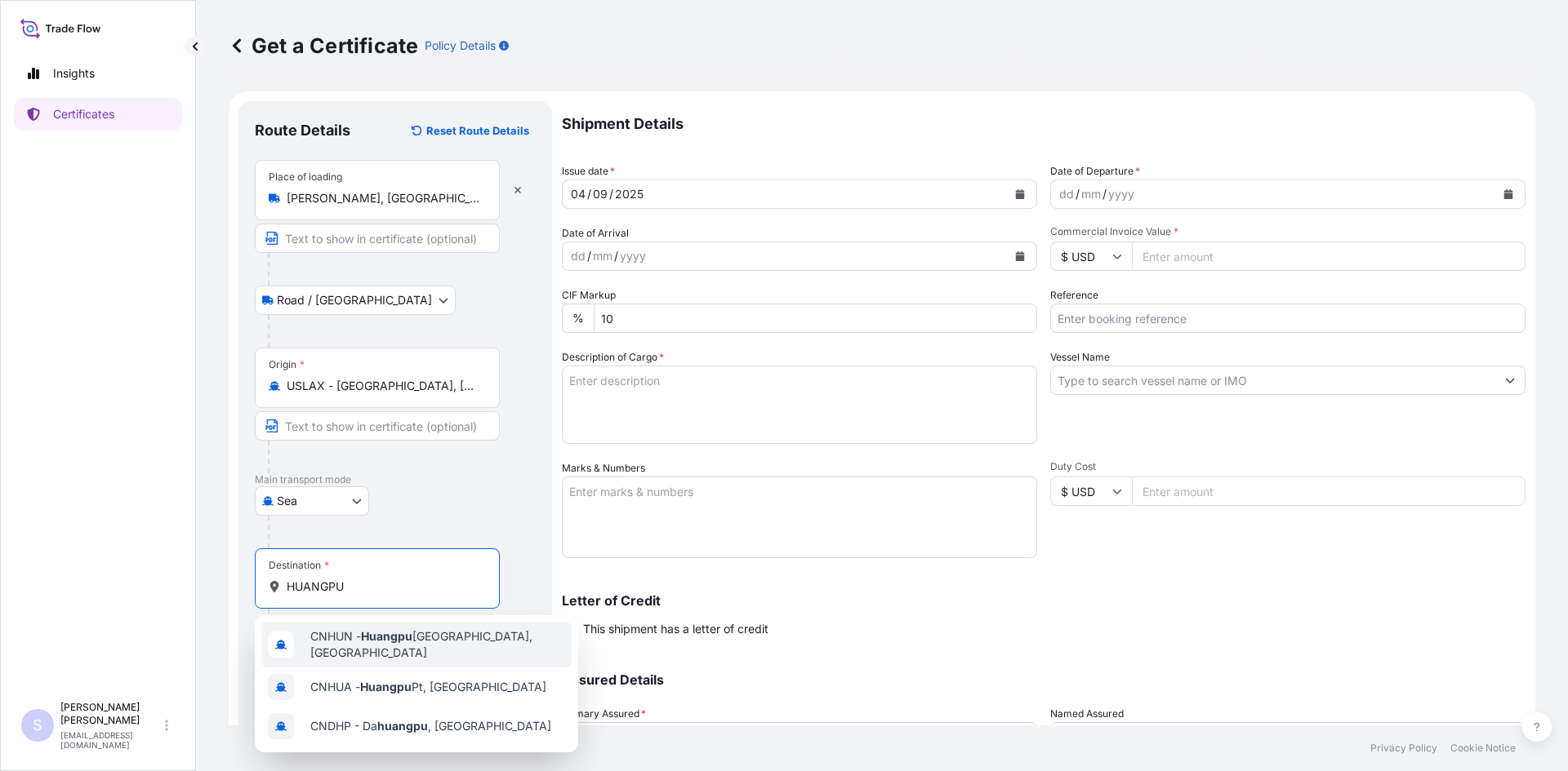
click at [504, 651] on div "CNHUN - [GEOGRAPHIC_DATA], [GEOGRAPHIC_DATA]" at bounding box center [416, 645] width 310 height 46
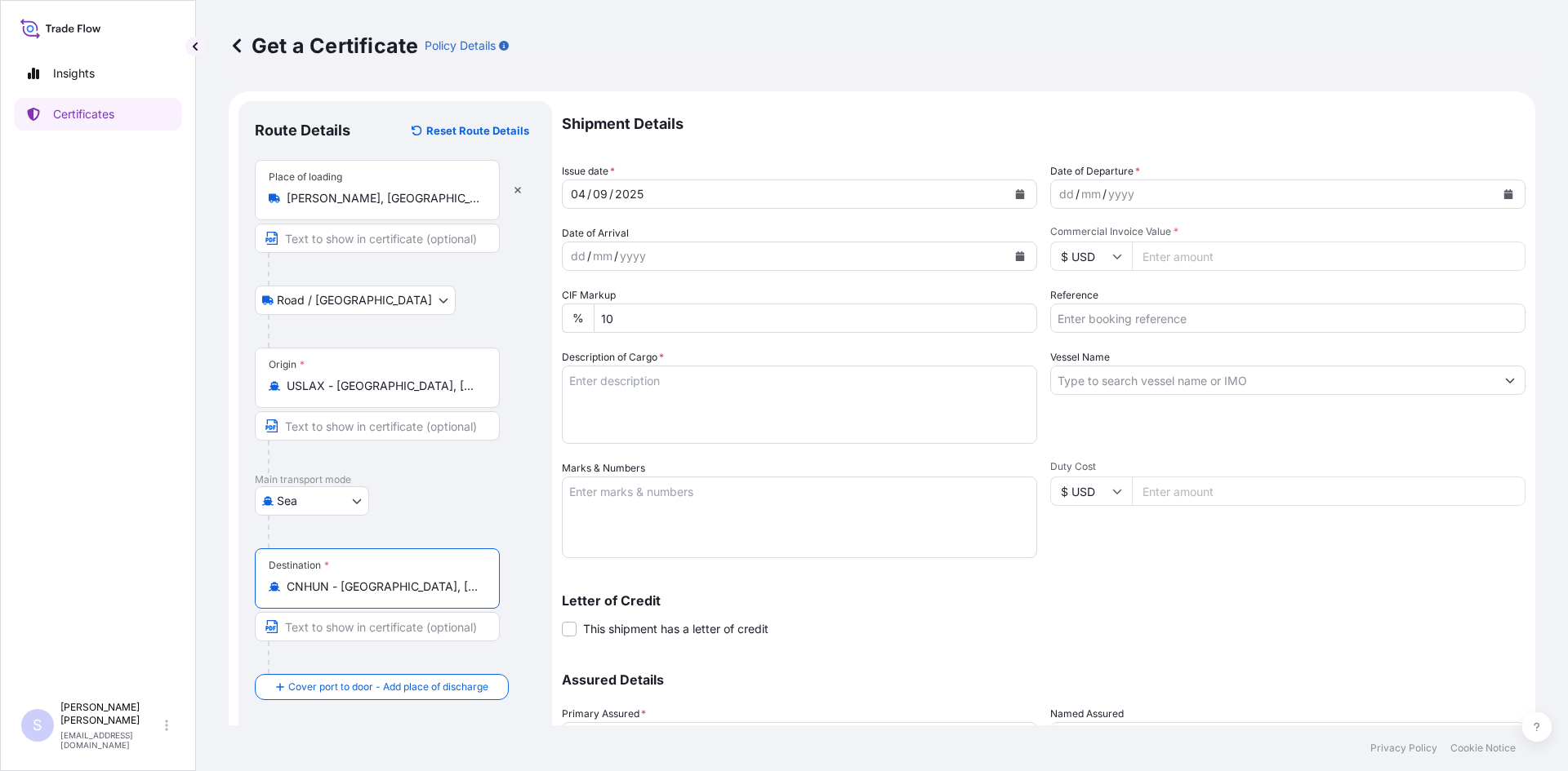
type input "CNHUN - [GEOGRAPHIC_DATA], [GEOGRAPHIC_DATA]"
click at [1495, 195] on button "Calendar" at bounding box center [1508, 194] width 26 height 26
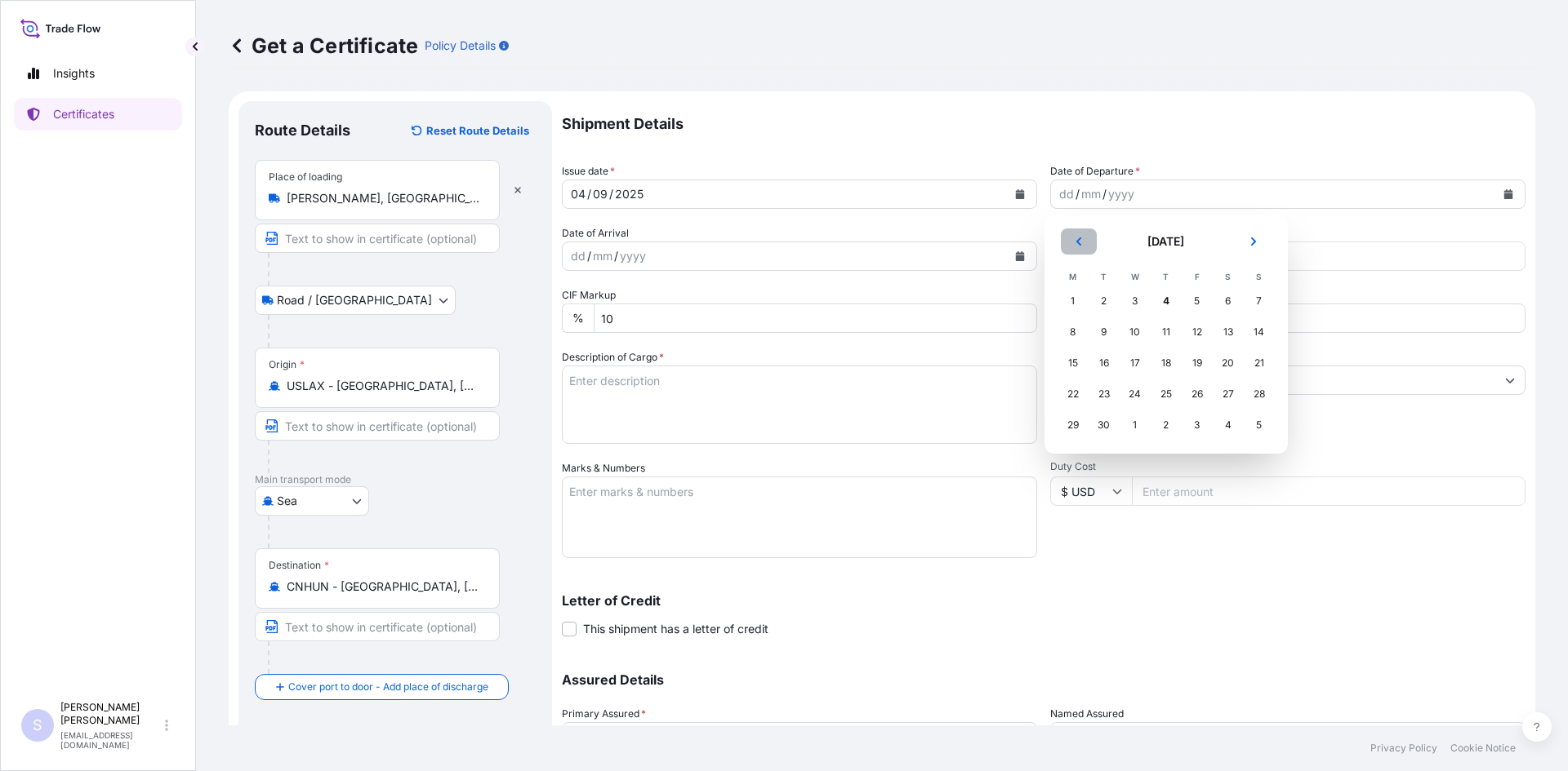
click at [1081, 239] on icon "Previous" at bounding box center [1078, 242] width 10 height 10
click at [1167, 429] on div "28" at bounding box center [1167, 425] width 30 height 30
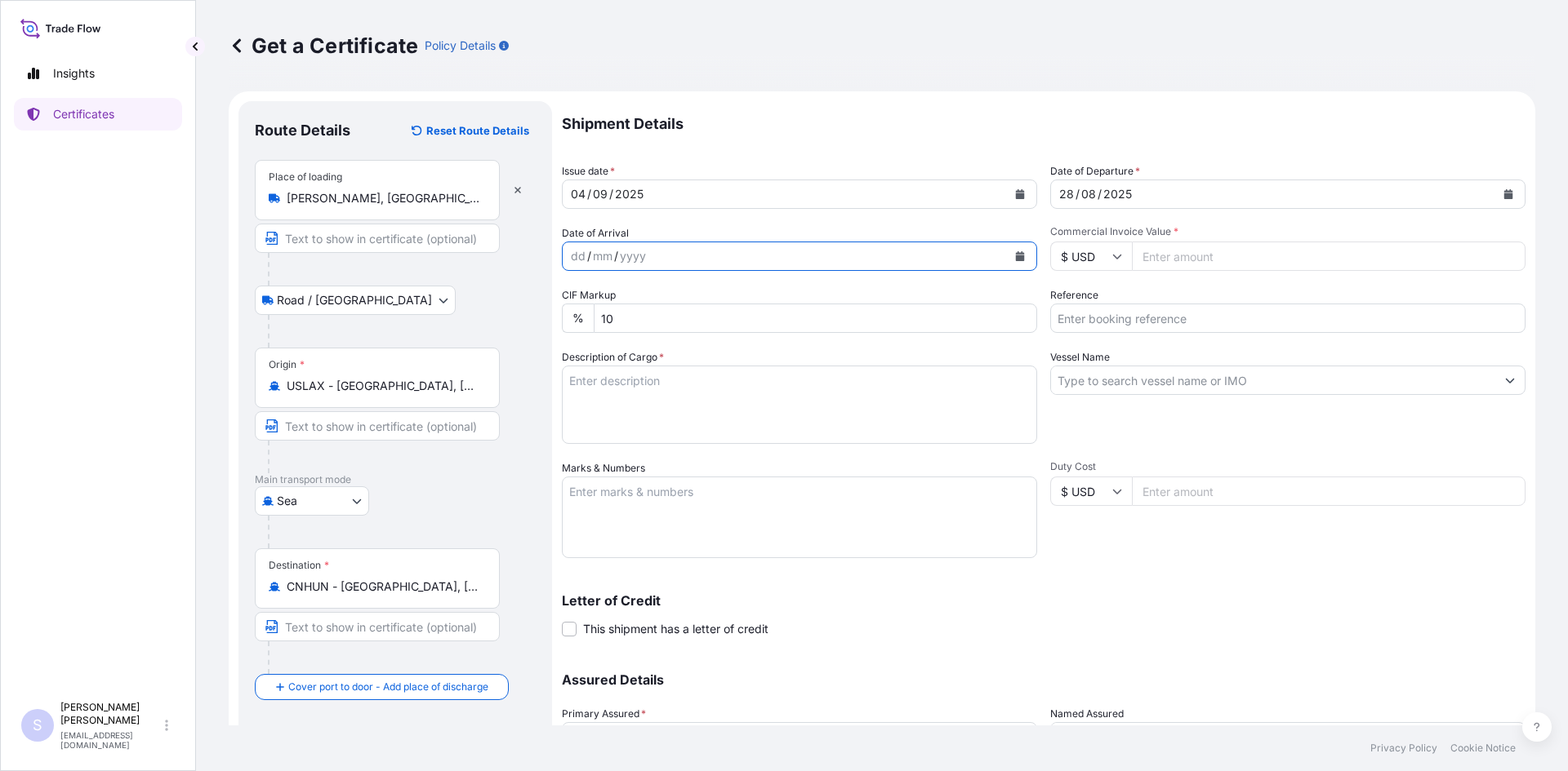
click at [1017, 266] on button "Calendar" at bounding box center [1020, 256] width 26 height 26
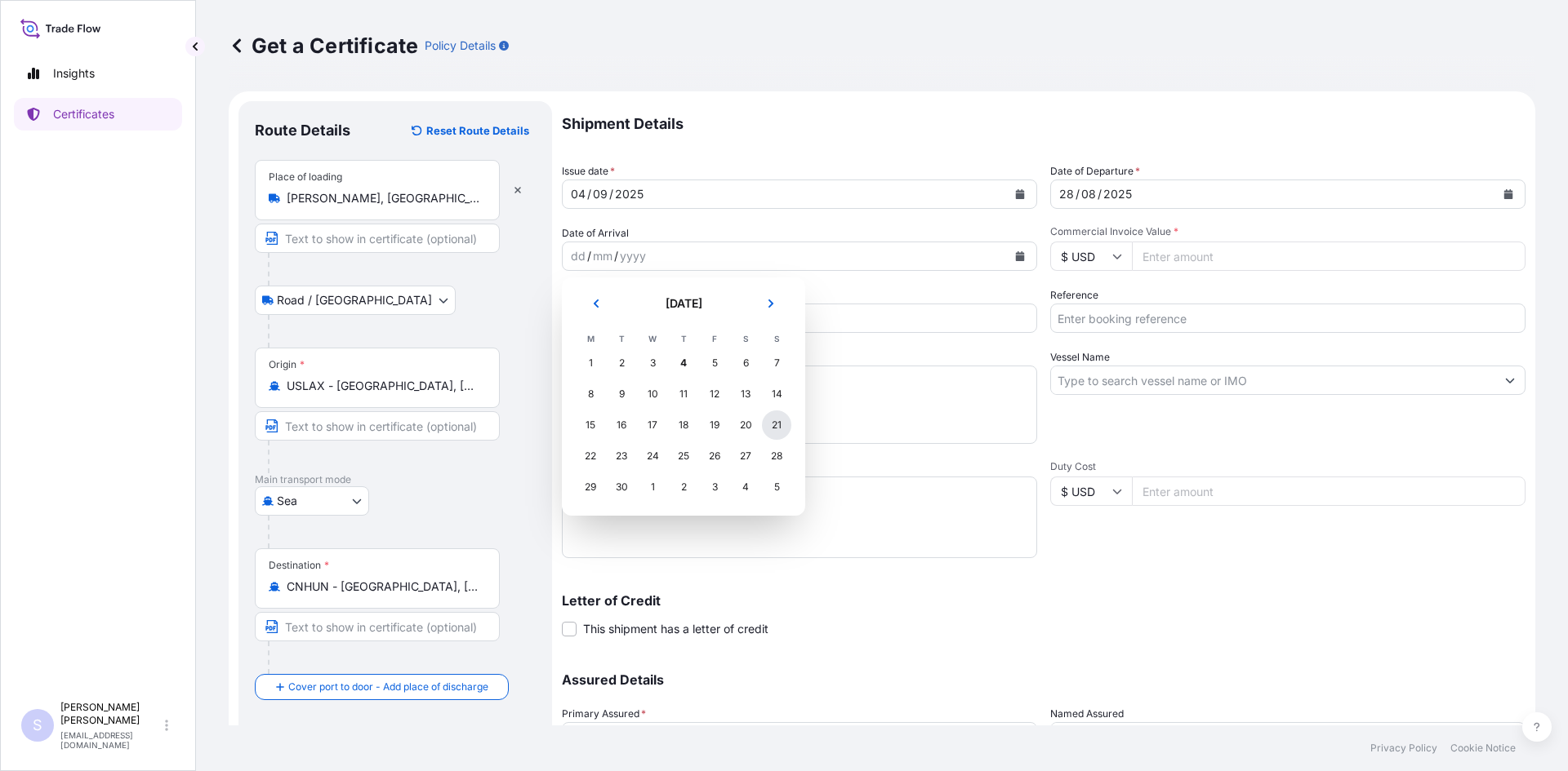
click at [789, 428] on div "21" at bounding box center [777, 425] width 30 height 30
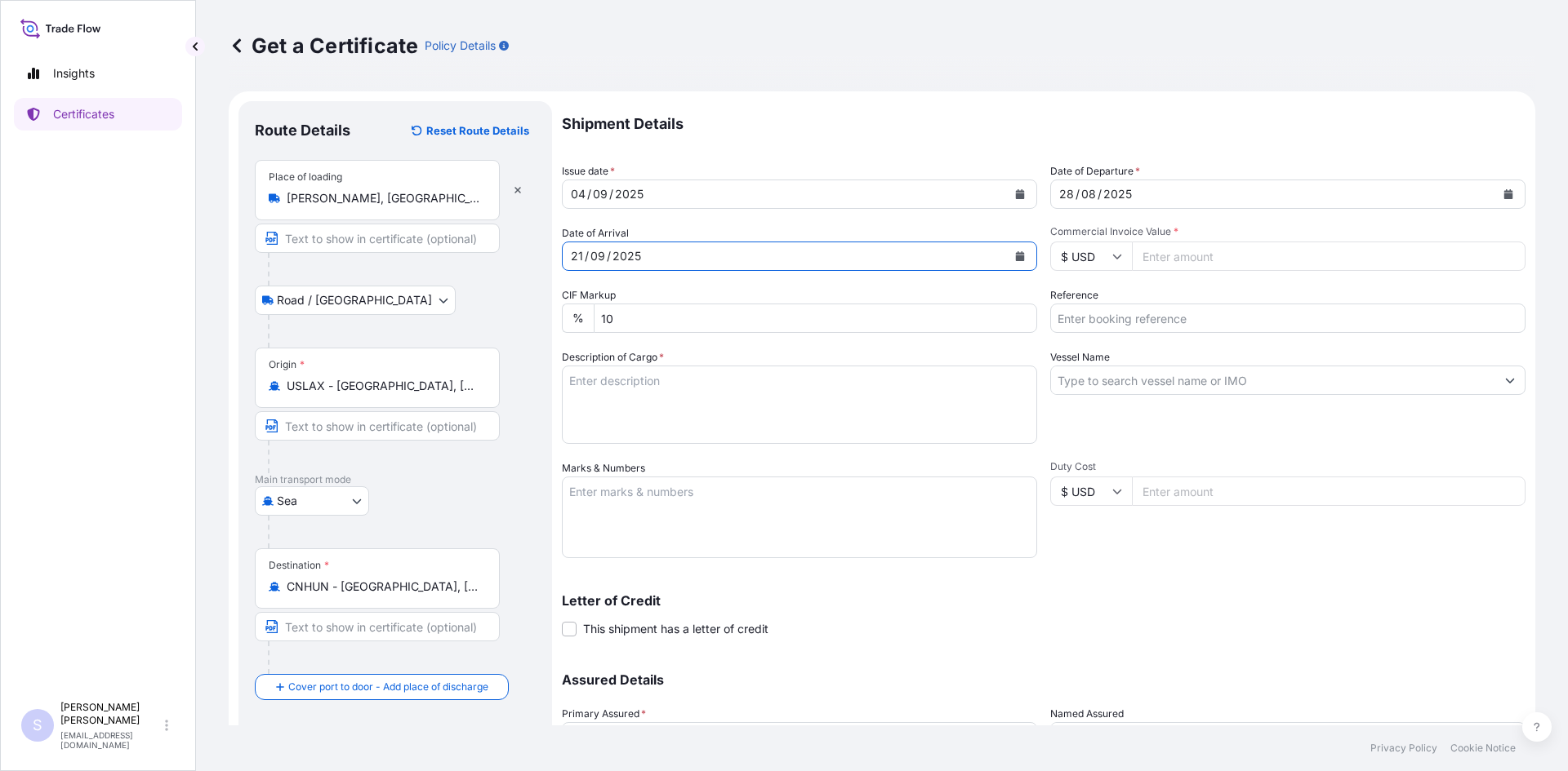
click at [1235, 248] on input "Commercial Invoice Value *" at bounding box center [1328, 257] width 393 height 30
type input "39027.74"
type input "2569610"
type textarea "720 BAGS SOFT SET STARCH"
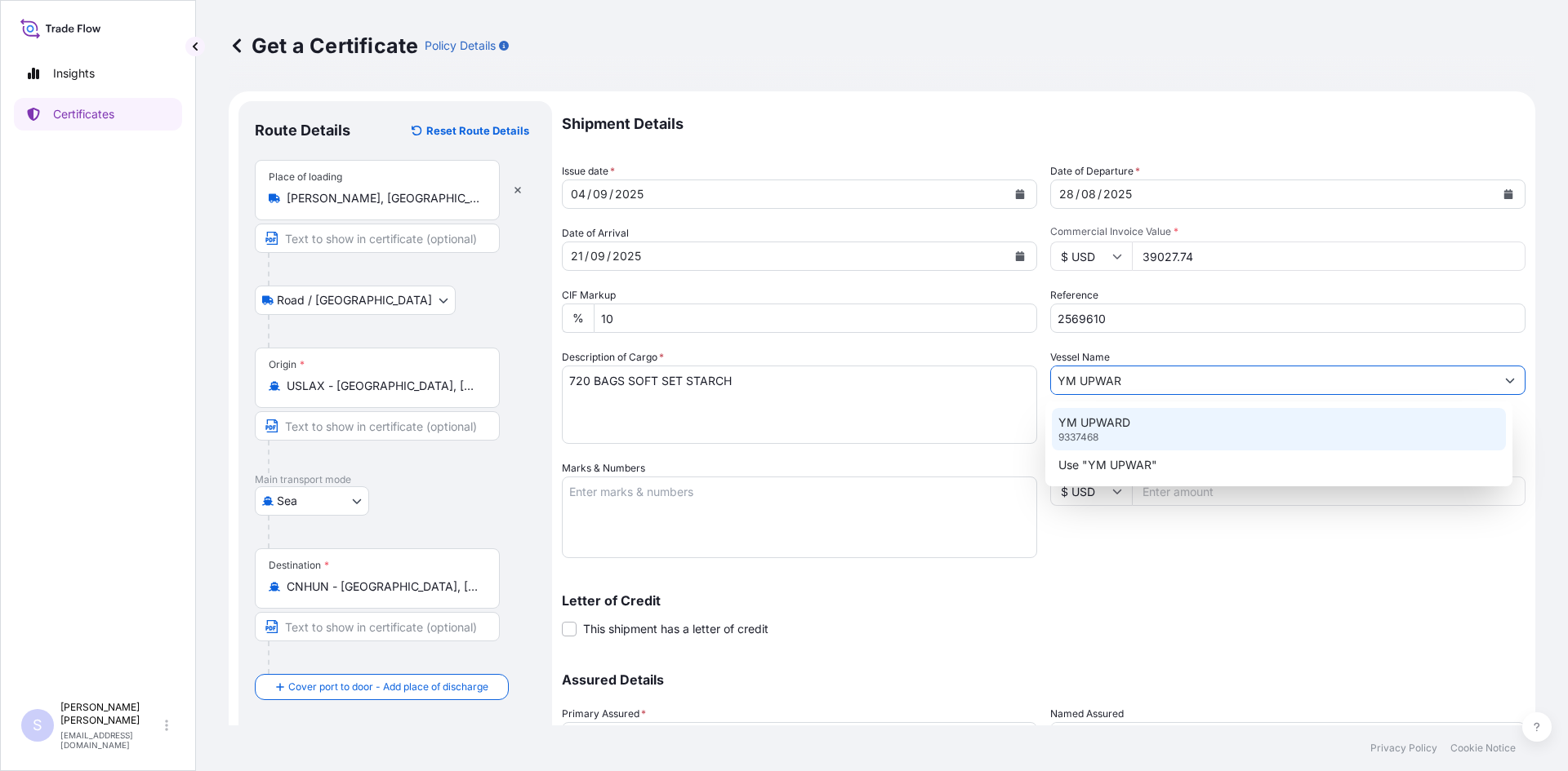
click at [1199, 439] on div "YM UPWARD 9337468" at bounding box center [1279, 429] width 455 height 43
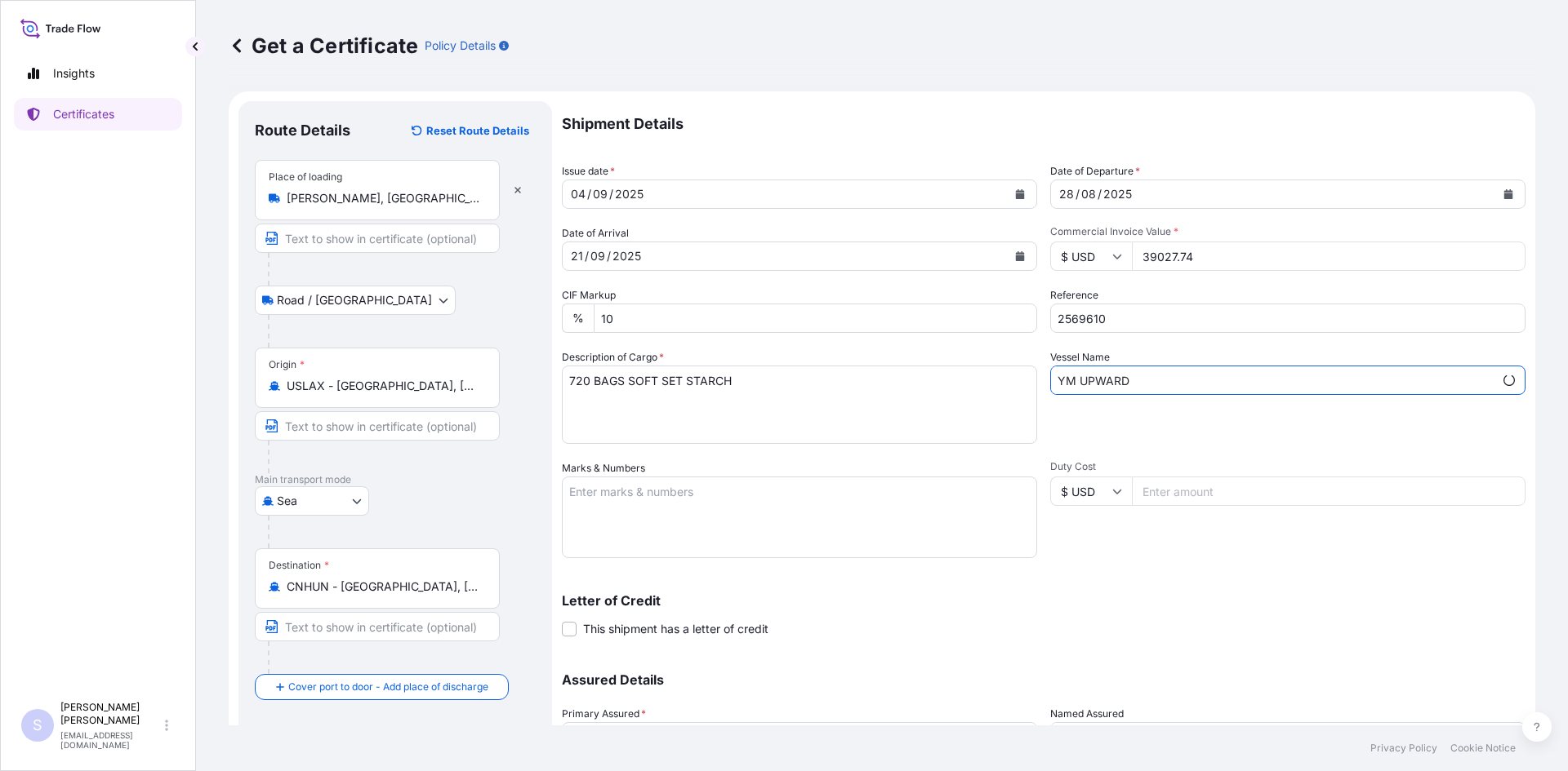
type input "YM UPWARD"
click at [853, 494] on textarea "Marks & Numbers" at bounding box center [799, 517] width 475 height 81
type textarea "DRYU9414160 0107177"
click at [1167, 572] on div "Shipment Details Issue date * [DATE] Date of Departure * [DATE] Date of Arrival…" at bounding box center [1044, 459] width 963 height 716
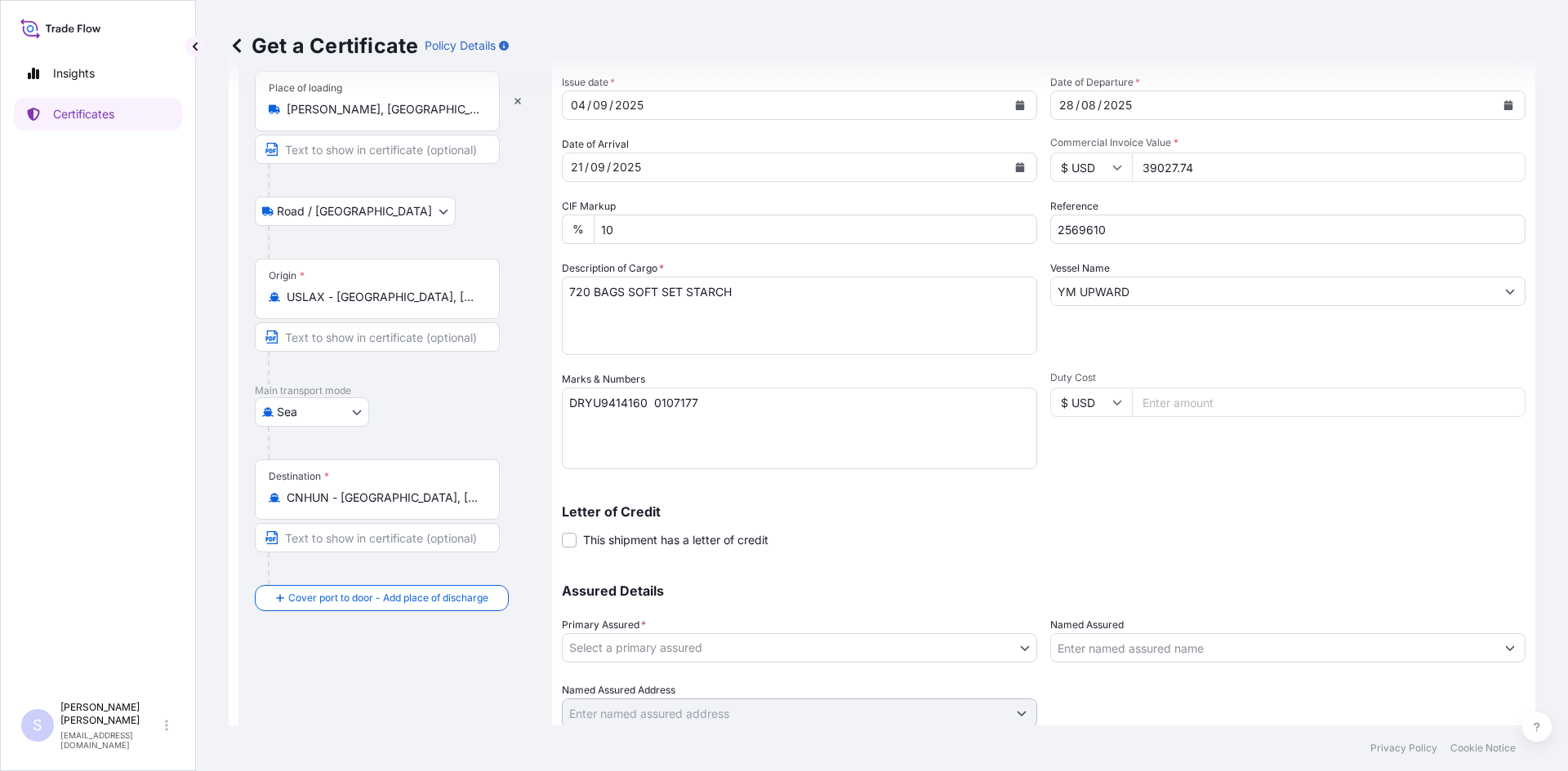
scroll to position [147, 0]
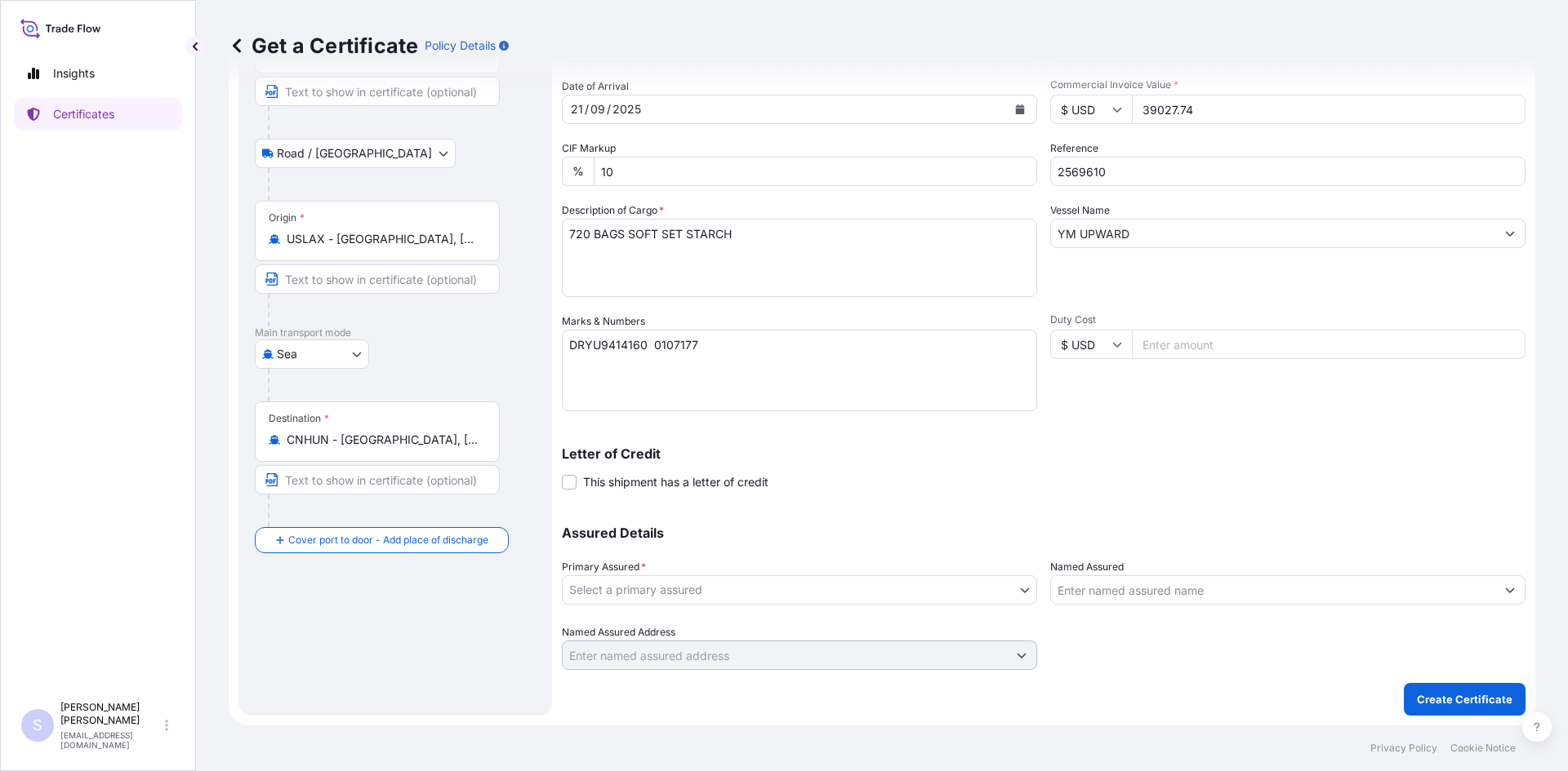
click at [741, 582] on body "Insights Certificates S [PERSON_NAME] [EMAIL_ADDRESS][DOMAIN_NAME] Get a Certif…" at bounding box center [784, 386] width 1568 height 771
click at [724, 592] on body "Insights Certificates S [PERSON_NAME] [EMAIL_ADDRESS][DOMAIN_NAME] Get a Certif…" at bounding box center [784, 386] width 1568 height 771
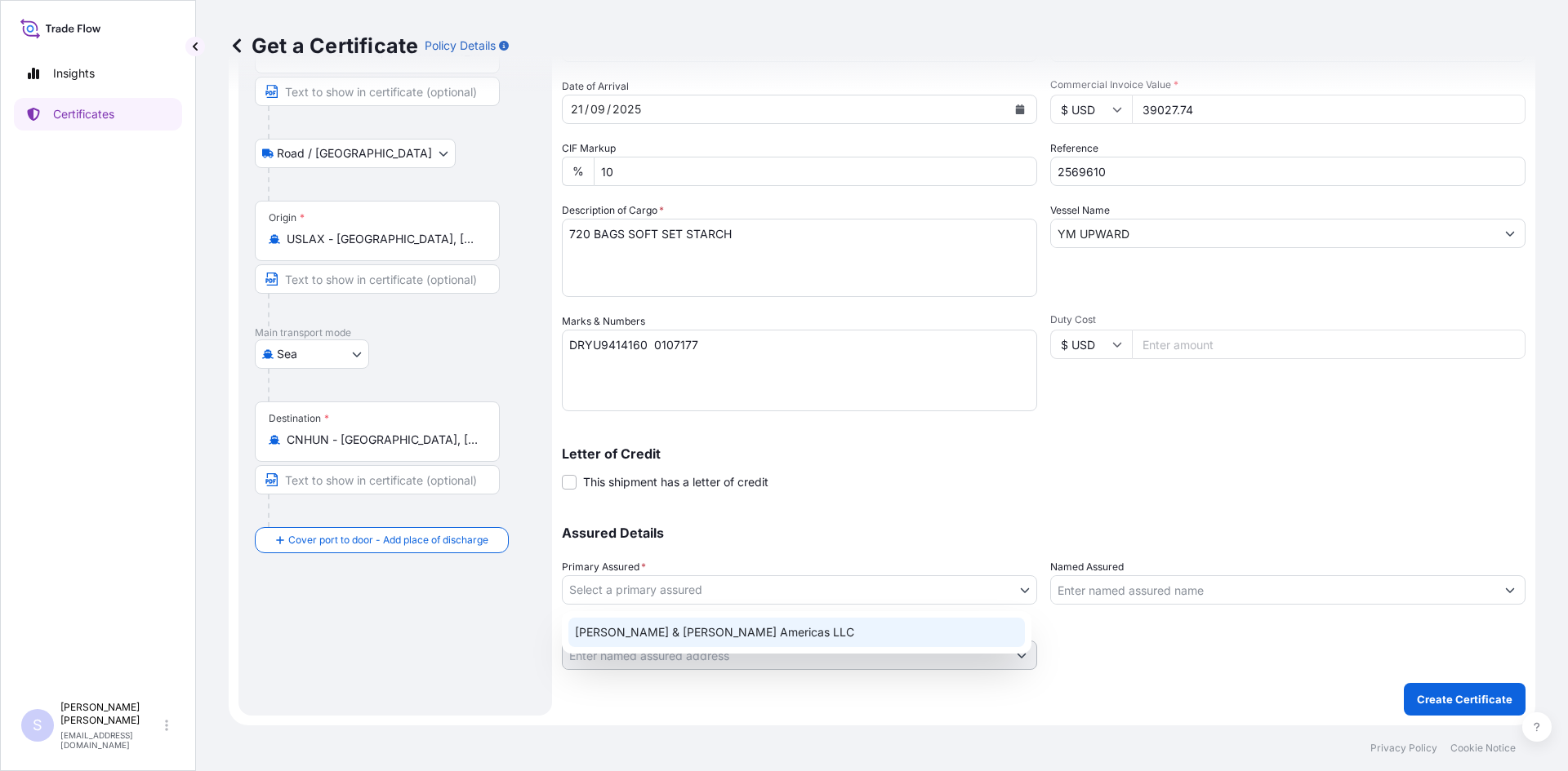
click at [711, 632] on div "[PERSON_NAME] & [PERSON_NAME] Americas LLC" at bounding box center [796, 633] width 457 height 30
select select "31658"
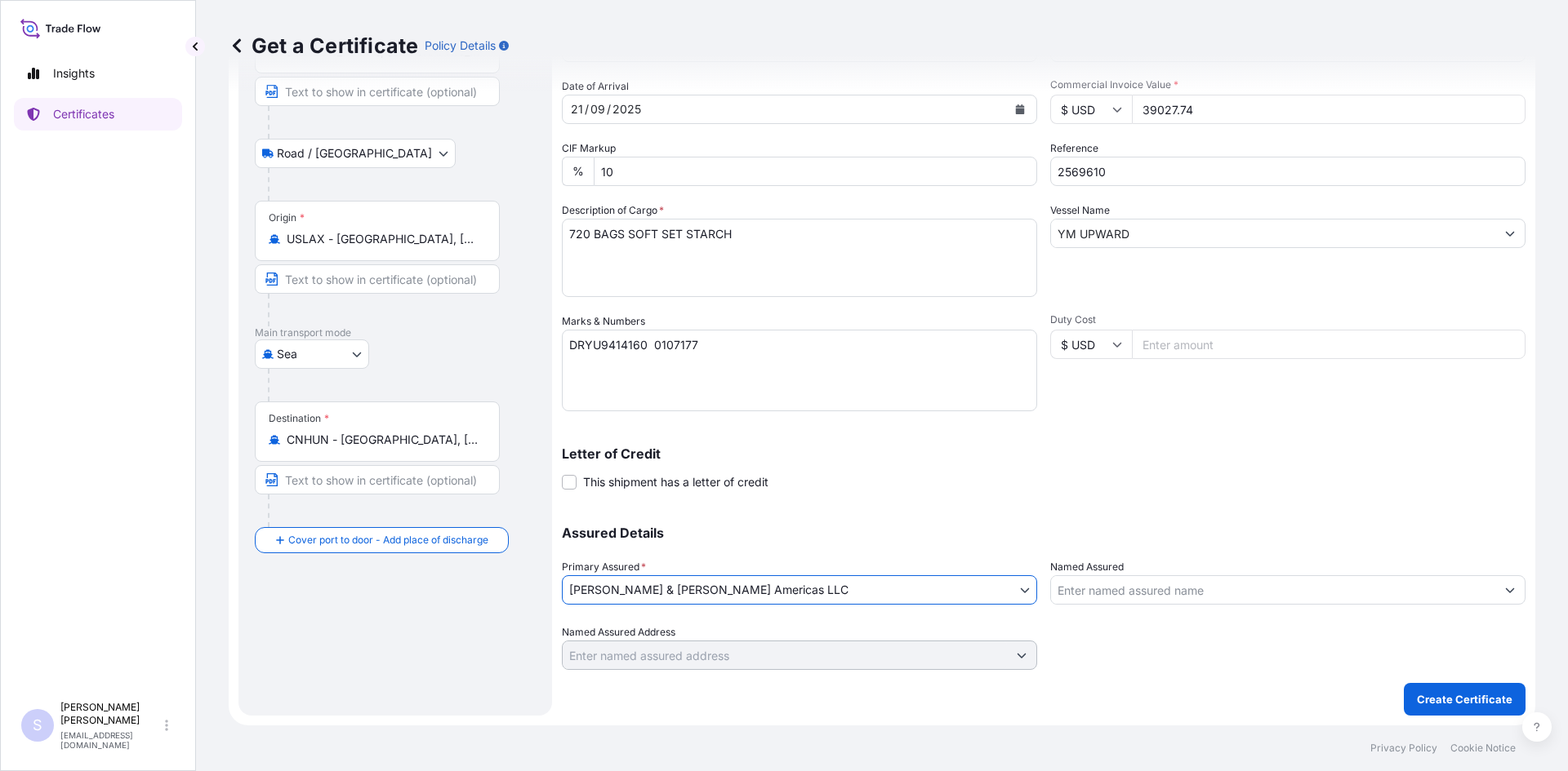
click at [1179, 592] on input "Named Assured" at bounding box center [1273, 591] width 444 height 30
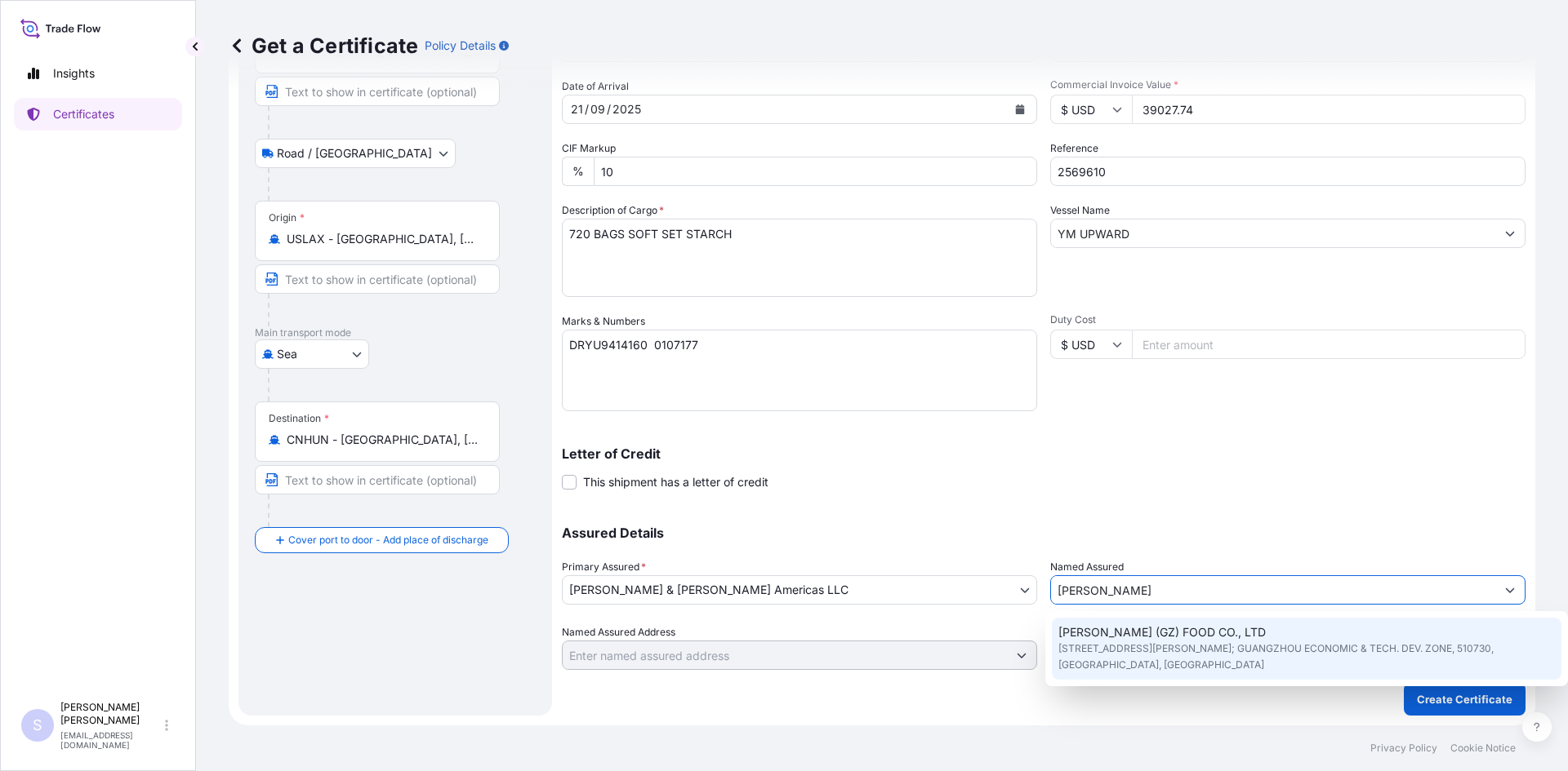
click at [1174, 629] on span "[PERSON_NAME] (GZ) FOOD CO., LTD" at bounding box center [1162, 632] width 207 height 16
type input "[PERSON_NAME] (GZ) FOOD CO., LTD"
type input "[STREET_ADDRESS][PERSON_NAME]; GUANGZHOU ECONOMIC & TECH. DEV. ZONE"
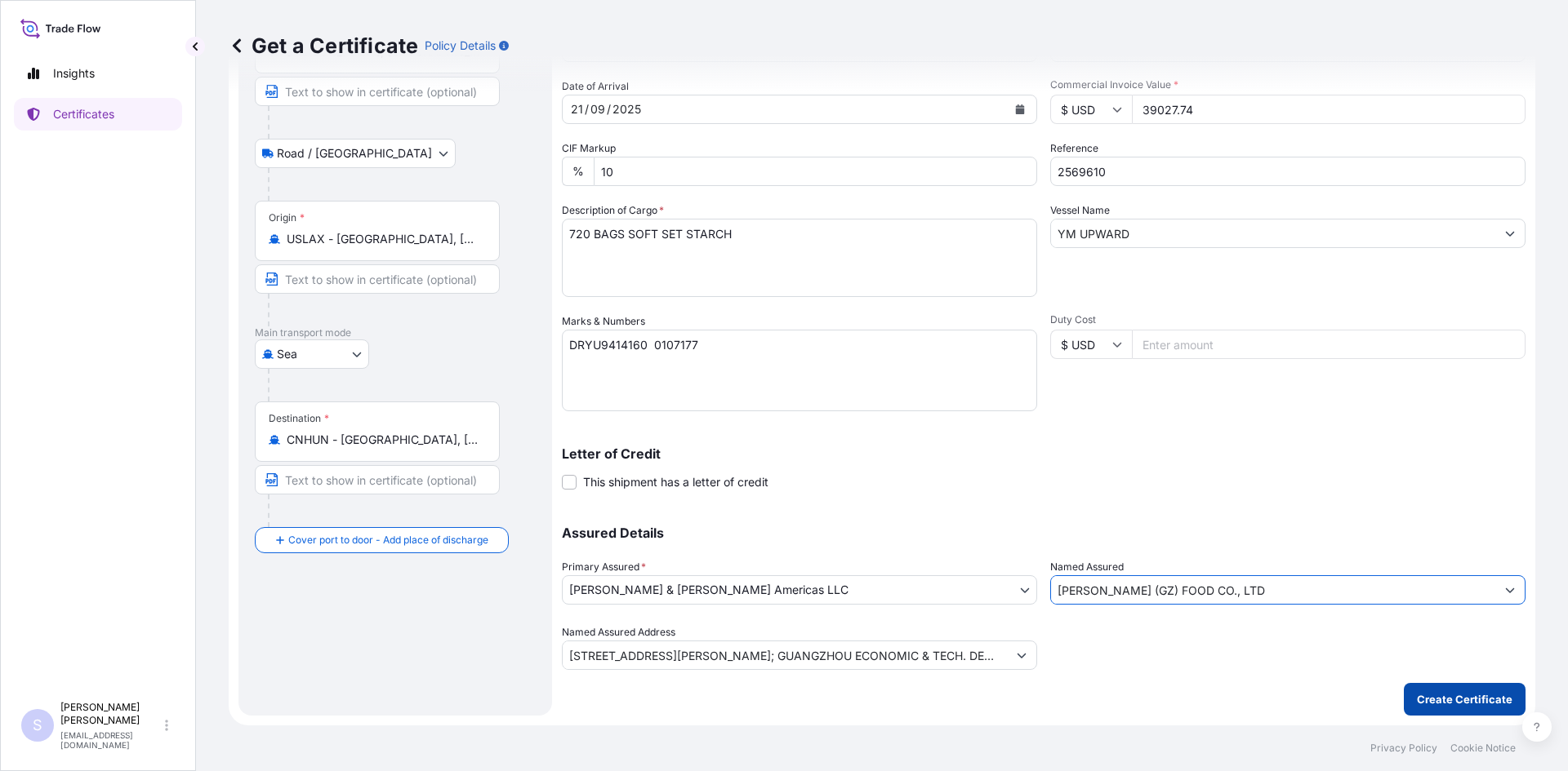
type input "[PERSON_NAME] (GZ) FOOD CO., LTD"
click at [1453, 696] on p "Create Certificate" at bounding box center [1464, 700] width 95 height 16
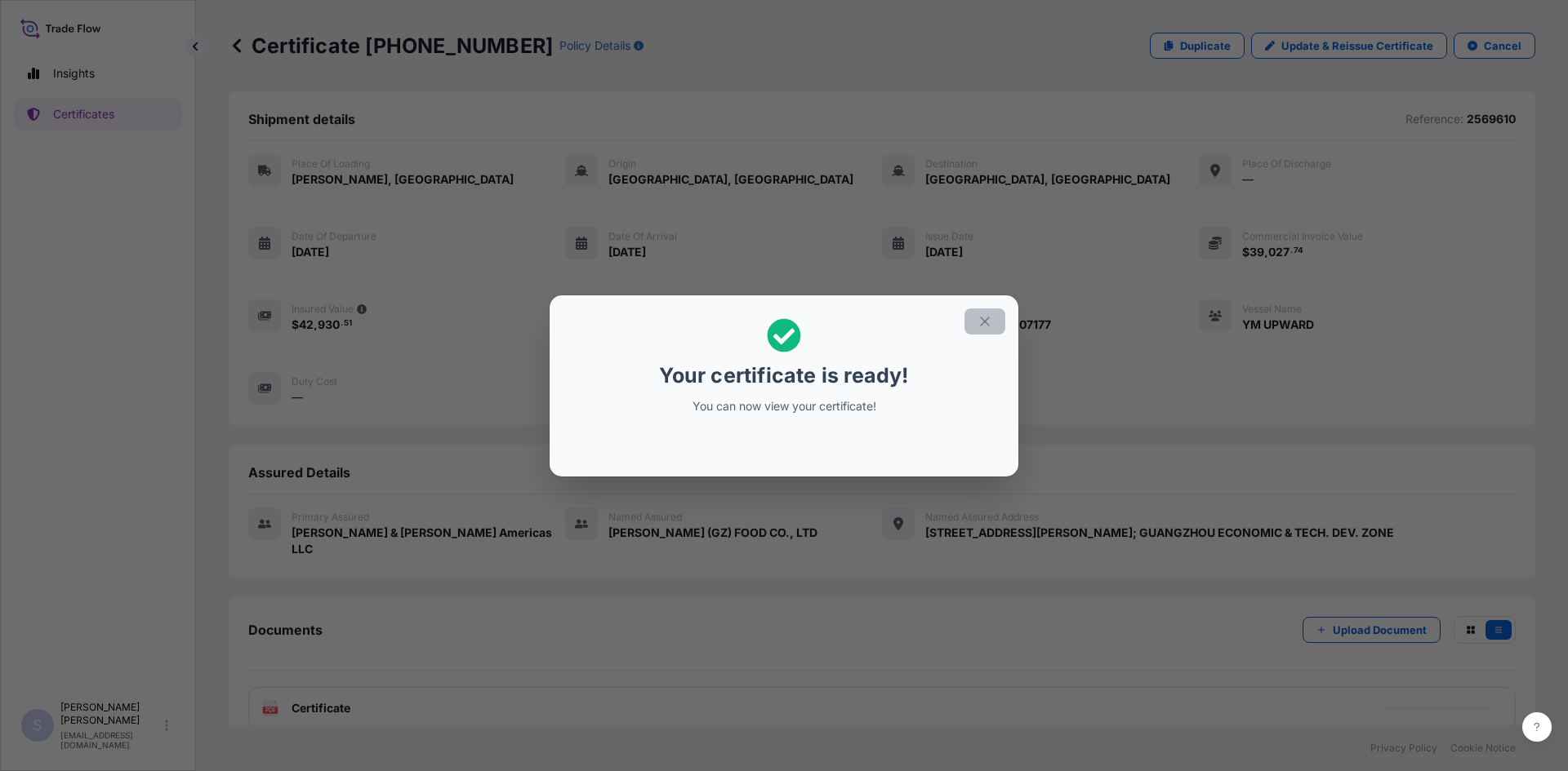
click at [989, 319] on icon "button" at bounding box center [984, 321] width 15 height 15
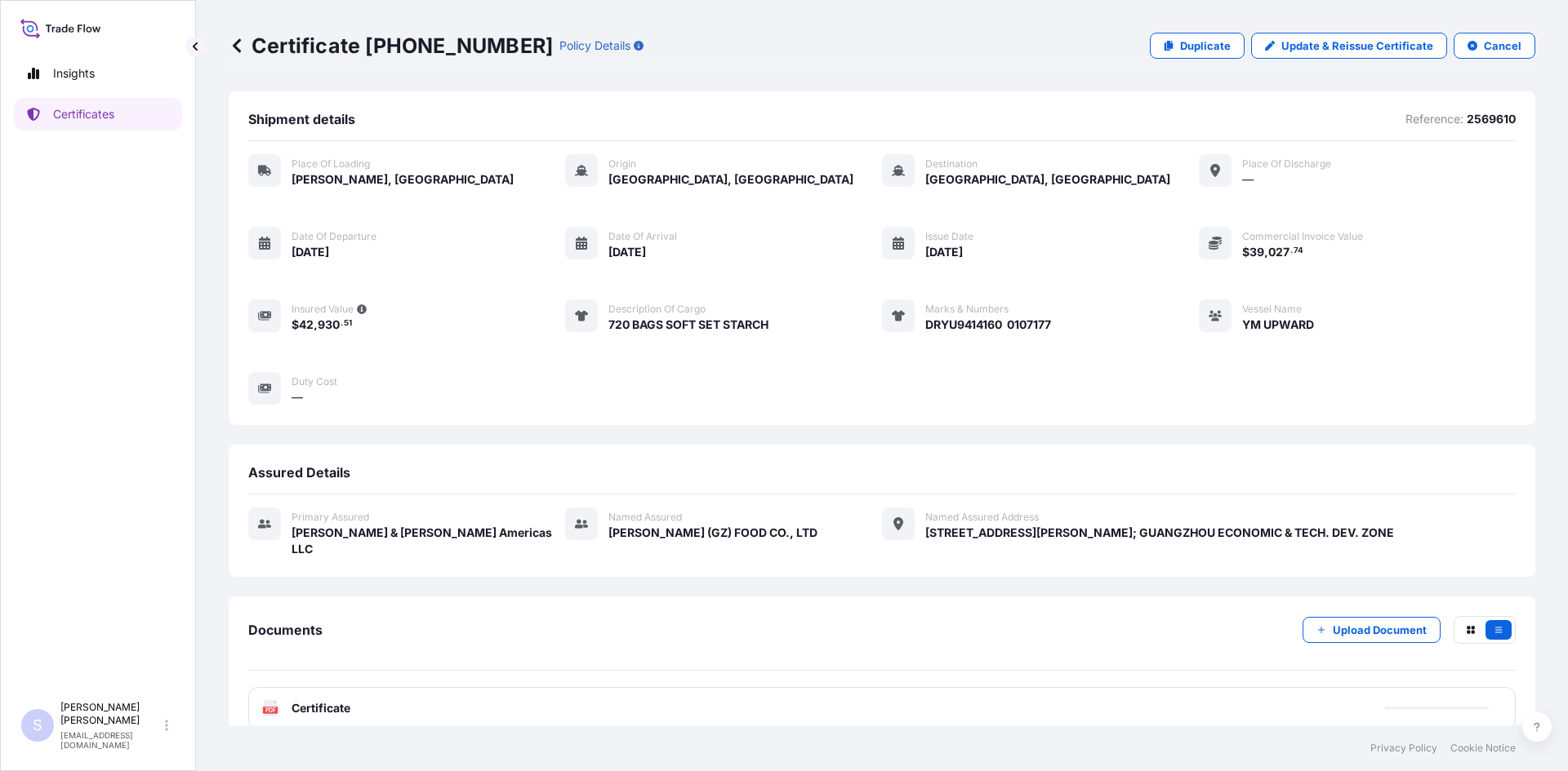
scroll to position [7, 0]
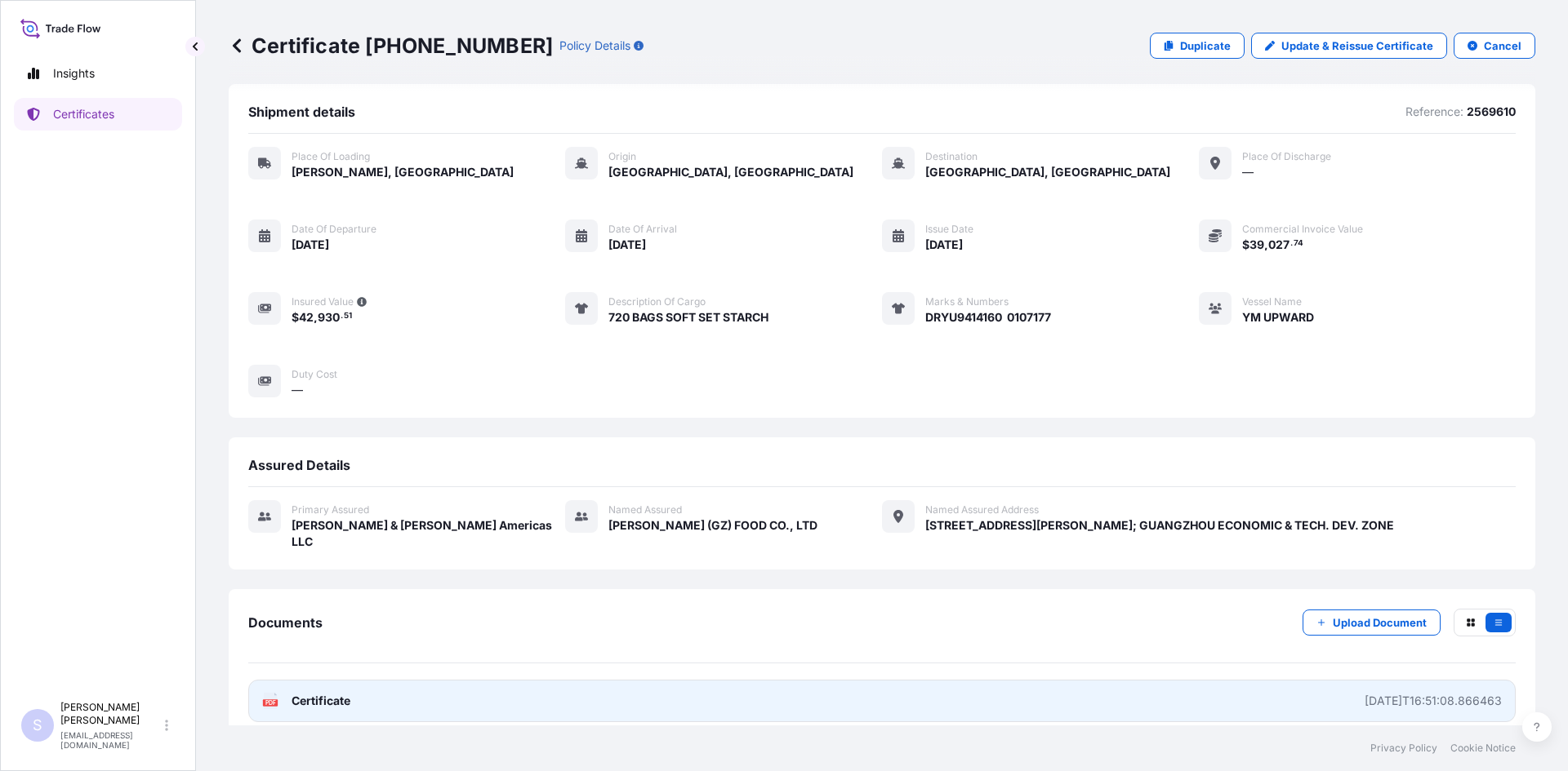
click at [284, 694] on link "PDF Certificate [DATE]T16:51:08.866463" at bounding box center [881, 701] width 1268 height 43
